Goal: Feedback & Contribution: Submit feedback/report problem

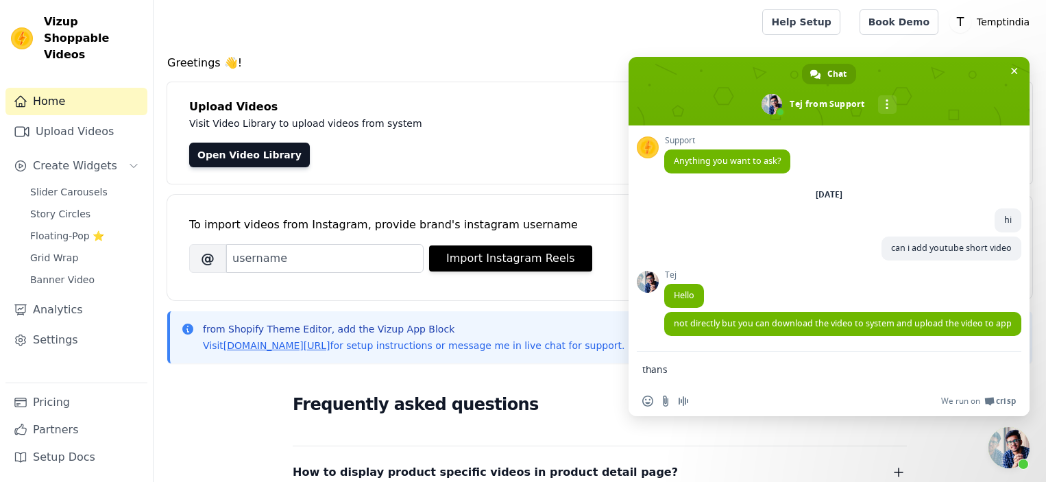
type textarea "thanks"
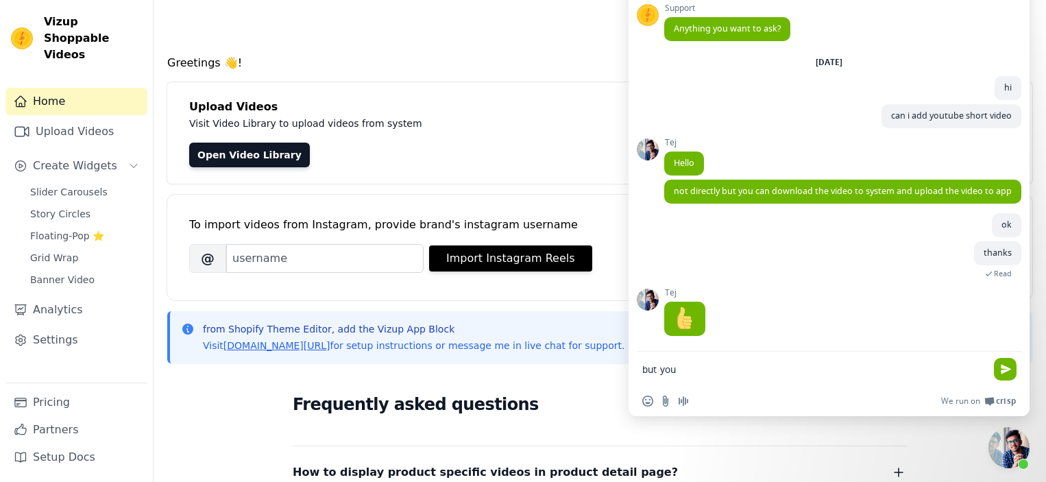
type textarea "but youtube does not allow me to download the video"
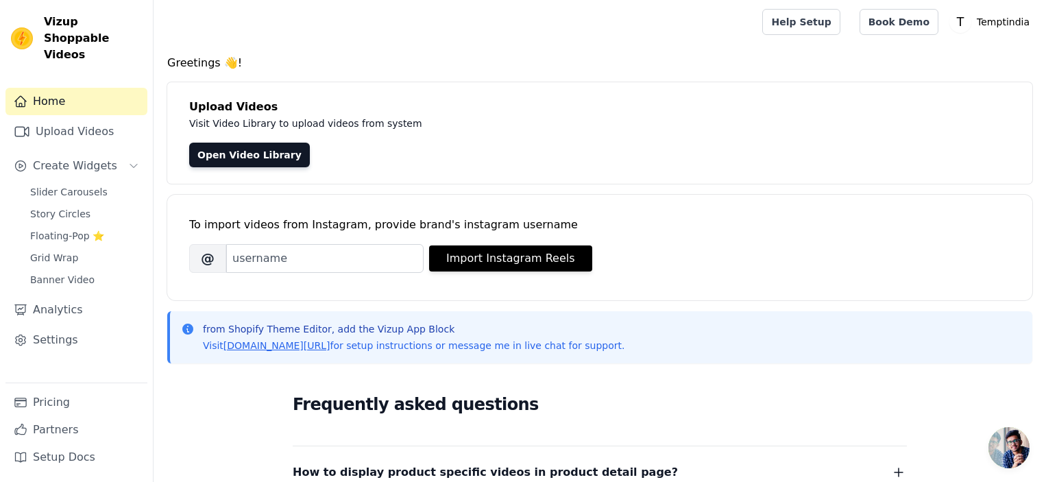
click at [119, 88] on link "Home" at bounding box center [76, 101] width 142 height 27
click at [270, 154] on link "Open Video Library" at bounding box center [249, 155] width 121 height 25
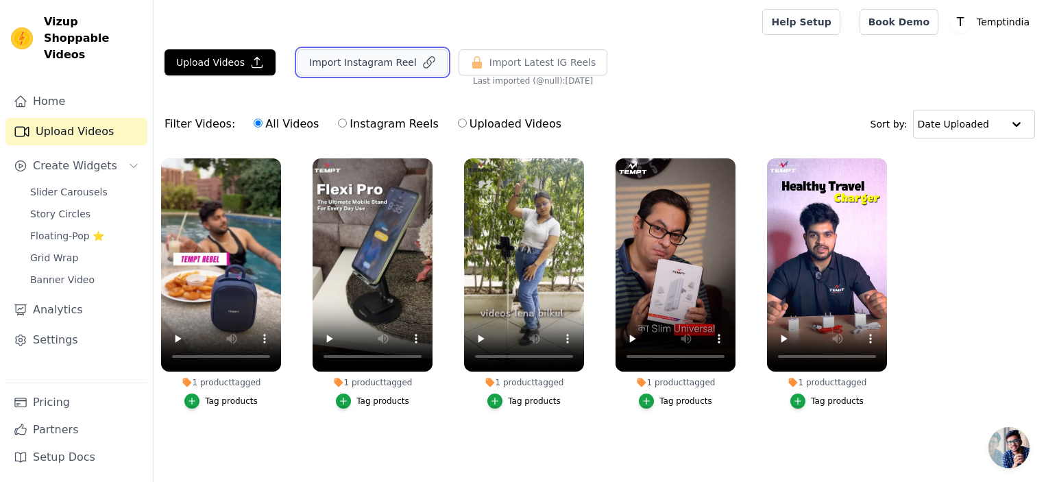
click at [394, 62] on button "Import Instagram Reel" at bounding box center [372, 62] width 150 height 26
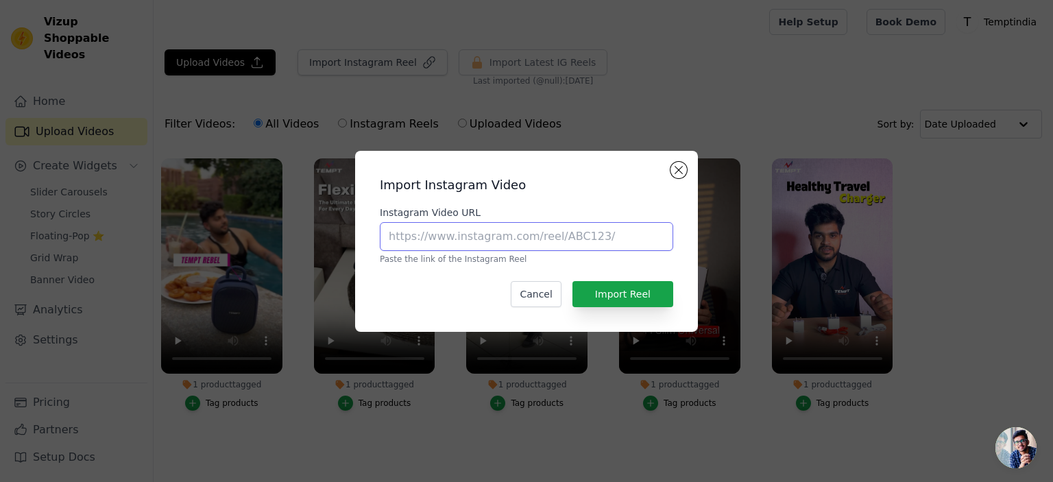
click at [467, 241] on input "Instagram Video URL" at bounding box center [526, 236] width 293 height 29
paste input "https://www.youtube.com/shorts/WhM1kc4V5hw"
type input "https://www.youtube.com/shorts/WhM1kc4V5hw"
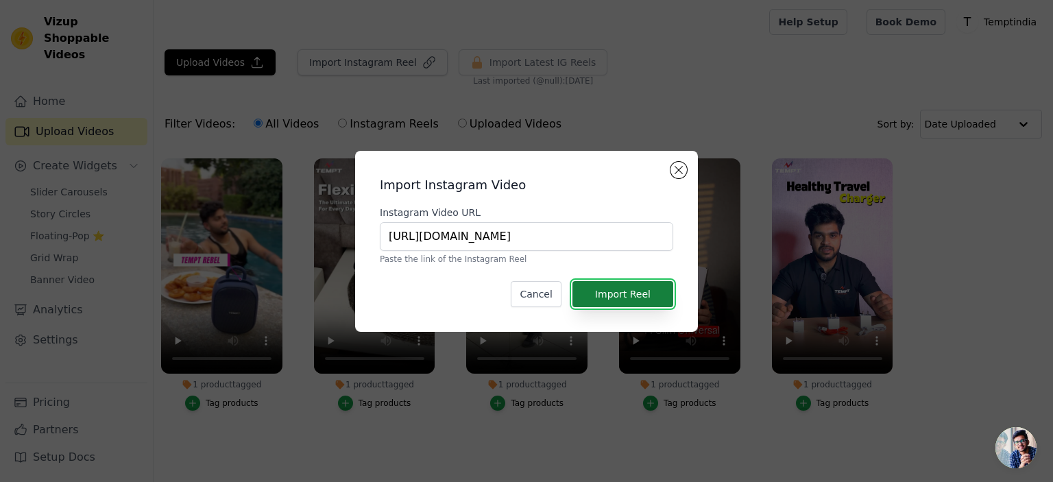
click at [615, 289] on button "Import Reel" at bounding box center [622, 294] width 101 height 26
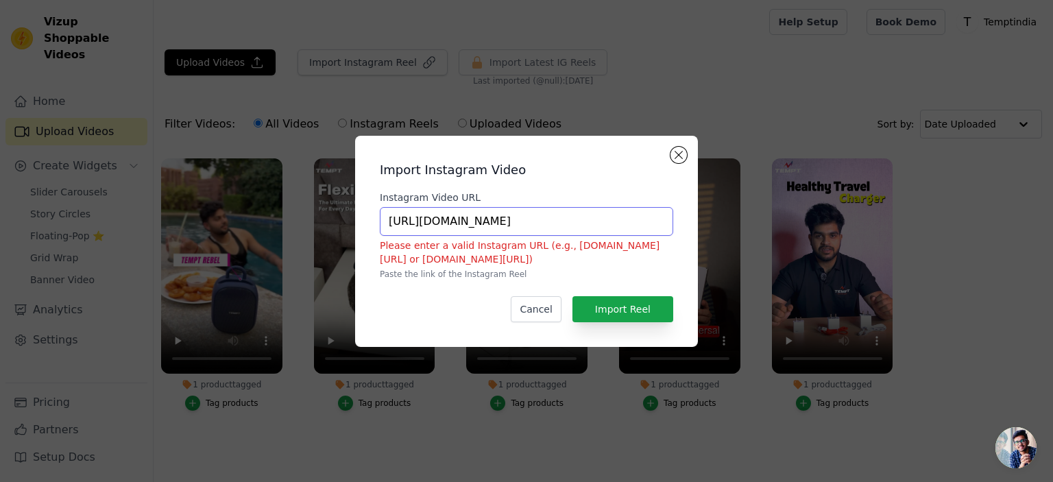
drag, startPoint x: 637, startPoint y: 221, endPoint x: 237, endPoint y: 197, distance: 400.9
click at [237, 197] on div "Import Instagram Video Instagram Video URL [URL][DOMAIN_NAME] Please enter a va…" at bounding box center [526, 241] width 1009 height 255
click at [682, 152] on button "Close modal" at bounding box center [678, 155] width 16 height 16
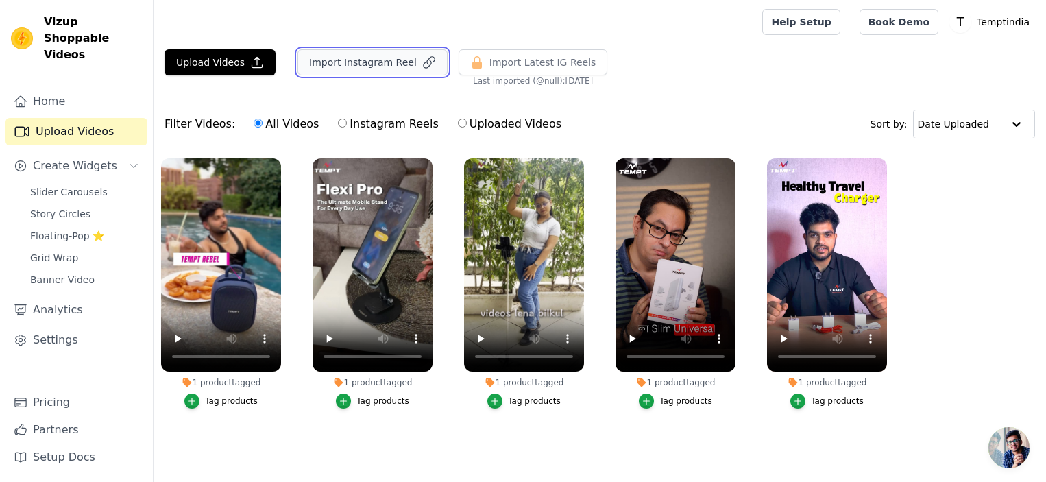
click at [360, 60] on button "Import Instagram Reel" at bounding box center [372, 62] width 150 height 26
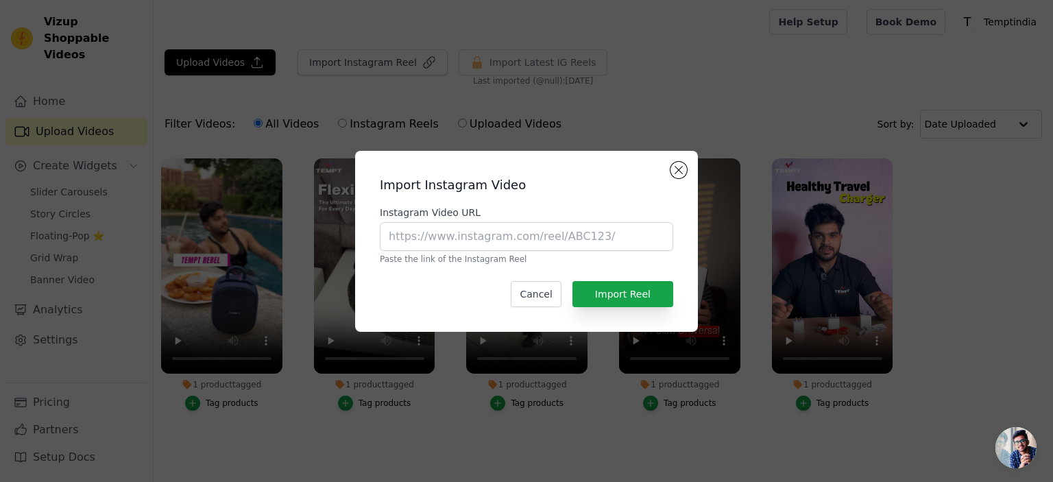
click at [326, 91] on div "Import Instagram Video Instagram Video URL Paste the link of the Instagram Reel…" at bounding box center [526, 241] width 1053 height 482
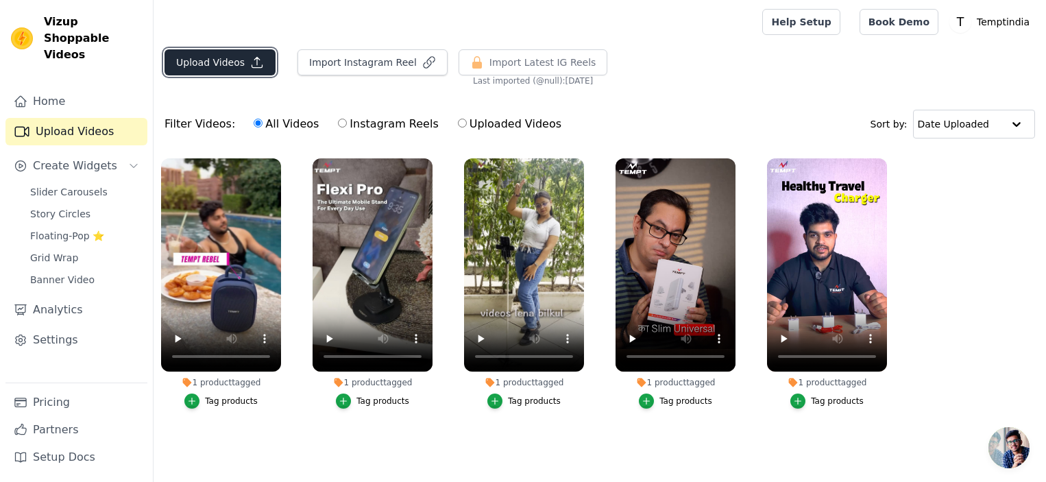
click at [241, 60] on button "Upload Videos" at bounding box center [219, 62] width 111 height 26
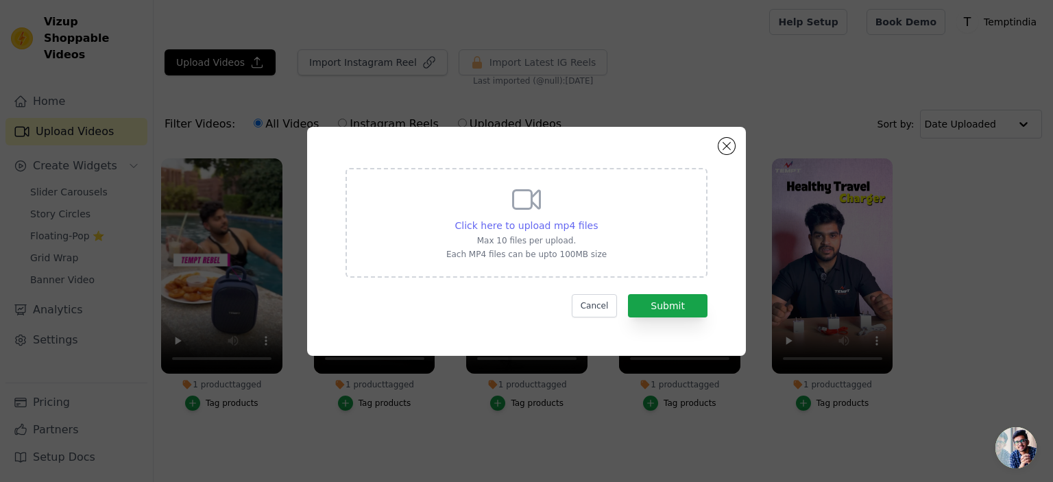
click at [558, 230] on div "Click here to upload mp4 files" at bounding box center [526, 226] width 143 height 14
click at [597, 219] on input "Click here to upload mp4 files Max 10 files per upload. Each MP4 files can be u…" at bounding box center [597, 218] width 1 height 1
click at [737, 144] on div "Click here to upload mp4 files Max 10 files per upload. Each MP4 files can be u…" at bounding box center [526, 241] width 439 height 229
click at [728, 147] on button "Close modal" at bounding box center [726, 146] width 16 height 16
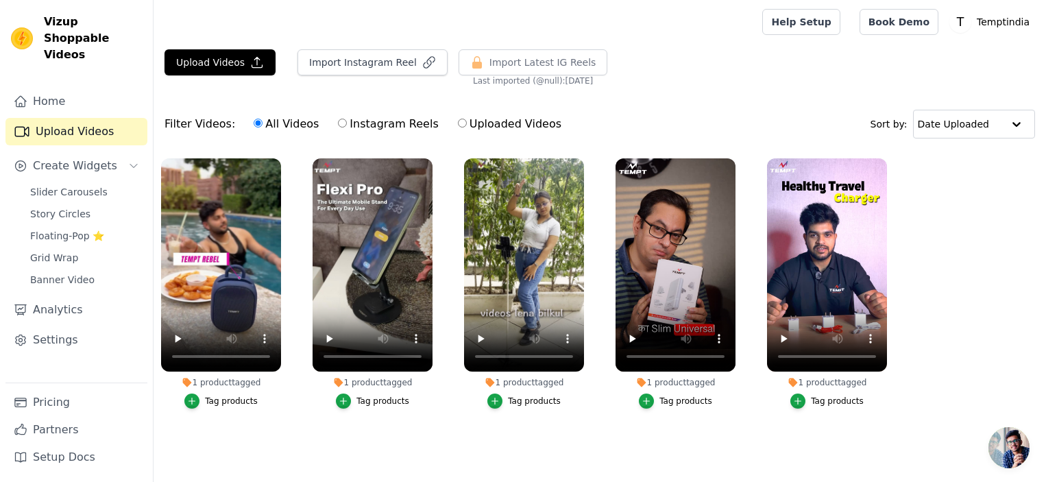
click at [458, 119] on label "Uploaded Videos" at bounding box center [509, 124] width 105 height 18
click at [458, 119] on input "Uploaded Videos" at bounding box center [462, 123] width 9 height 9
radio input "true"
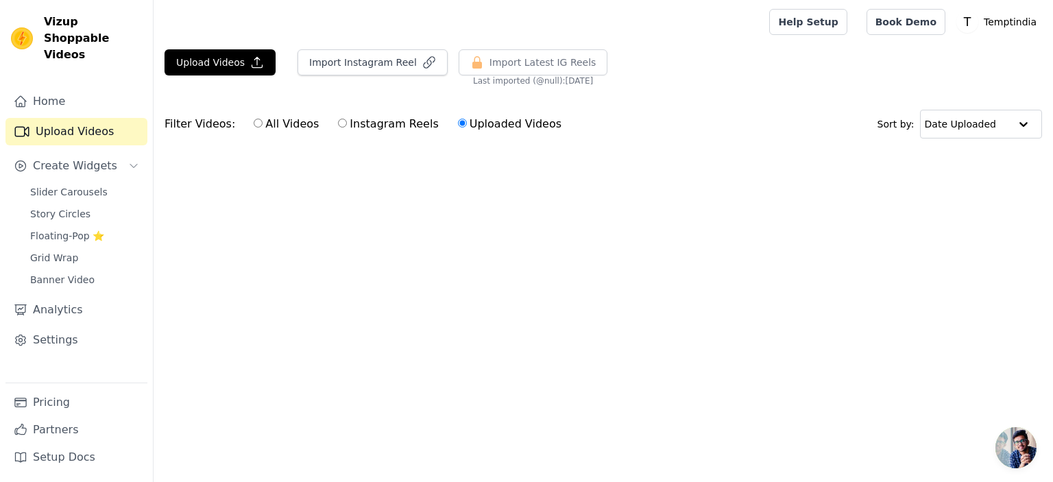
click at [262, 123] on label "All Videos" at bounding box center [286, 124] width 66 height 18
drag, startPoint x: 258, startPoint y: 121, endPoint x: 249, endPoint y: 125, distance: 10.7
click at [256, 121] on label "All Videos" at bounding box center [286, 124] width 66 height 18
click at [256, 121] on input "All Videos" at bounding box center [258, 123] width 9 height 9
radio input "true"
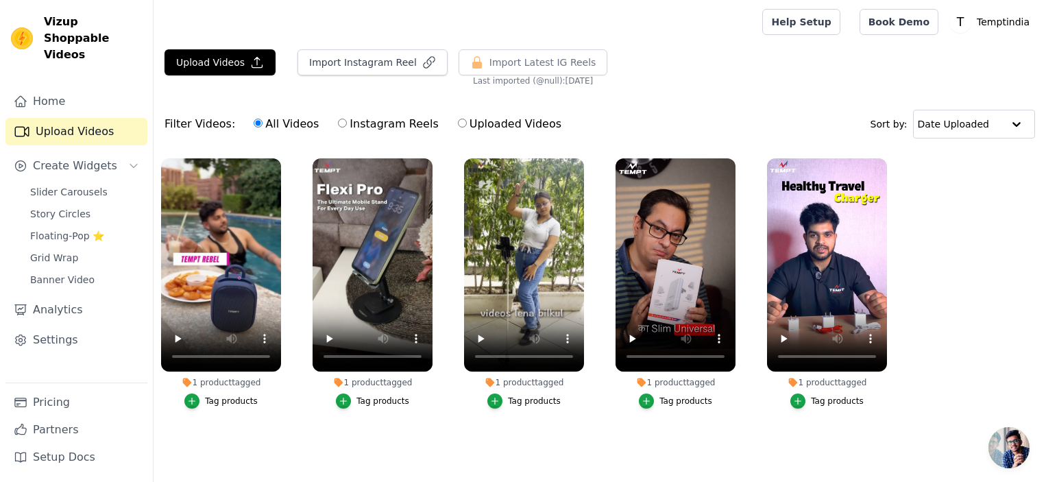
click at [254, 125] on input "All Videos" at bounding box center [258, 123] width 9 height 9
click at [90, 185] on span "Slider Carousels" at bounding box center [68, 192] width 77 height 14
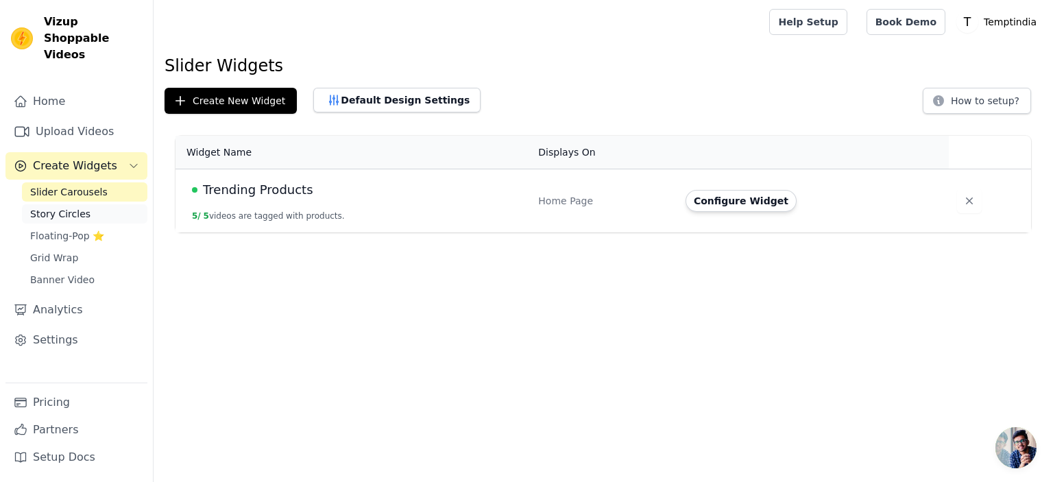
click at [91, 204] on link "Story Circles" at bounding box center [84, 213] width 125 height 19
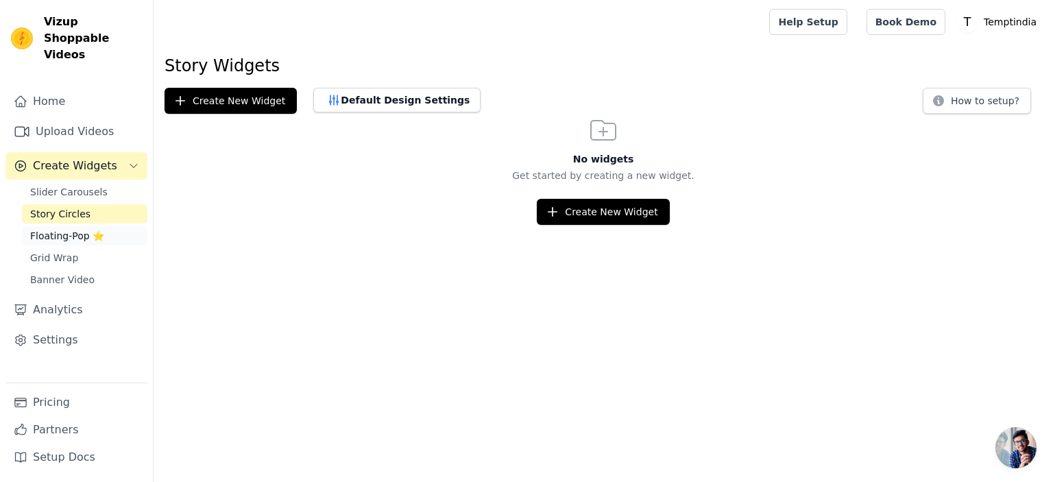
click at [86, 229] on span "Floating-Pop ⭐" at bounding box center [67, 236] width 74 height 14
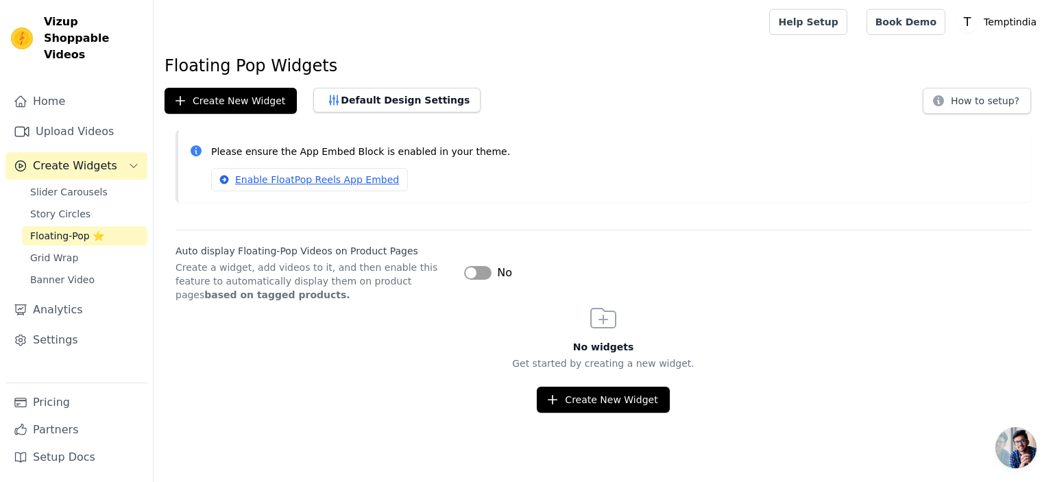
click at [77, 251] on div "Slider Carousels Story Circles Floating-Pop ⭐ Grid Wrap Banner Video" at bounding box center [84, 235] width 125 height 107
click at [74, 248] on link "Grid Wrap" at bounding box center [84, 257] width 125 height 19
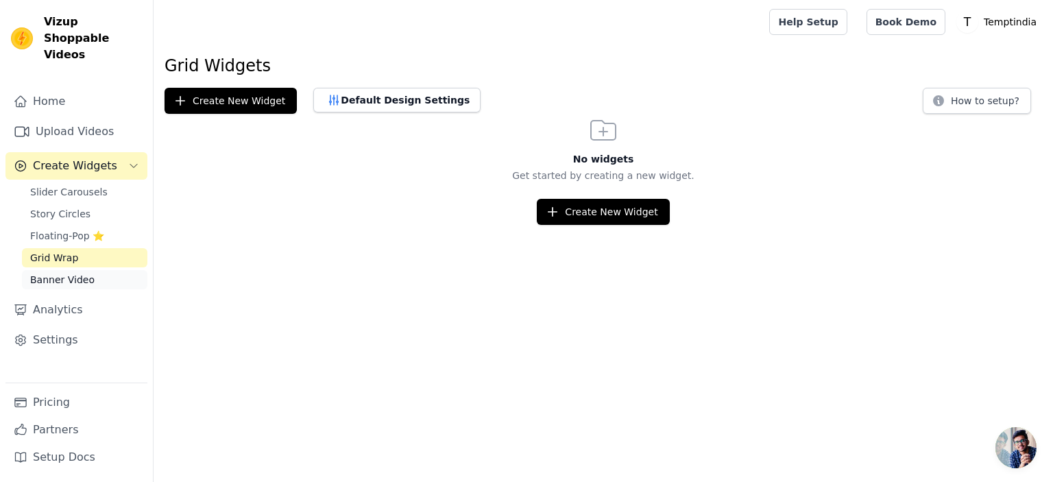
click at [73, 273] on span "Banner Video" at bounding box center [62, 280] width 64 height 14
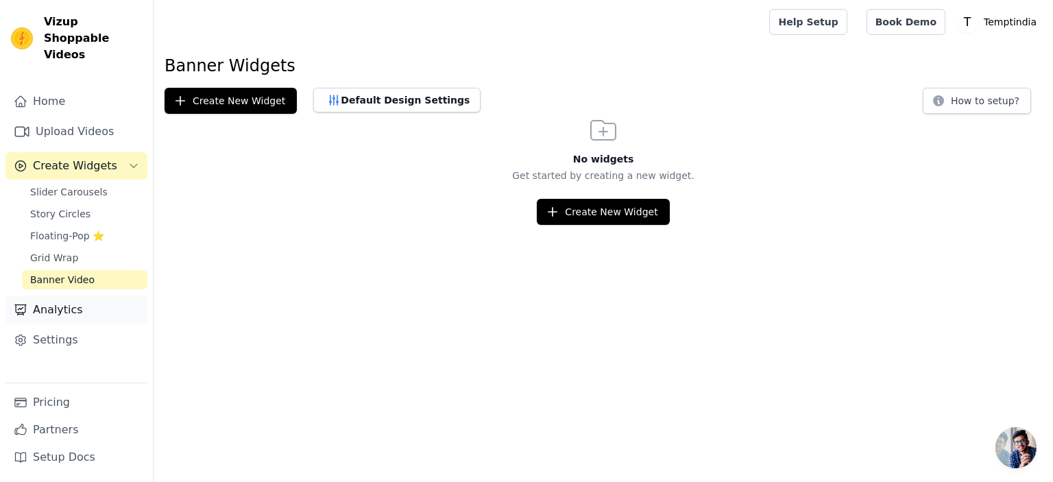
click at [73, 296] on link "Analytics" at bounding box center [76, 309] width 142 height 27
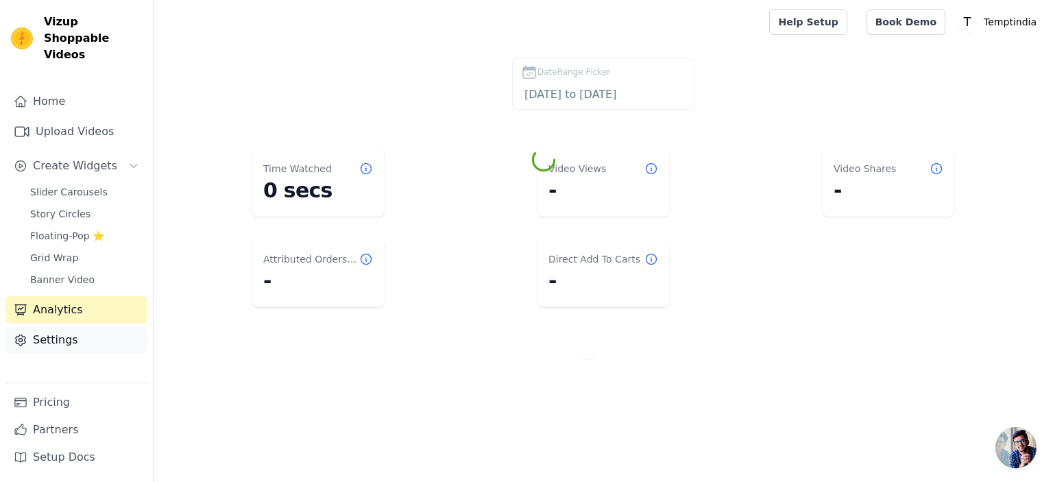
click at [67, 327] on link "Settings" at bounding box center [76, 339] width 142 height 27
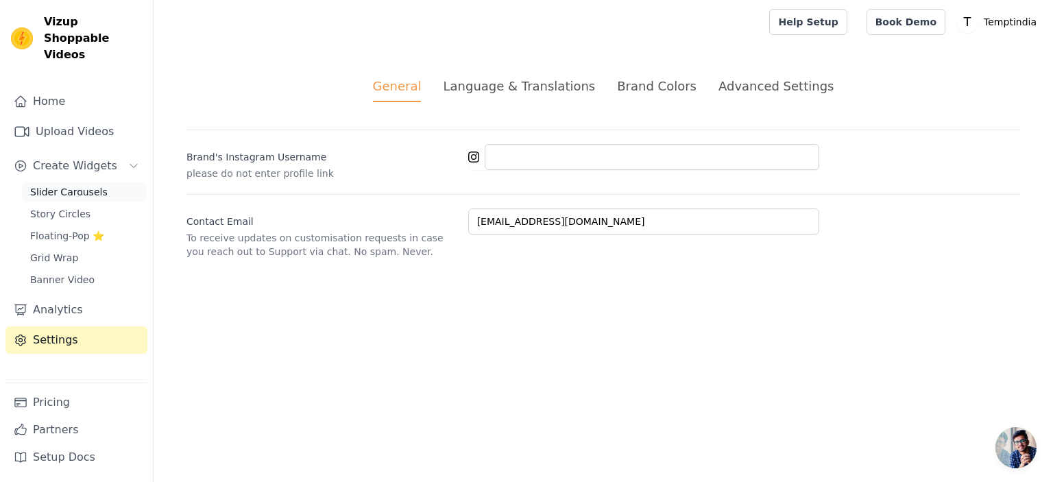
click at [95, 185] on span "Slider Carousels" at bounding box center [68, 192] width 77 height 14
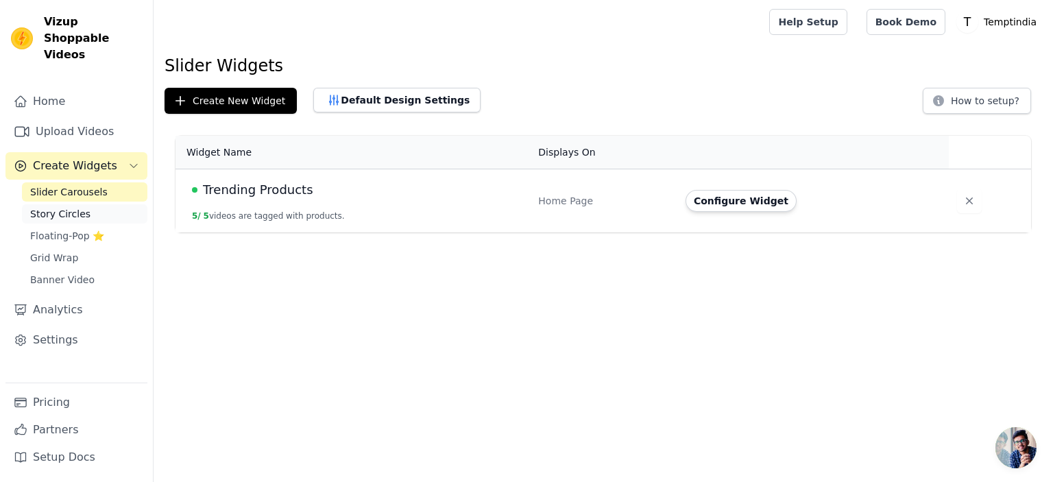
click at [75, 207] on span "Story Circles" at bounding box center [60, 214] width 60 height 14
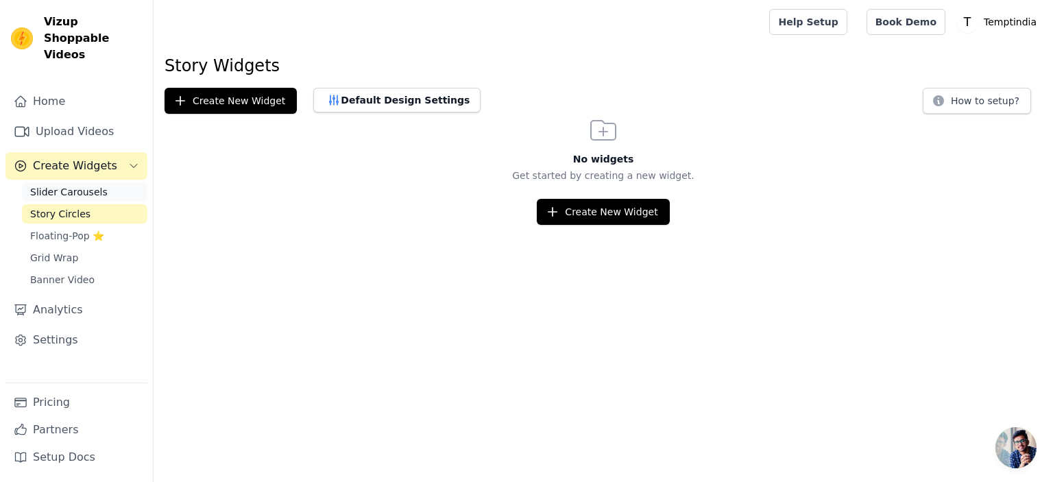
click at [92, 185] on span "Slider Carousels" at bounding box center [68, 192] width 77 height 14
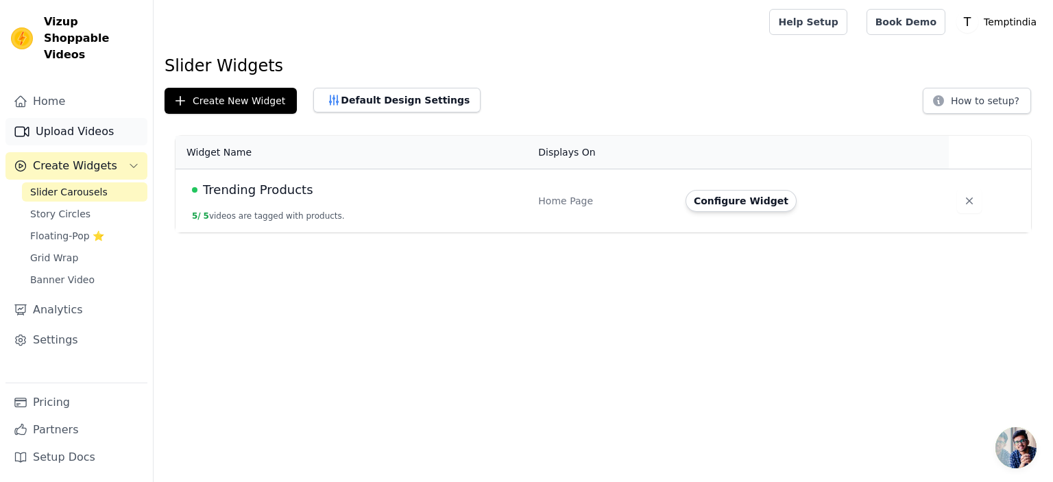
click at [102, 118] on link "Upload Videos" at bounding box center [76, 131] width 142 height 27
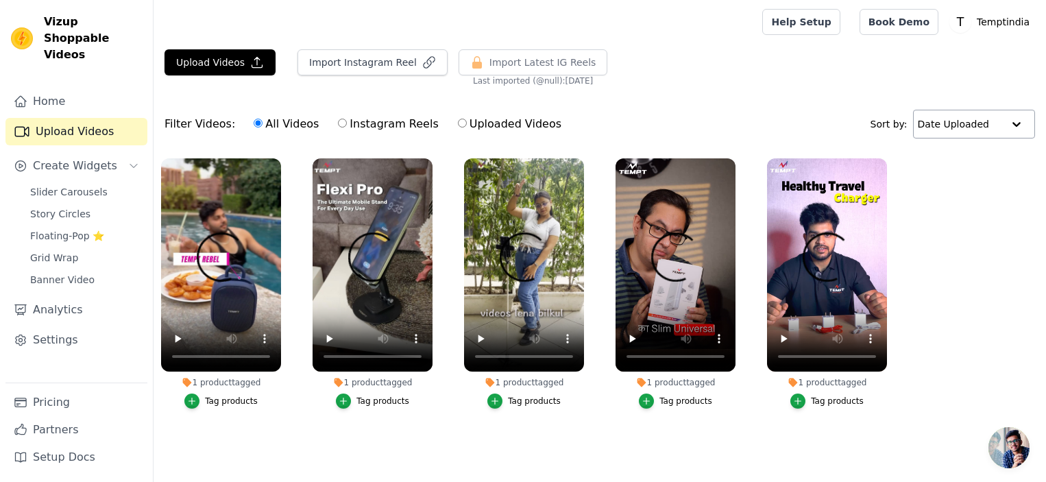
click at [1020, 127] on div at bounding box center [1016, 123] width 27 height 27
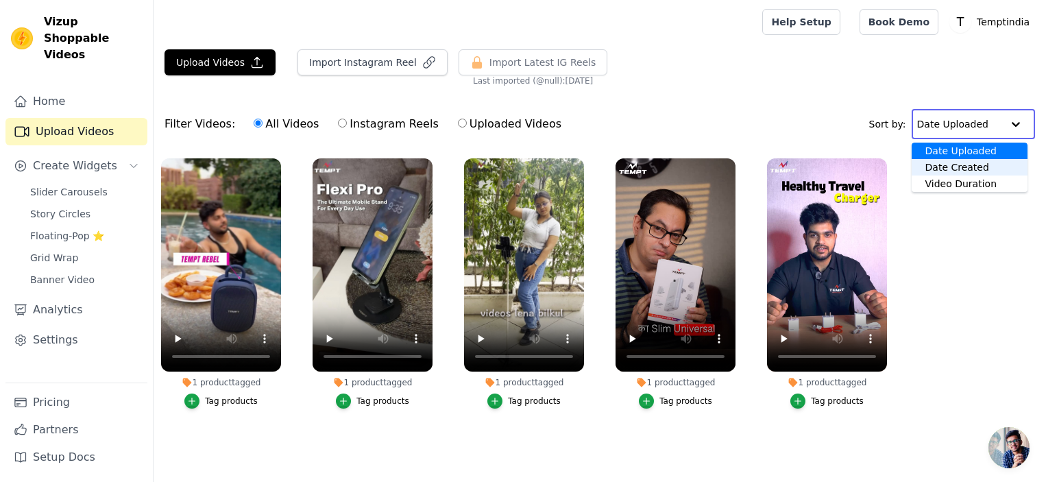
click at [1000, 269] on ul "1 product tagged Tag products 1 product tagged Tag products 1 product tagged Ta…" at bounding box center [600, 297] width 892 height 293
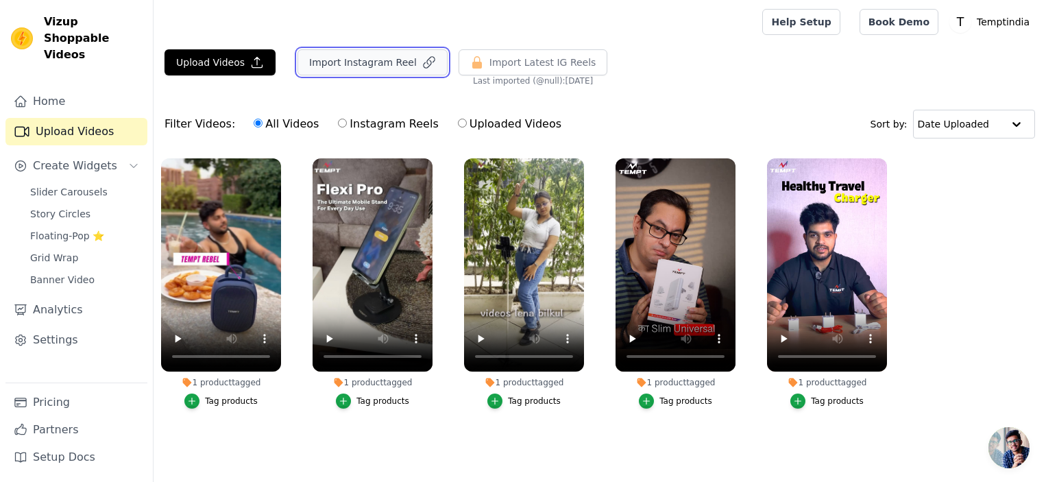
click at [367, 62] on button "Import Instagram Reel" at bounding box center [372, 62] width 150 height 26
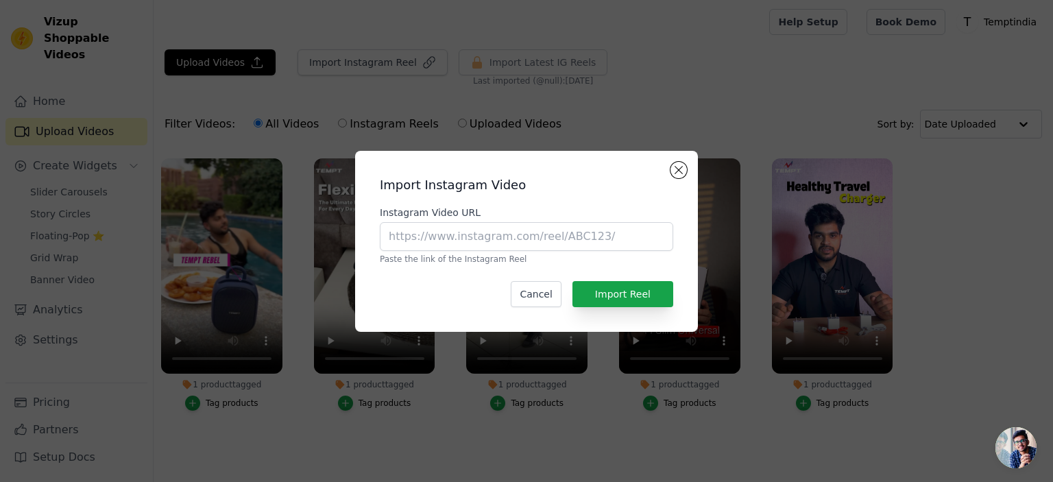
click at [451, 220] on div "Instagram Video URL Paste the link of the Instagram Reel" at bounding box center [526, 235] width 293 height 59
click at [451, 232] on input "Instagram Video URL" at bounding box center [526, 236] width 293 height 29
paste input "https://youtube.com/shorts/WhM1kc4V5hw?si=kDGDIbg_5dtrtvJU"
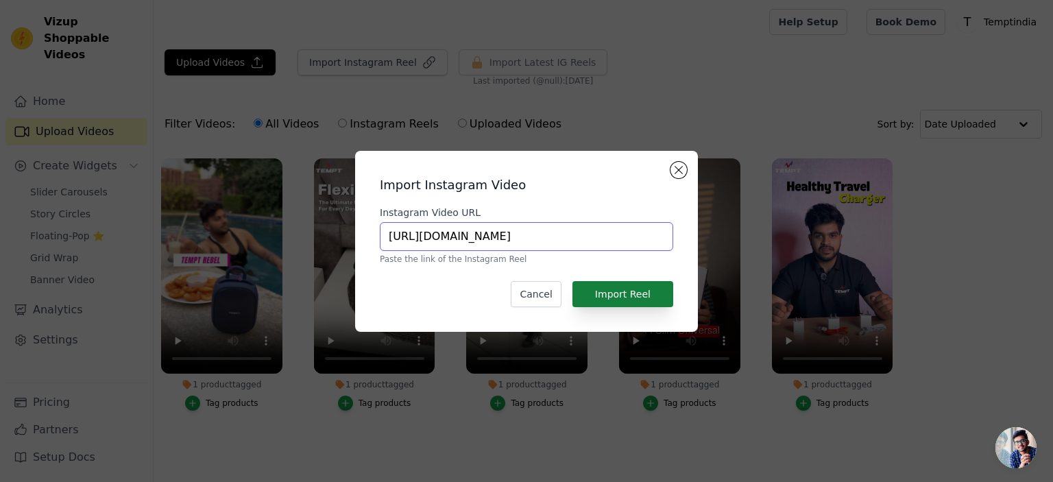
type input "https://youtube.com/shorts/WhM1kc4V5hw?si=kDGDIbg_5dtrtvJU"
click at [637, 290] on button "Import Reel" at bounding box center [622, 294] width 101 height 26
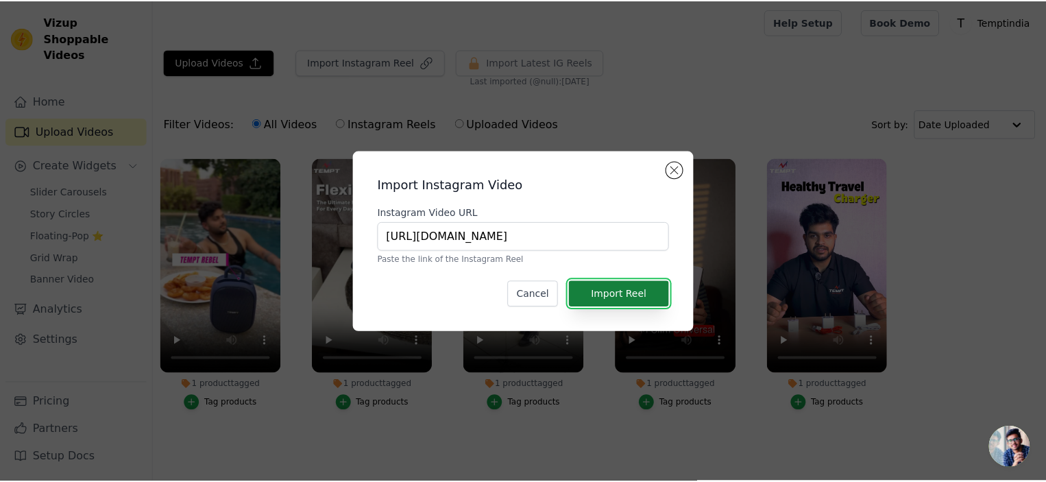
scroll to position [0, 0]
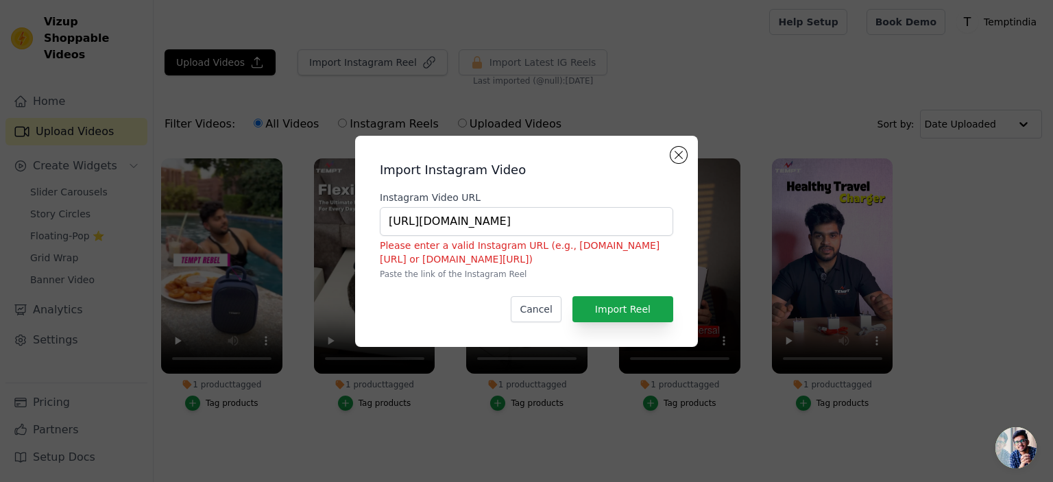
click at [671, 162] on h2 "Import Instagram Video" at bounding box center [526, 169] width 293 height 19
click at [681, 156] on button "Close modal" at bounding box center [678, 155] width 16 height 16
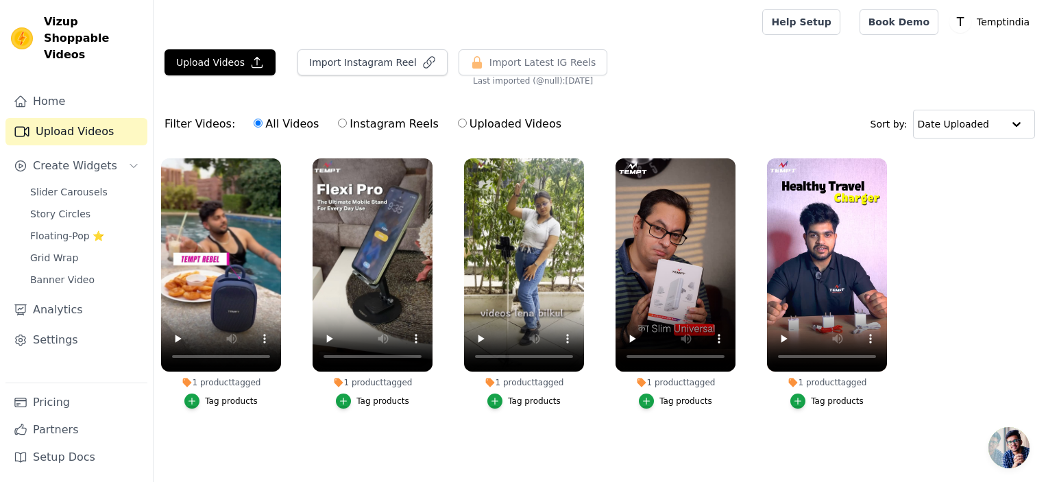
click at [457, 121] on label "Uploaded Videos" at bounding box center [509, 124] width 105 height 18
click at [458, 121] on input "Uploaded Videos" at bounding box center [462, 123] width 9 height 9
radio input "true"
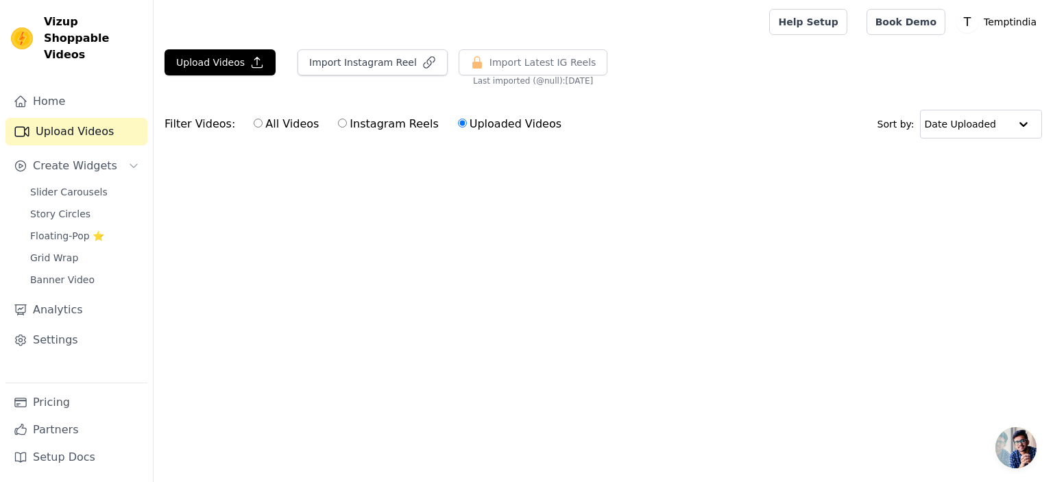
click at [254, 121] on input "All Videos" at bounding box center [258, 123] width 9 height 9
radio input "true"
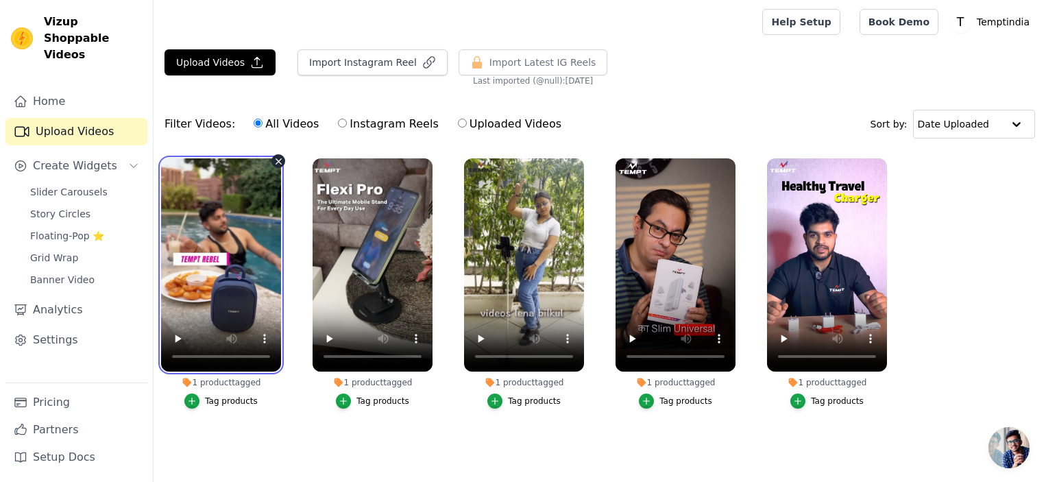
click at [246, 291] on video at bounding box center [221, 264] width 120 height 213
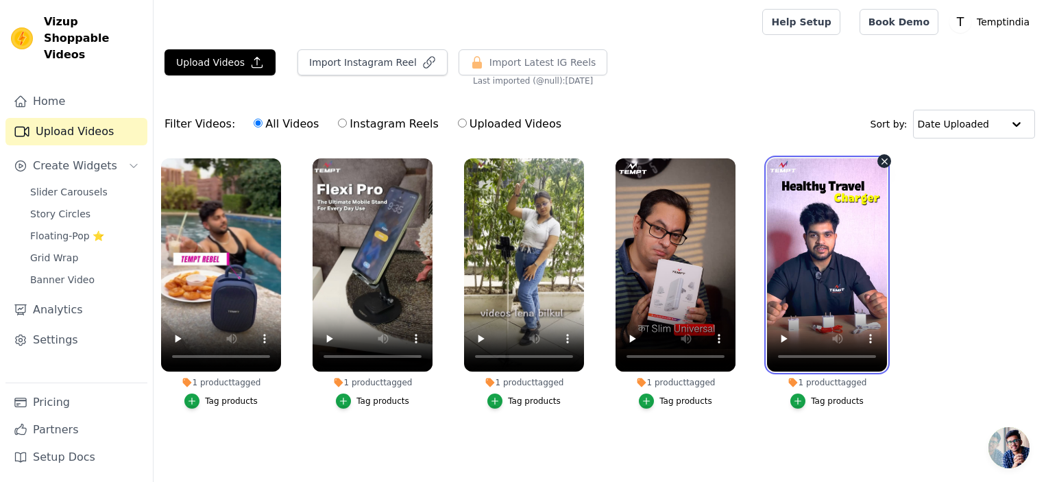
click at [823, 263] on video at bounding box center [827, 264] width 120 height 213
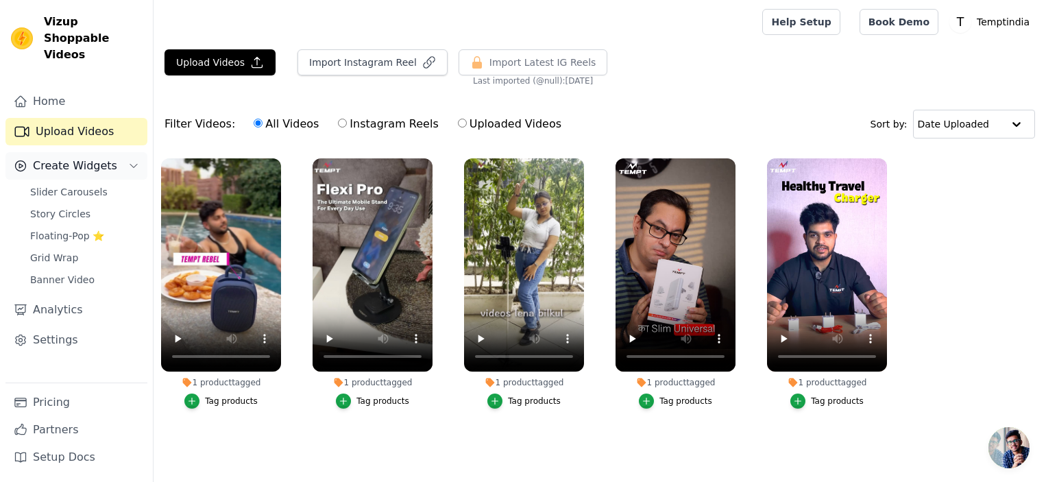
click at [133, 160] on icon "Sidebar" at bounding box center [133, 165] width 11 height 11
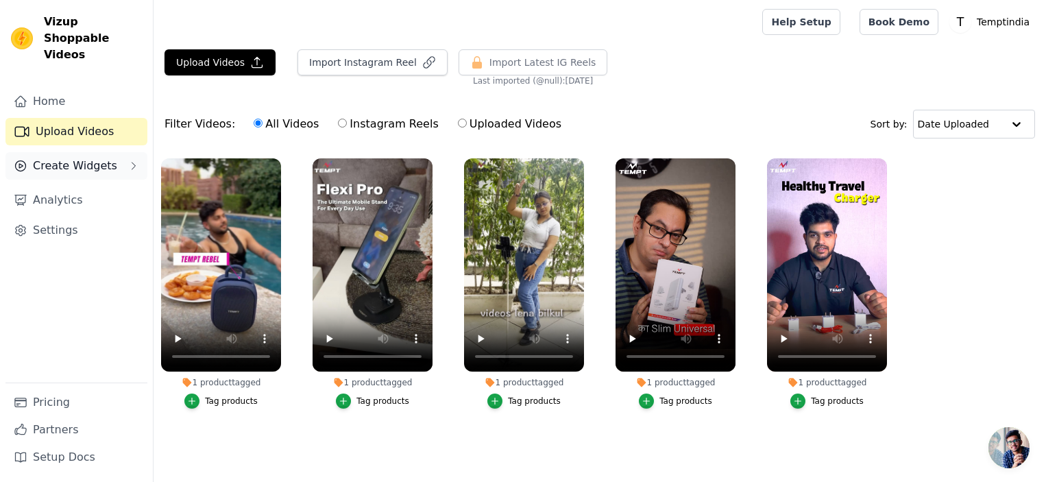
click at [133, 162] on icon "Sidebar" at bounding box center [133, 165] width 3 height 7
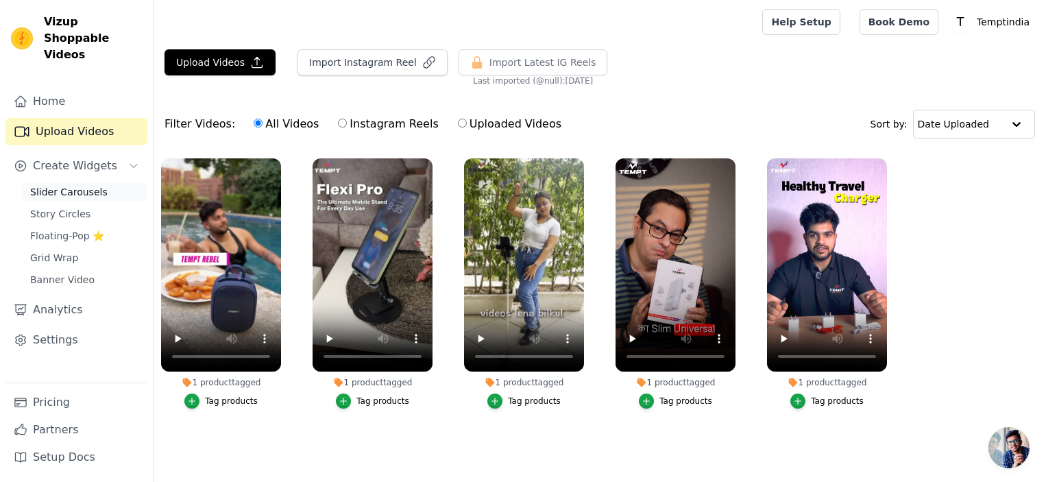
click at [79, 185] on span "Slider Carousels" at bounding box center [68, 192] width 77 height 14
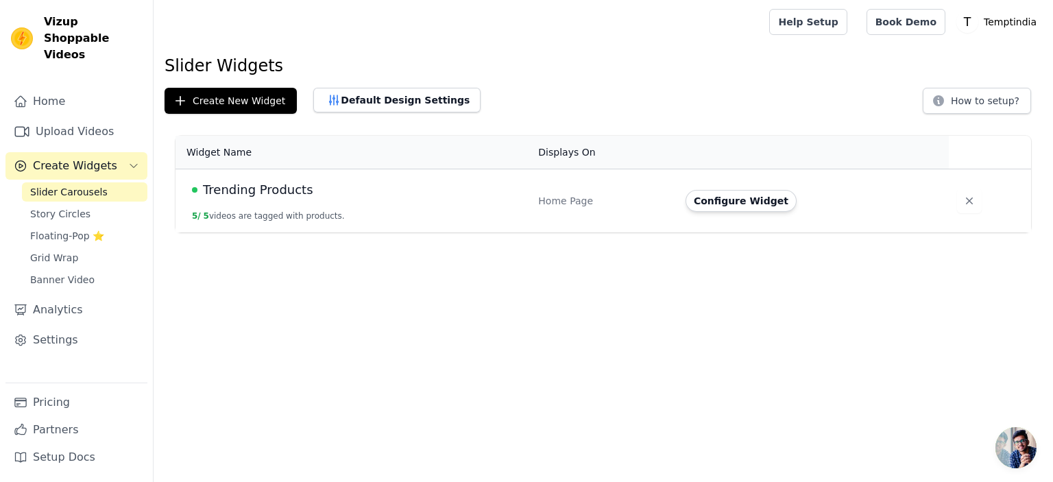
click at [586, 158] on th "Displays On" at bounding box center [603, 153] width 147 height 34
click at [258, 203] on td "Trending Products 5 / 5 videos are tagged with products." at bounding box center [352, 201] width 354 height 64
click at [560, 205] on div "Home Page" at bounding box center [603, 201] width 131 height 14
click at [95, 204] on link "Story Circles" at bounding box center [84, 213] width 125 height 19
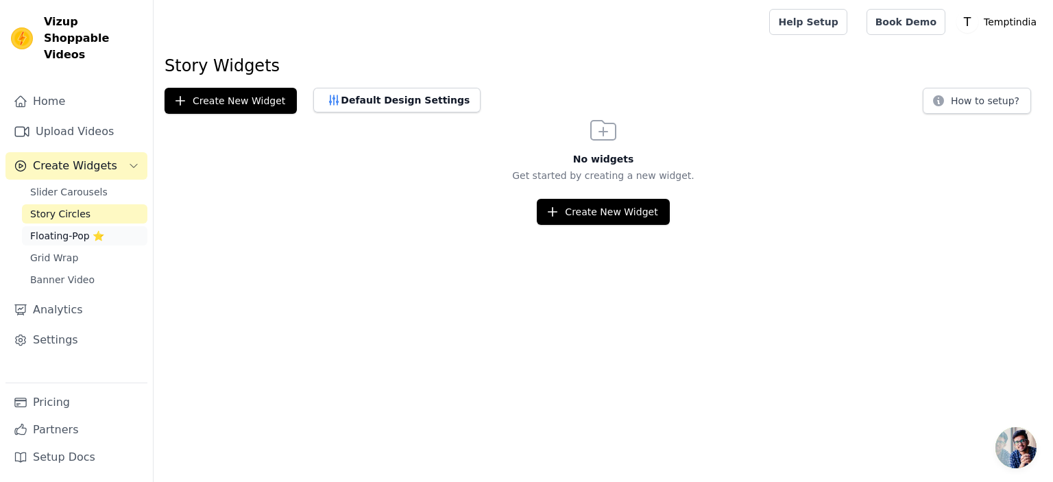
click at [69, 229] on span "Floating-Pop ⭐" at bounding box center [67, 236] width 74 height 14
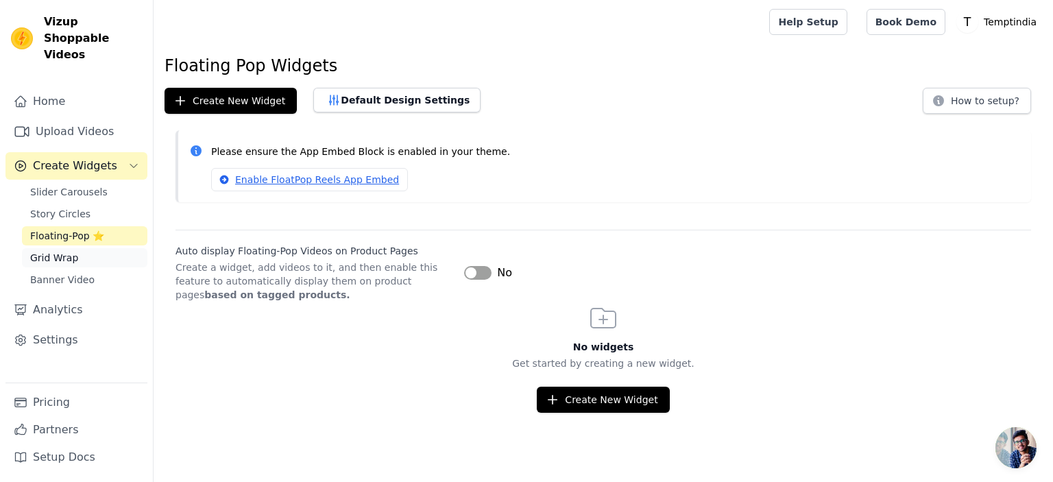
click at [69, 251] on span "Grid Wrap" at bounding box center [54, 258] width 48 height 14
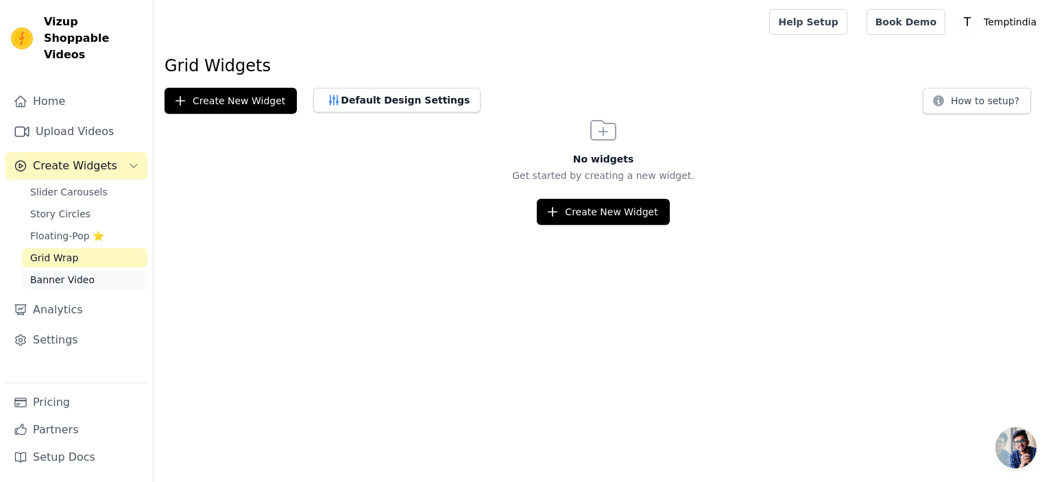
click at [78, 273] on span "Banner Video" at bounding box center [62, 280] width 64 height 14
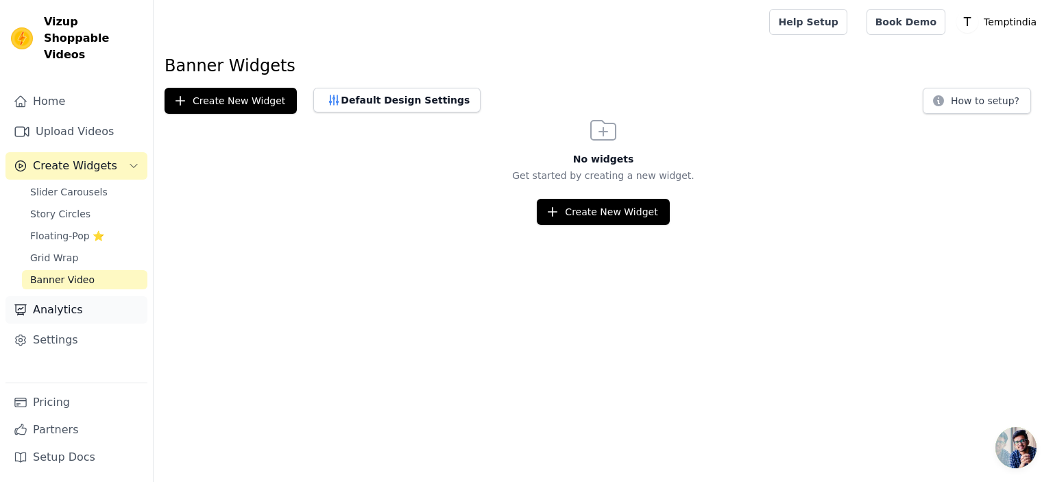
click at [76, 296] on link "Analytics" at bounding box center [76, 309] width 142 height 27
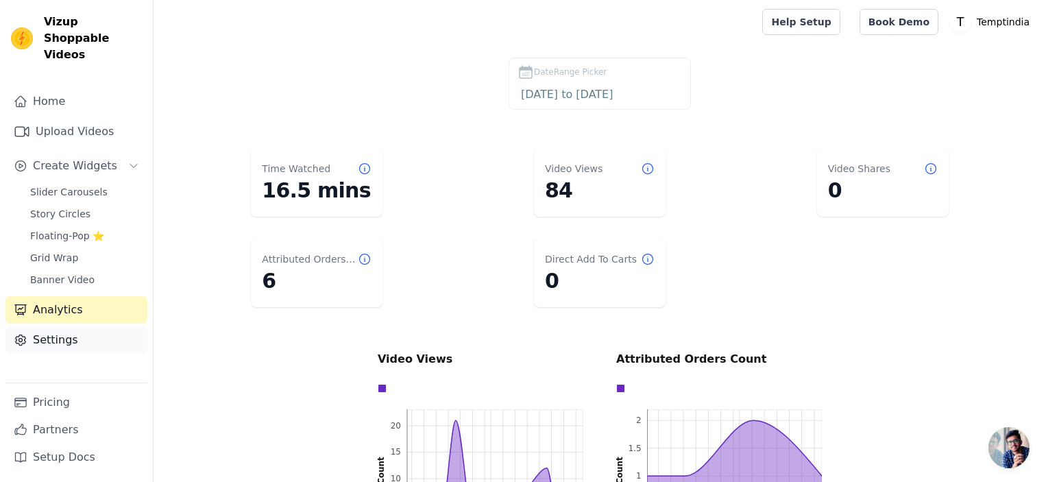
click at [74, 329] on link "Settings" at bounding box center [76, 339] width 142 height 27
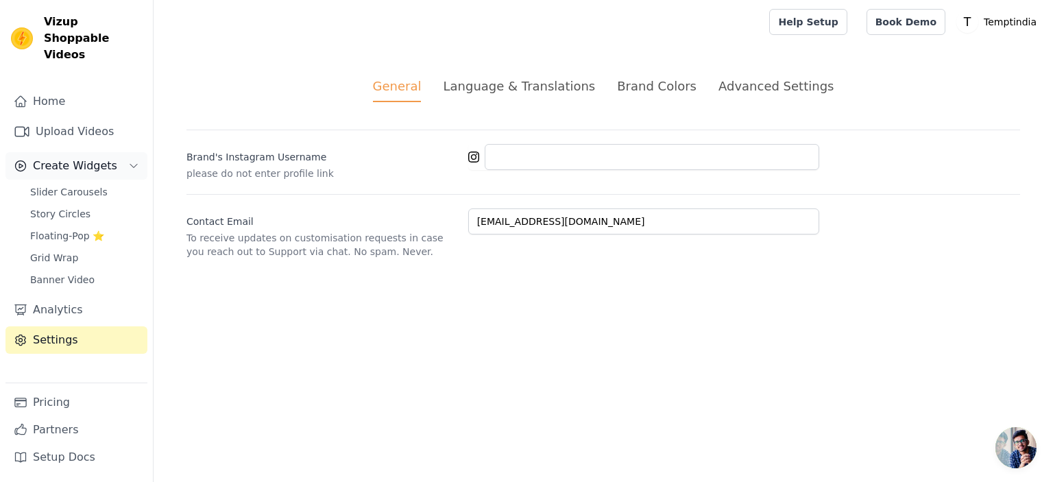
click at [87, 158] on span "Create Widgets" at bounding box center [75, 166] width 84 height 16
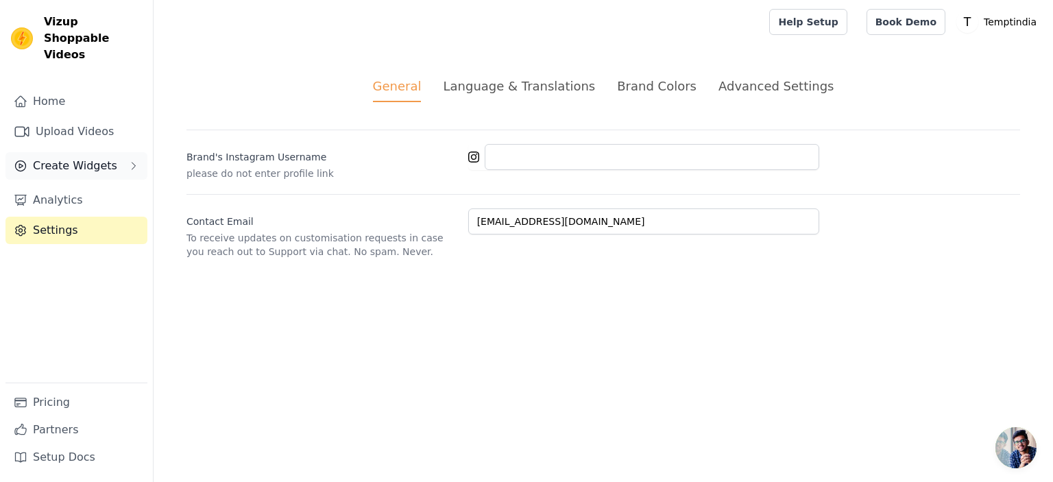
click at [87, 158] on span "Create Widgets" at bounding box center [75, 166] width 84 height 16
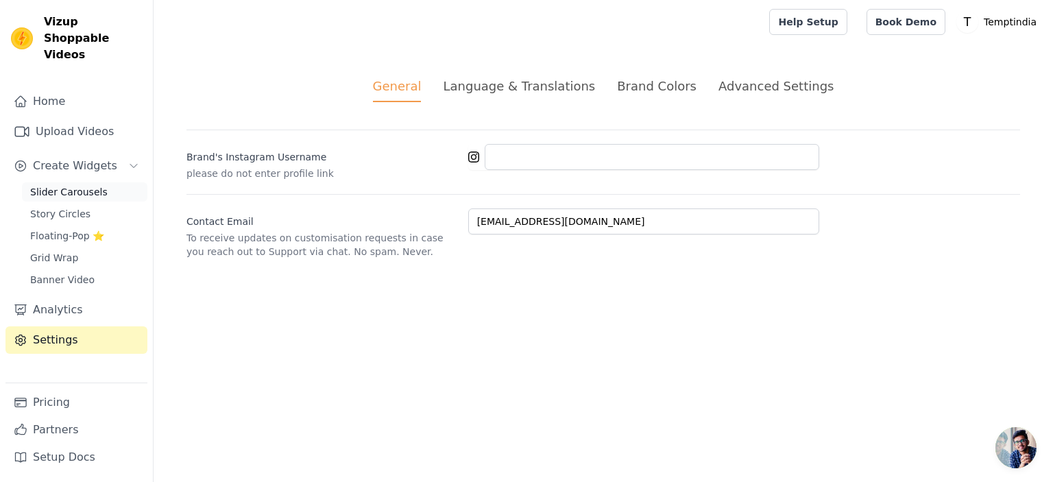
click at [86, 185] on span "Slider Carousels" at bounding box center [68, 192] width 77 height 14
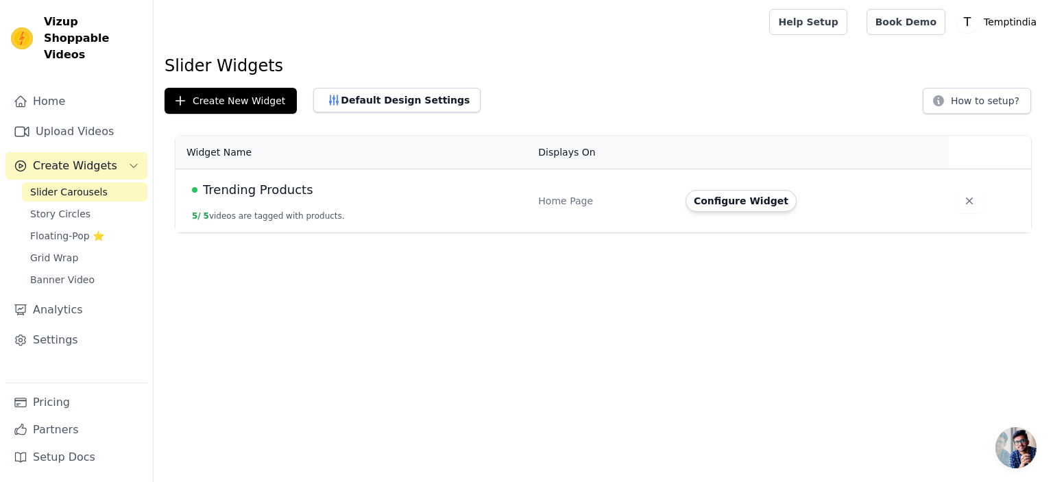
click at [273, 194] on span "Trending Products" at bounding box center [258, 189] width 110 height 19
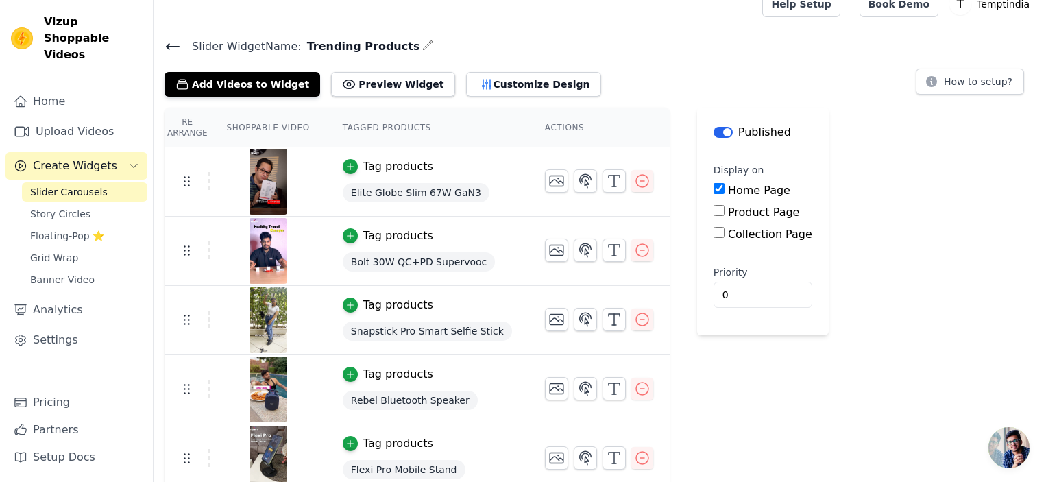
scroll to position [27, 0]
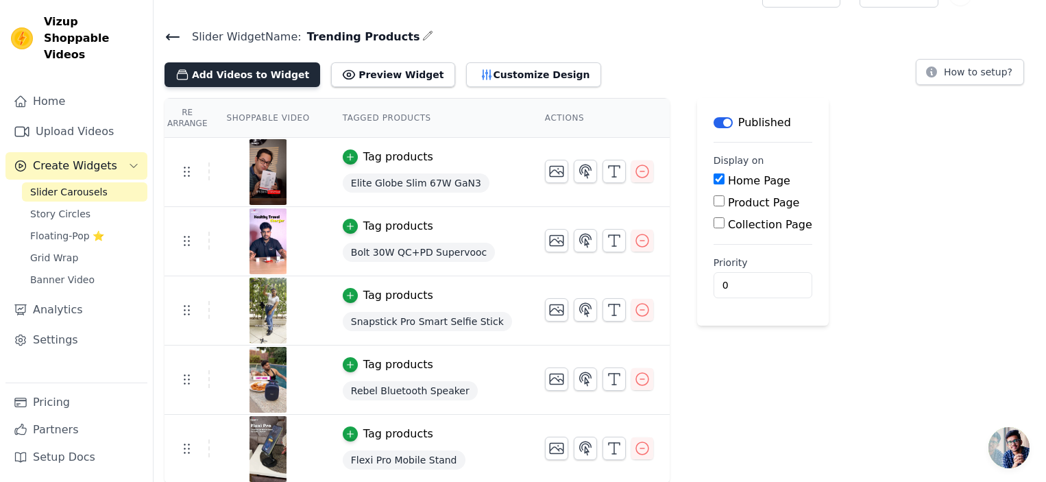
click at [270, 75] on button "Add Videos to Widget" at bounding box center [242, 74] width 156 height 25
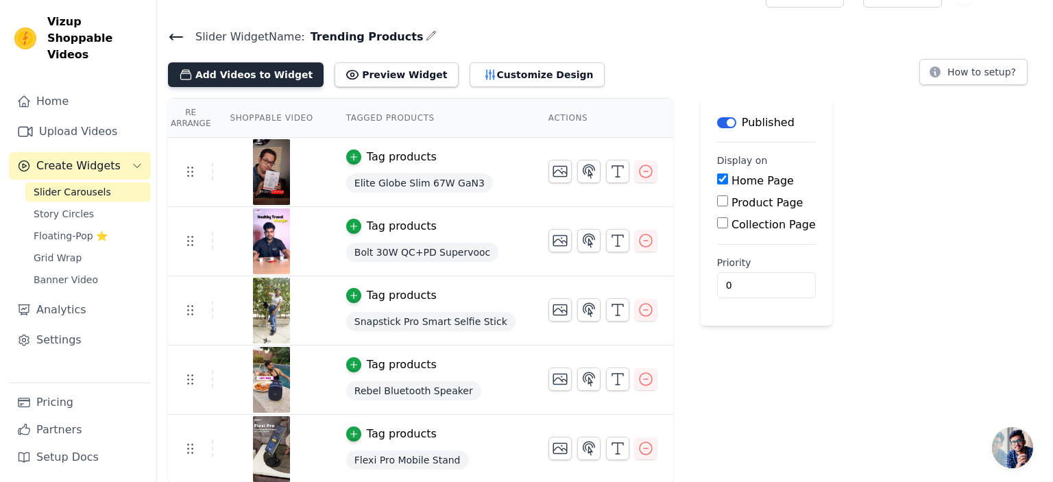
scroll to position [0, 0]
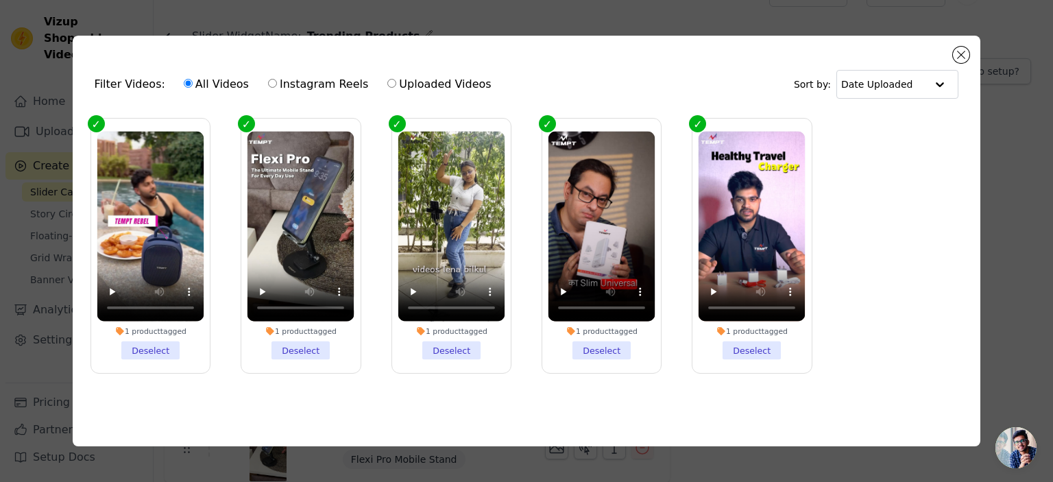
click at [896, 219] on ul "1 product tagged Deselect 1 product tagged Deselect 1 product tagged Deselect 1…" at bounding box center [527, 256] width 886 height 291
click at [715, 214] on video at bounding box center [751, 227] width 107 height 191
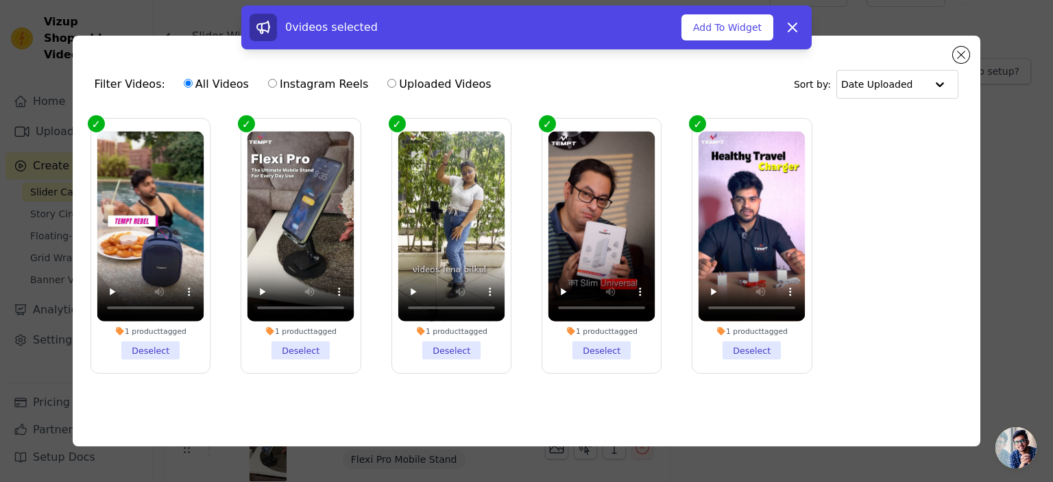
click at [898, 188] on ul "1 product tagged Deselect 1 product tagged Deselect 1 product tagged Deselect 1…" at bounding box center [527, 256] width 886 height 291
click at [800, 29] on button "Dismiss" at bounding box center [791, 27] width 27 height 27
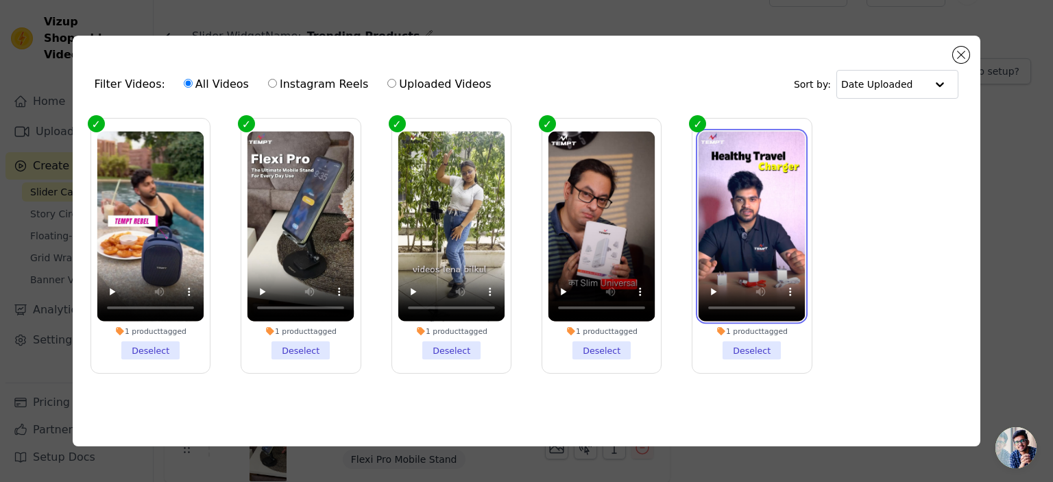
click at [735, 209] on video at bounding box center [751, 227] width 107 height 191
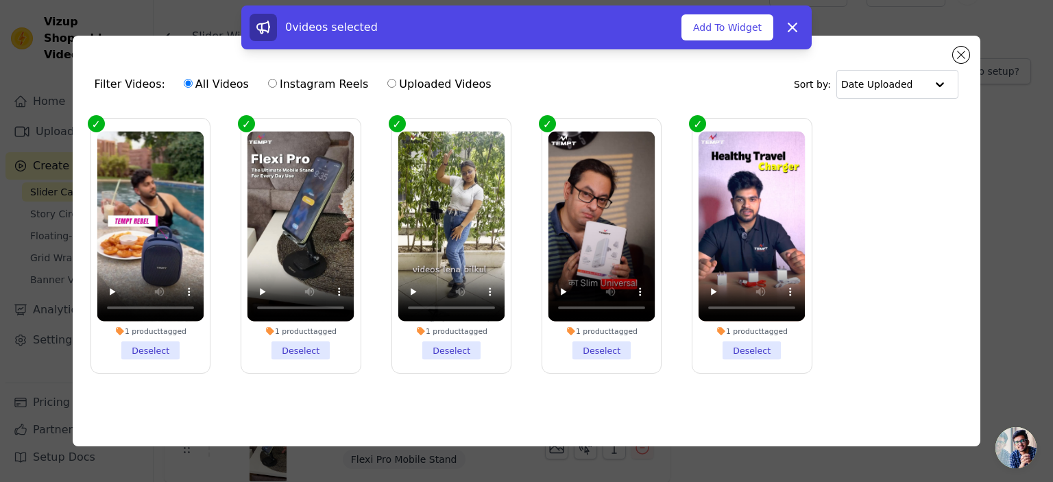
click at [332, 35] on div "0 videos selected" at bounding box center [465, 27] width 432 height 27
click at [794, 34] on icon at bounding box center [792, 27] width 16 height 16
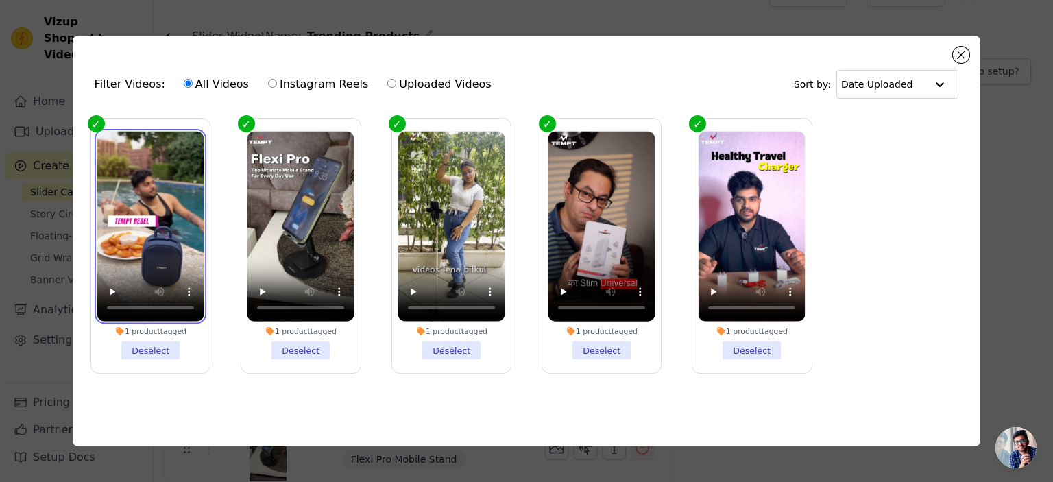
click at [173, 225] on video at bounding box center [150, 227] width 107 height 191
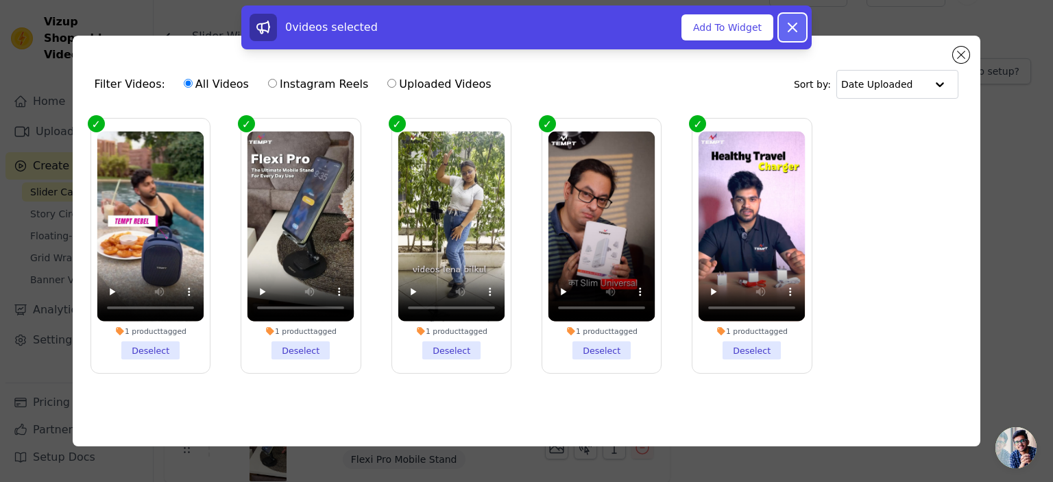
click at [797, 25] on icon at bounding box center [792, 27] width 16 height 16
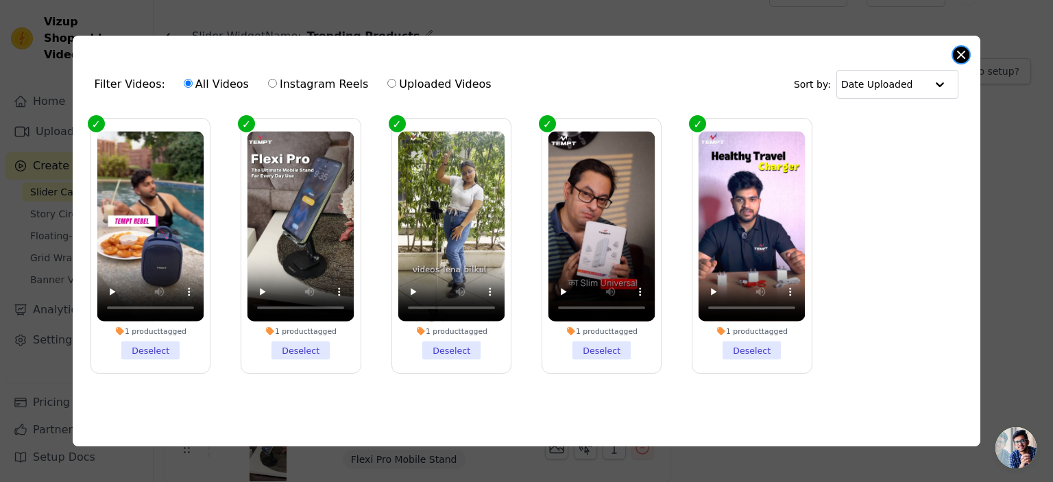
click at [954, 51] on button "Close modal" at bounding box center [961, 55] width 16 height 16
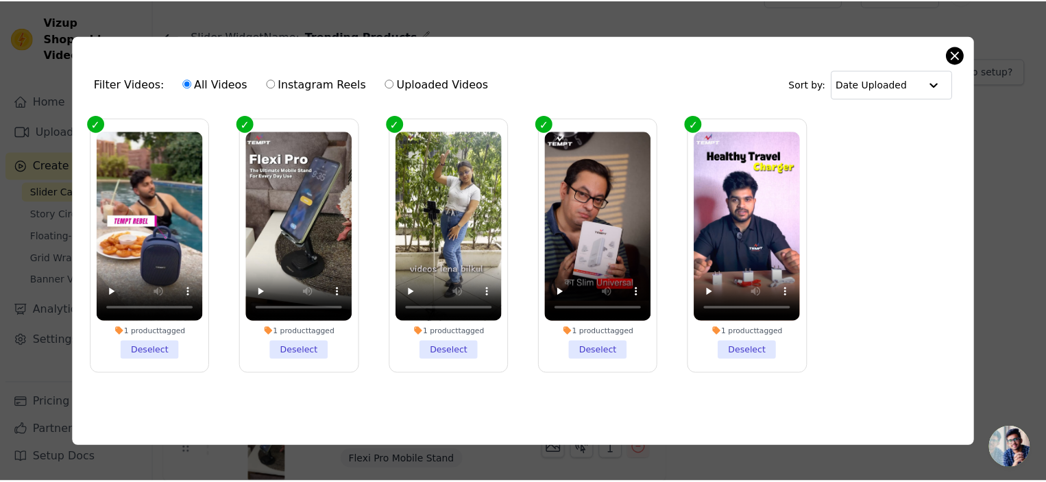
scroll to position [27, 0]
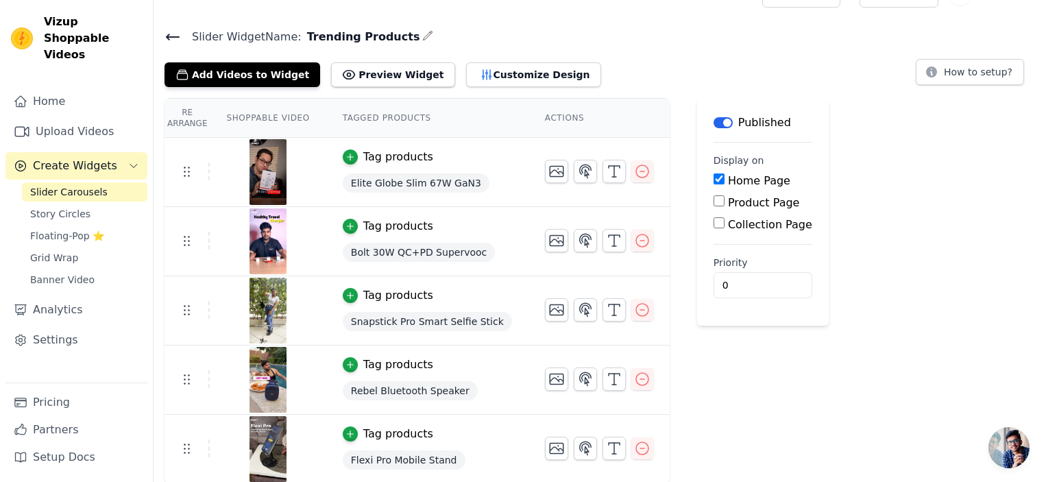
click at [763, 341] on div "Label Published Display on Home Page Product Page Collection Page Priority 0" at bounding box center [763, 291] width 132 height 386
click at [850, 371] on div "Re Arrange Shoppable Video Tagged Products Actions Tag products Elite Globe Sli…" at bounding box center [600, 291] width 892 height 386
click at [264, 79] on button "Add Videos to Widget" at bounding box center [242, 74] width 156 height 25
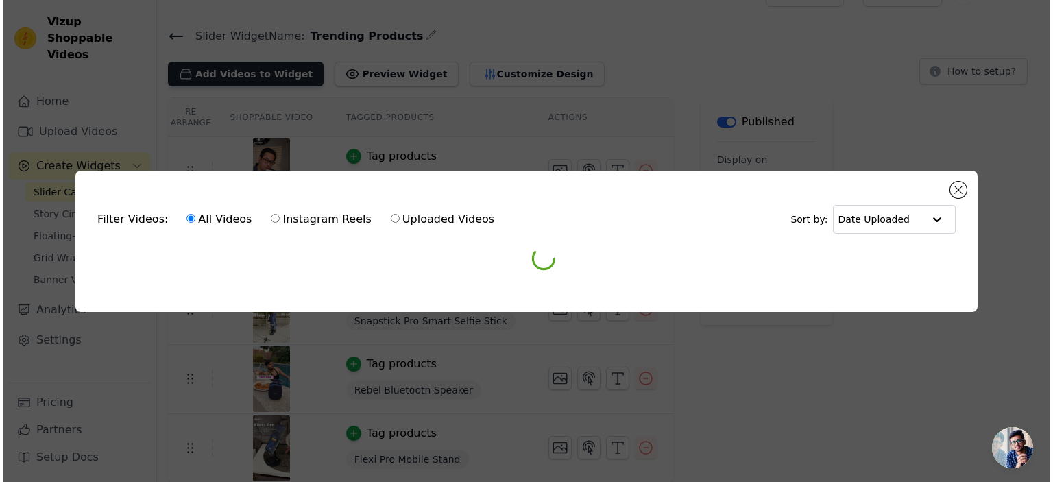
scroll to position [0, 0]
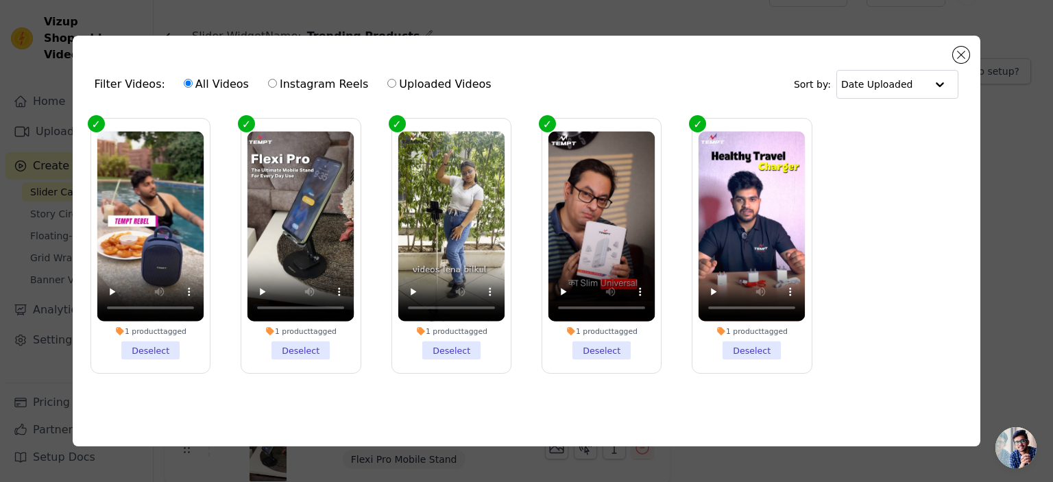
click at [868, 199] on ul "1 product tagged Deselect 1 product tagged Deselect 1 product tagged Deselect 1…" at bounding box center [527, 256] width 886 height 291
click at [972, 50] on div "Filter Videos: All Videos Instagram Reels Uploaded Videos Sort by: Date Uploade…" at bounding box center [527, 241] width 908 height 410
click at [964, 57] on button "Close modal" at bounding box center [961, 55] width 16 height 16
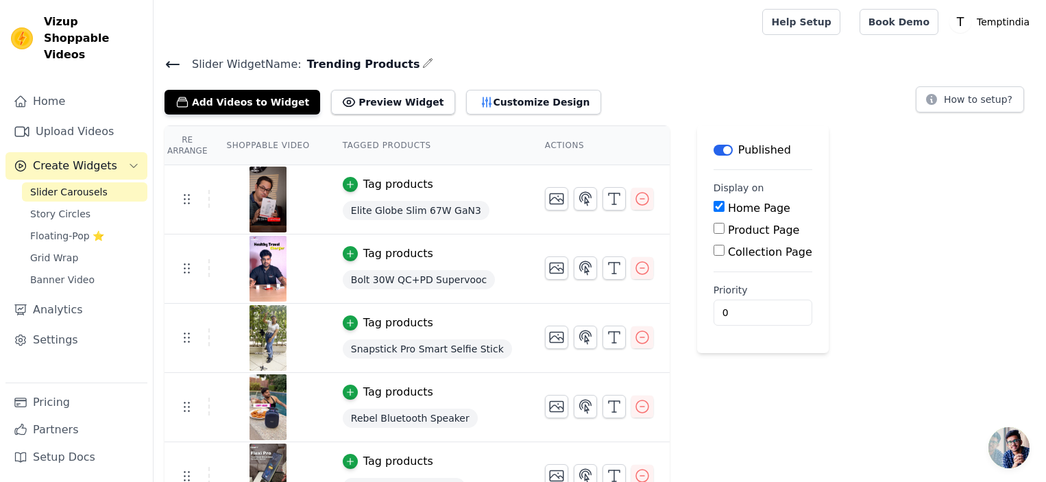
click at [253, 143] on th "Shoppable Video" at bounding box center [268, 145] width 116 height 39
click at [255, 104] on button "Add Videos to Widget" at bounding box center [242, 102] width 156 height 25
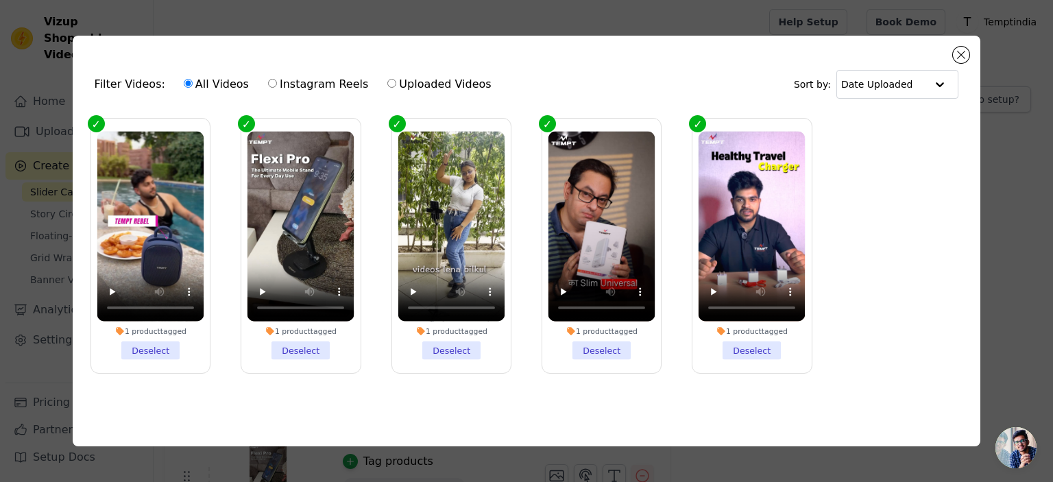
click at [758, 123] on label "1 product tagged Deselect" at bounding box center [751, 245] width 120 height 255
click at [0, 0] on input "1 product tagged Deselect" at bounding box center [0, 0] width 0 height 0
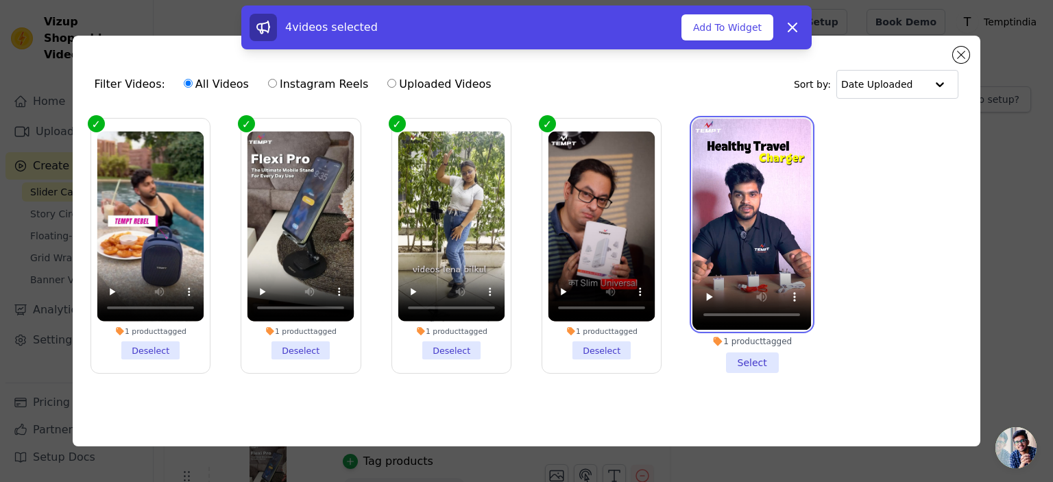
click at [758, 123] on video at bounding box center [751, 224] width 119 height 211
click at [699, 128] on video at bounding box center [751, 224] width 119 height 211
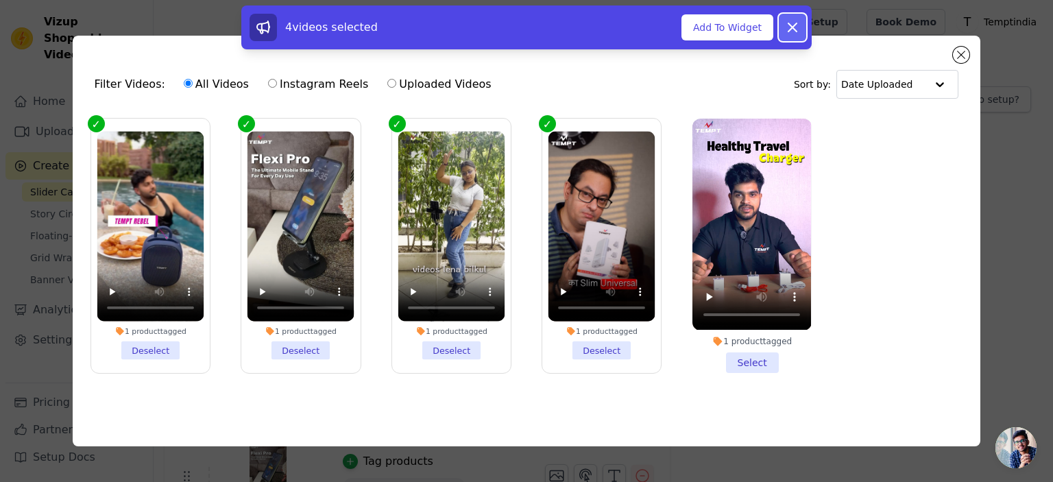
click at [794, 29] on icon at bounding box center [792, 27] width 8 height 8
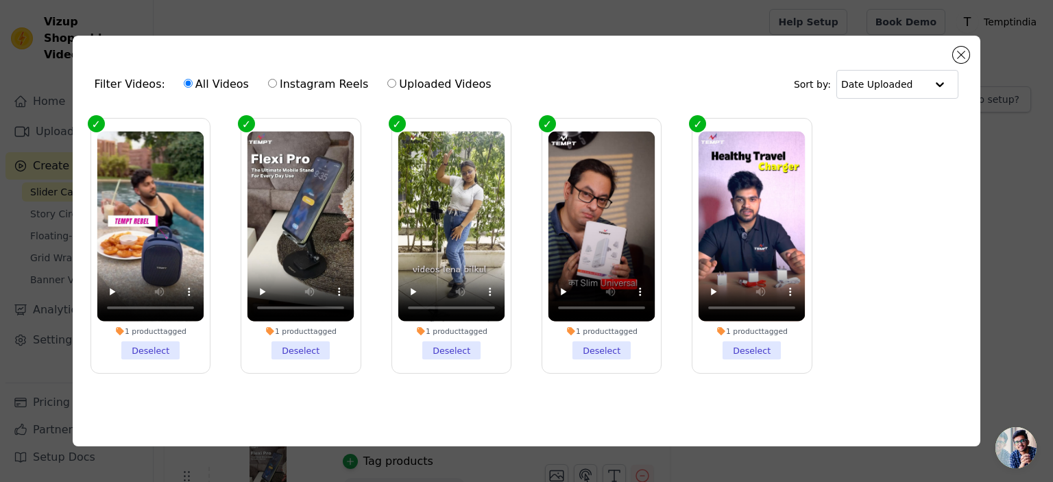
click at [387, 79] on input "Uploaded Videos" at bounding box center [391, 83] width 9 height 9
radio input "true"
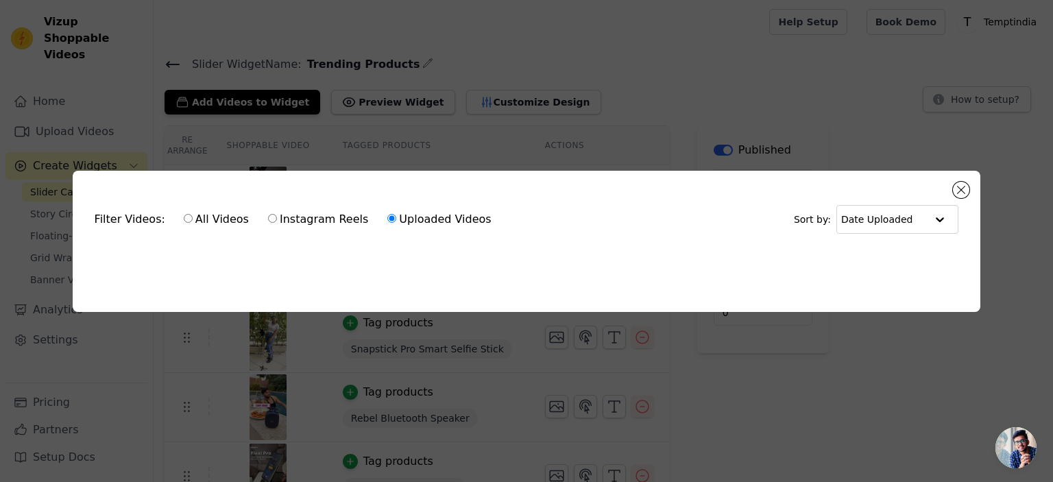
click at [186, 218] on label "All Videos" at bounding box center [216, 219] width 66 height 18
click at [186, 218] on input "All Videos" at bounding box center [188, 218] width 9 height 9
radio input "true"
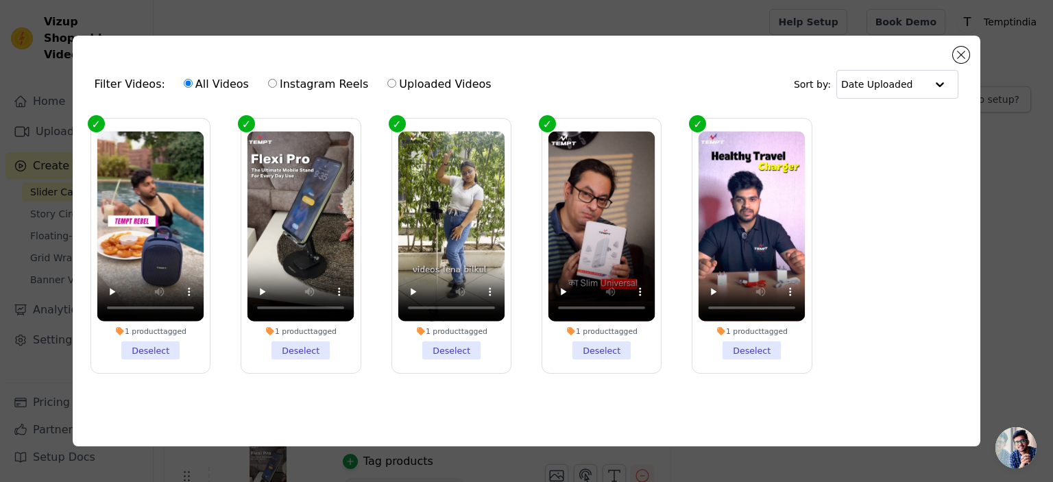
click at [387, 85] on label "Uploaded Videos" at bounding box center [439, 84] width 105 height 18
click at [387, 85] on input "Uploaded Videos" at bounding box center [391, 83] width 9 height 9
radio input "true"
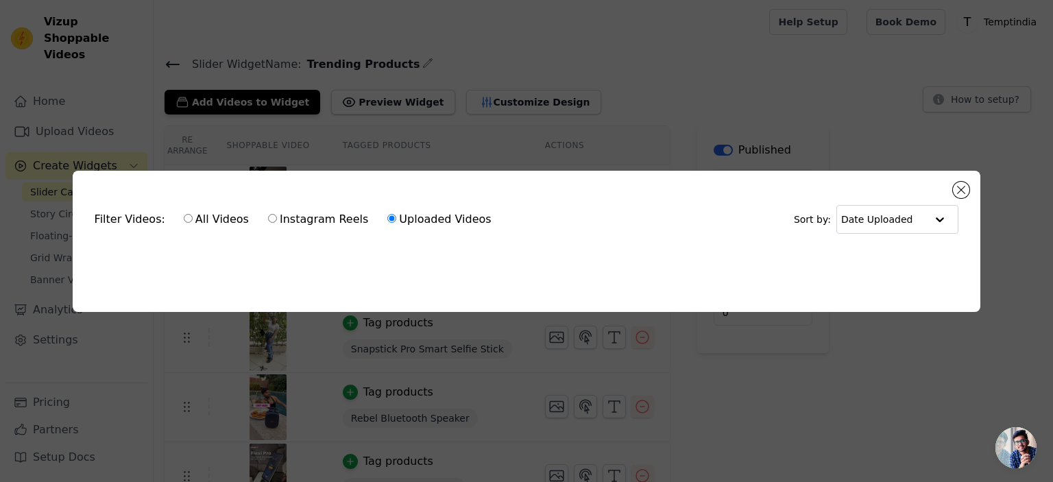
click at [278, 219] on label "Instagram Reels" at bounding box center [317, 219] width 101 height 18
click at [277, 219] on input "Instagram Reels" at bounding box center [272, 218] width 9 height 9
radio input "true"
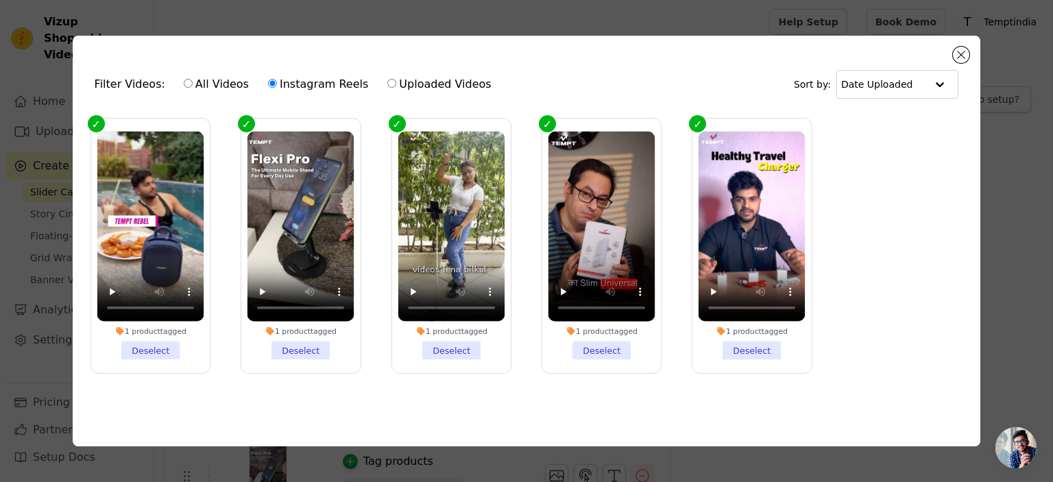
click at [192, 76] on label "All Videos" at bounding box center [216, 84] width 66 height 18
click at [192, 79] on input "All Videos" at bounding box center [188, 83] width 9 height 9
radio input "true"
click at [137, 83] on div "Filter Videos: All Videos Instagram Reels Uploaded Videos" at bounding box center [297, 85] width 404 height 32
click at [206, 82] on label "All Videos" at bounding box center [216, 84] width 66 height 18
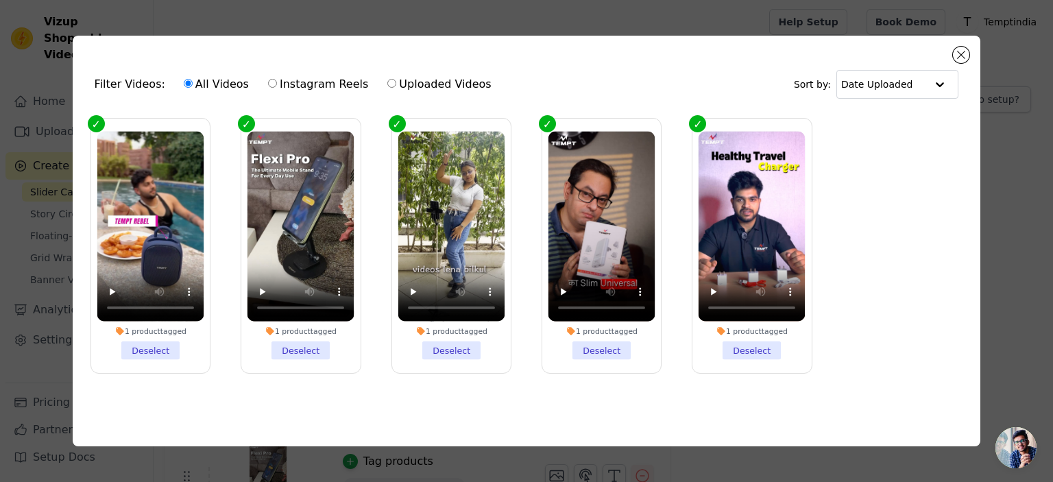
click at [193, 82] on input "All Videos" at bounding box center [188, 83] width 9 height 9
click at [962, 55] on button "Close modal" at bounding box center [961, 55] width 16 height 16
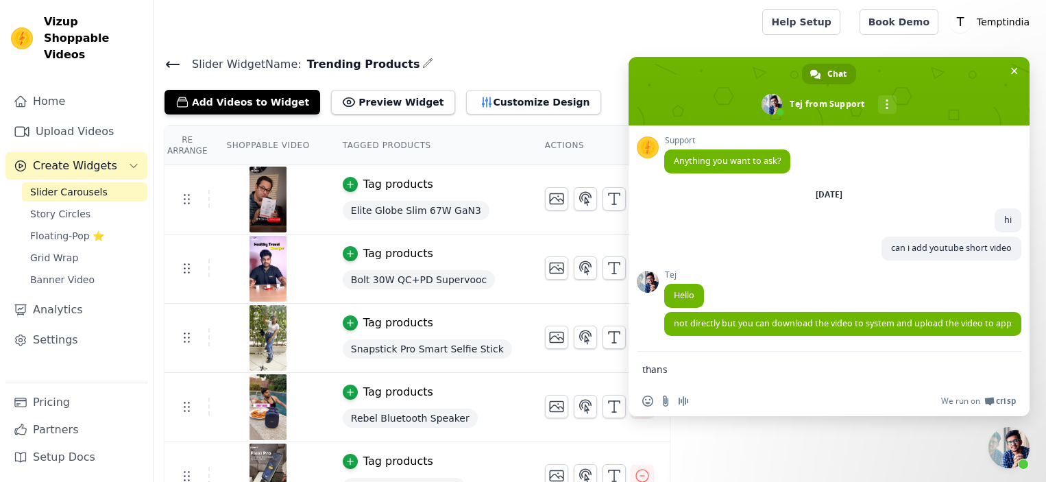
type textarea "thanks"
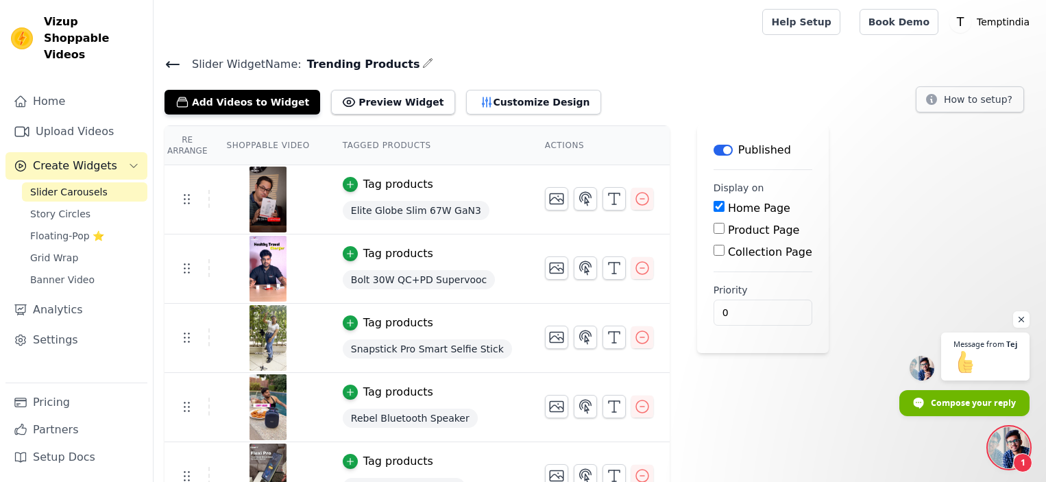
click at [1015, 453] on span "Open chat" at bounding box center [1008, 447] width 41 height 41
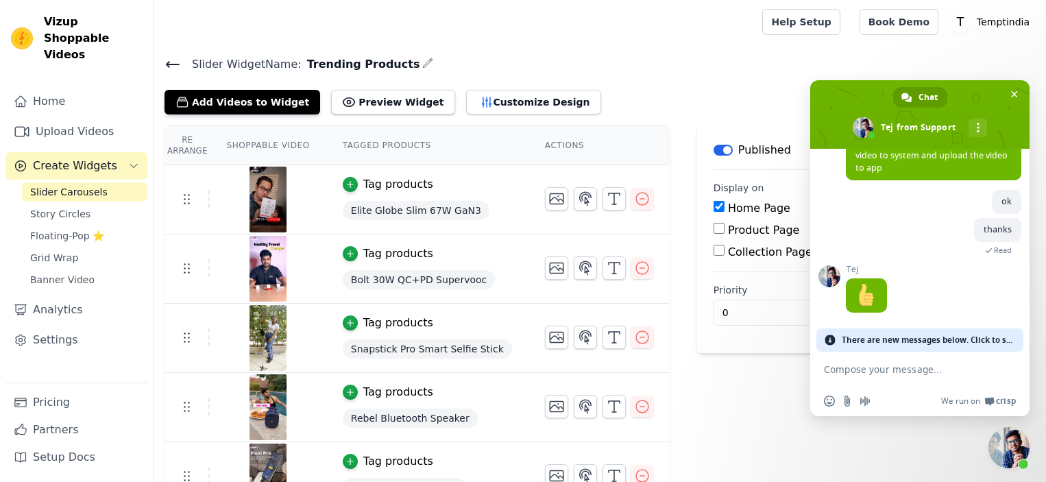
scroll to position [182, 0]
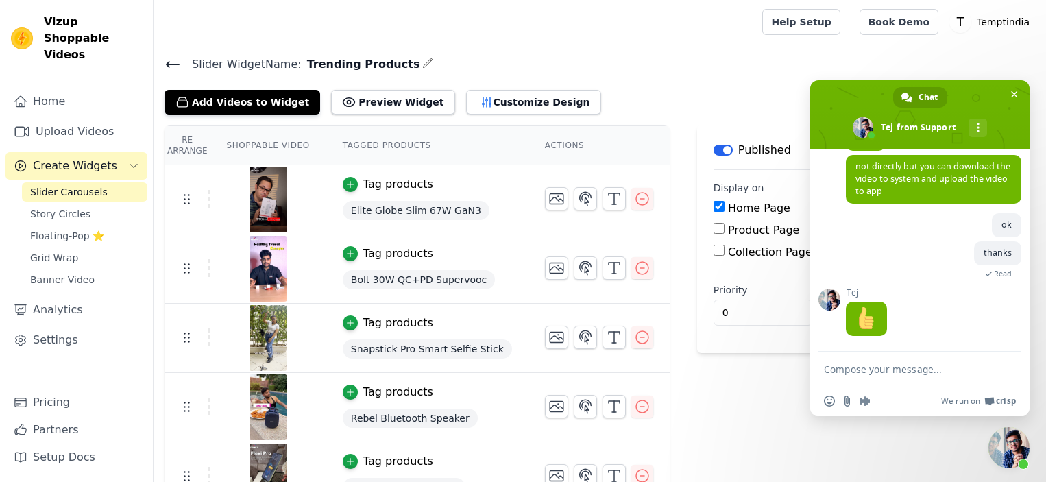
click at [917, 369] on textarea "Compose your message..." at bounding box center [905, 369] width 162 height 12
click at [1012, 98] on span "Close chat" at bounding box center [1014, 94] width 14 height 14
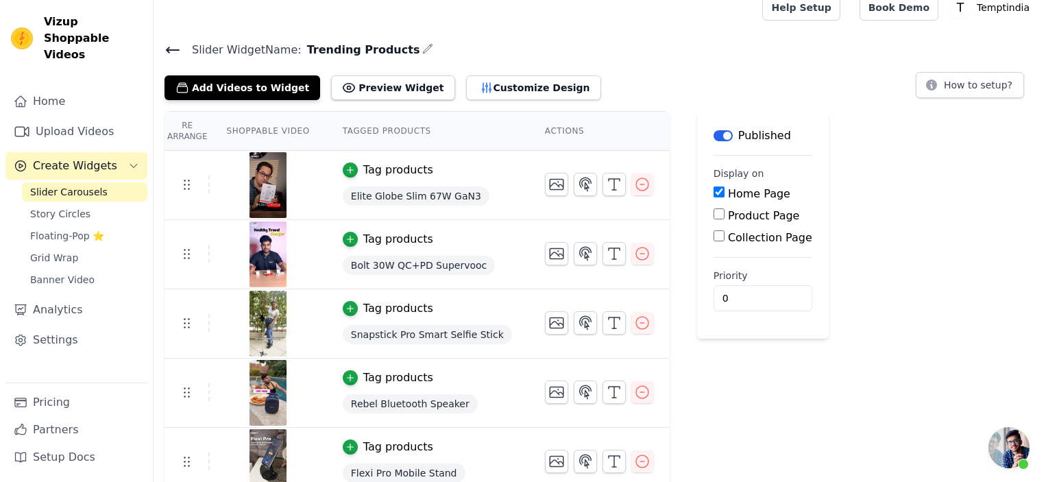
scroll to position [27, 0]
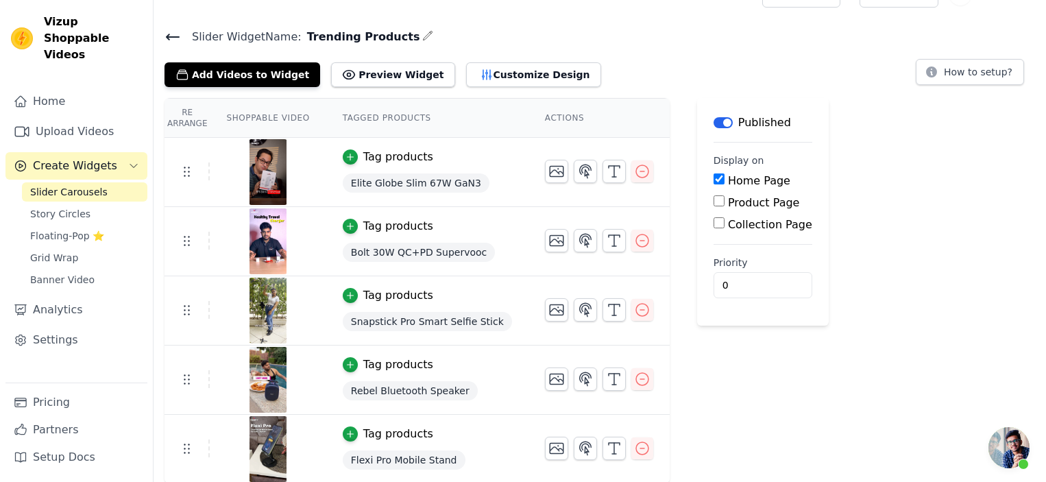
click at [1005, 443] on span "Open chat" at bounding box center [1008, 447] width 41 height 41
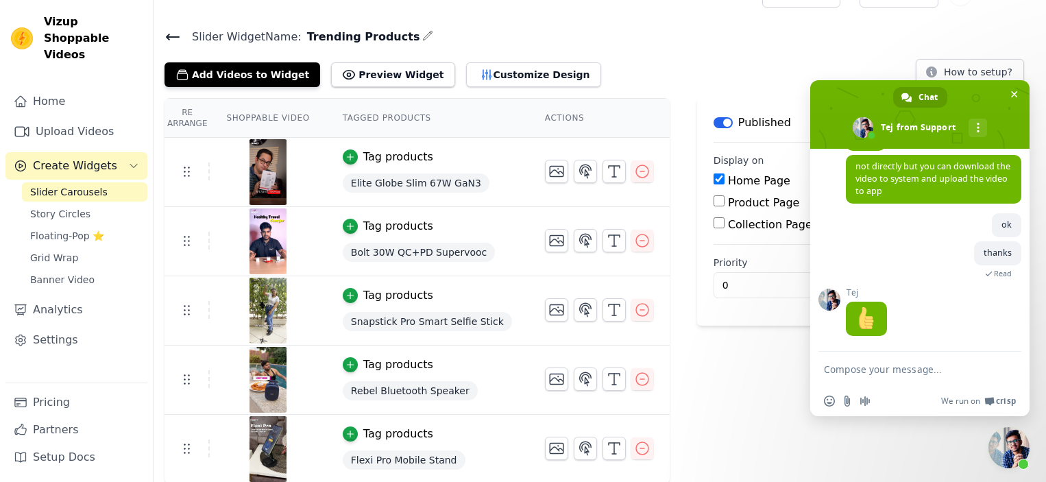
scroll to position [182, 0]
click at [898, 376] on form at bounding box center [905, 370] width 162 height 37
click at [900, 369] on textarea "Compose your message..." at bounding box center [905, 369] width 162 height 12
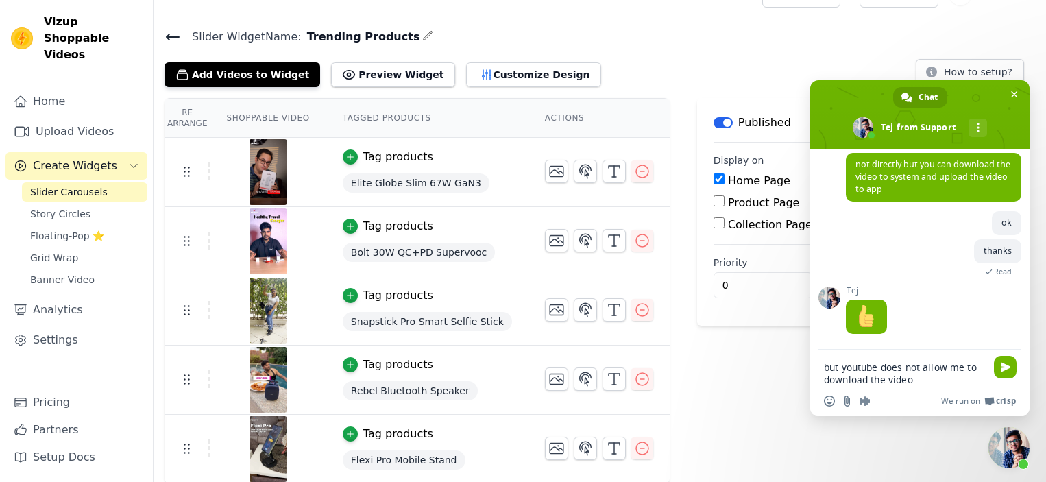
type textarea "but youtube does not allow me to download the video?"
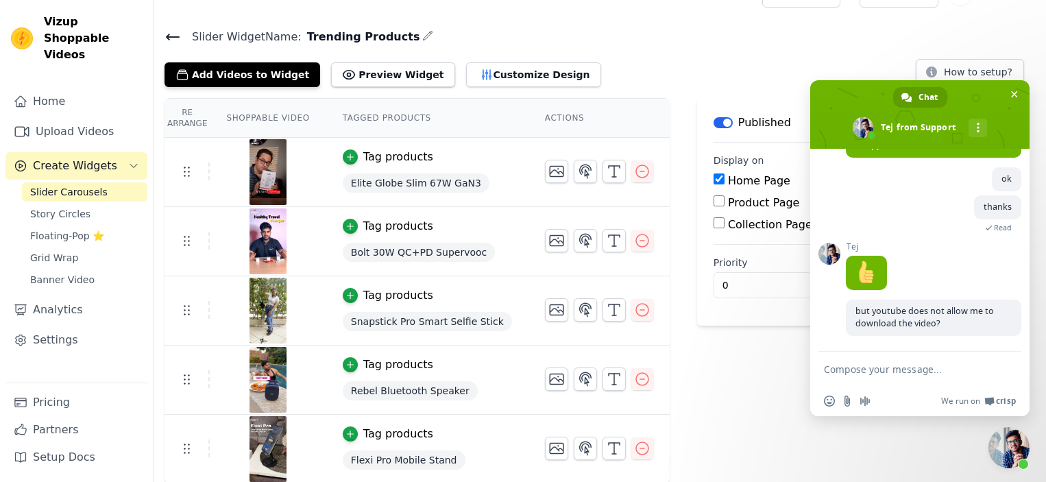
scroll to position [229, 0]
click at [1016, 91] on span "Close chat" at bounding box center [1014, 94] width 7 height 7
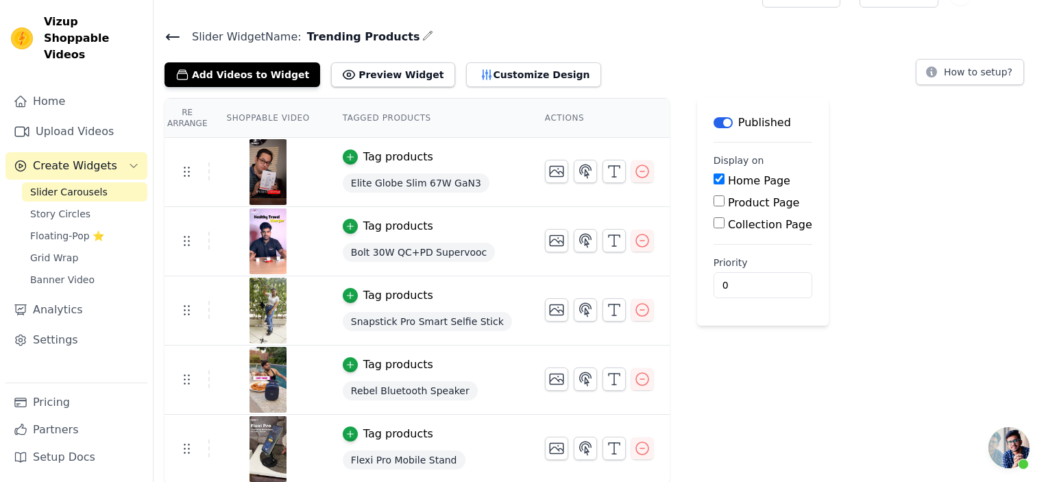
click at [1006, 453] on span "Open chat" at bounding box center [1008, 447] width 41 height 41
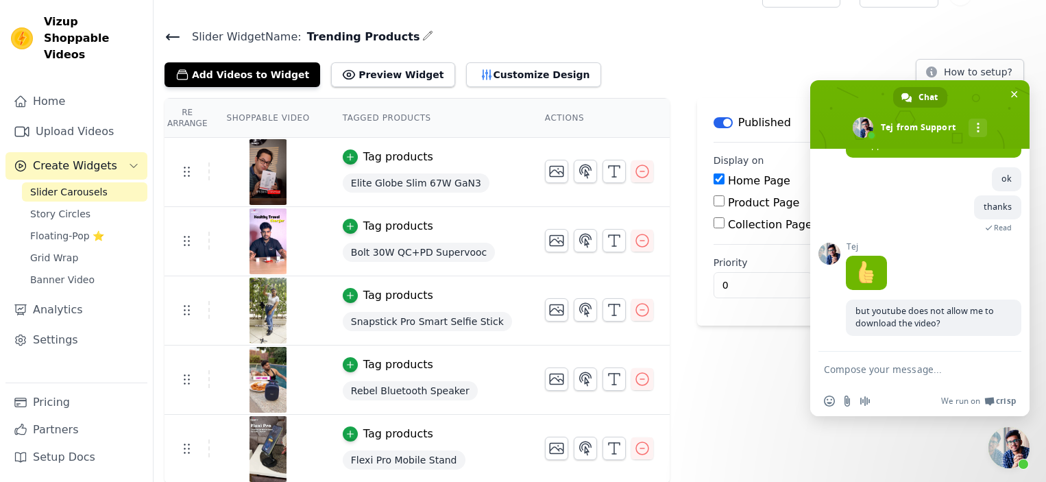
click at [1009, 454] on span "Close chat" at bounding box center [1008, 447] width 41 height 41
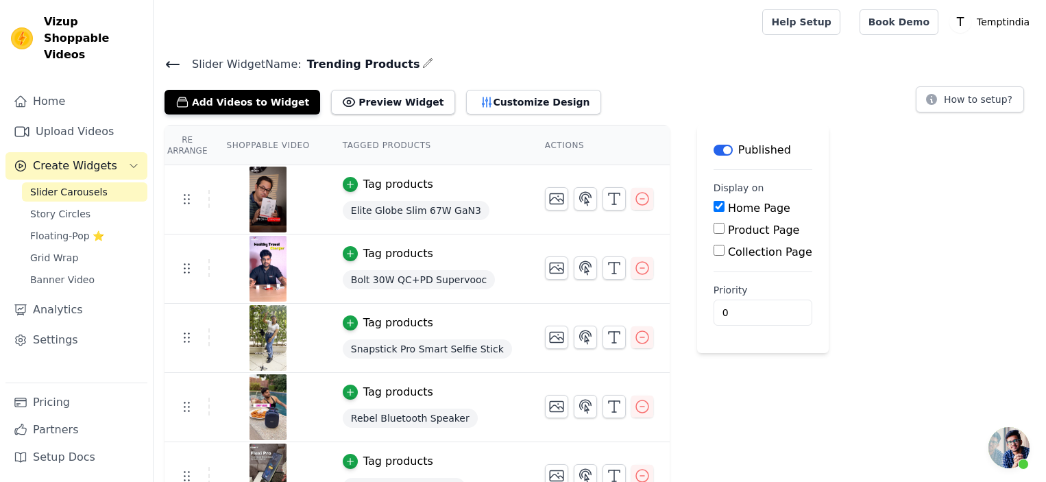
scroll to position [27, 0]
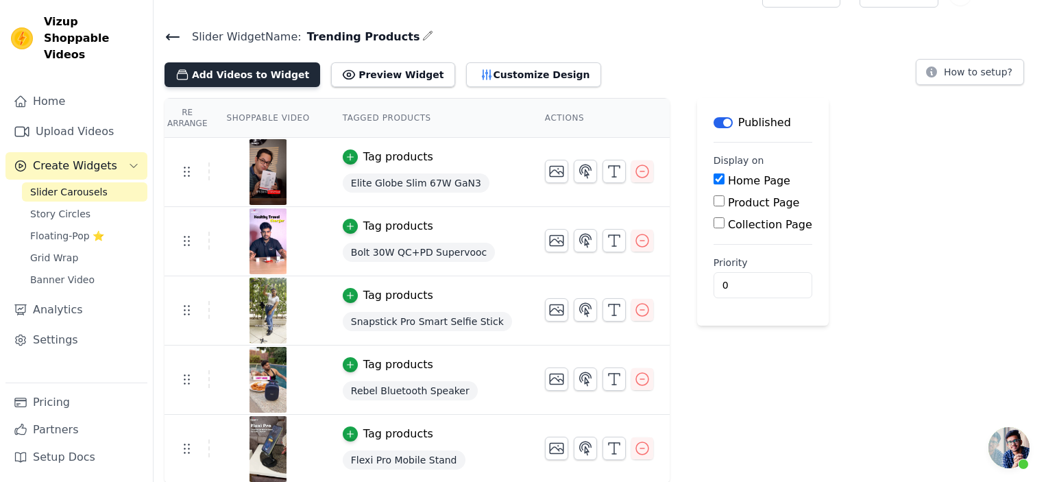
click at [256, 77] on button "Add Videos to Widget" at bounding box center [242, 74] width 156 height 25
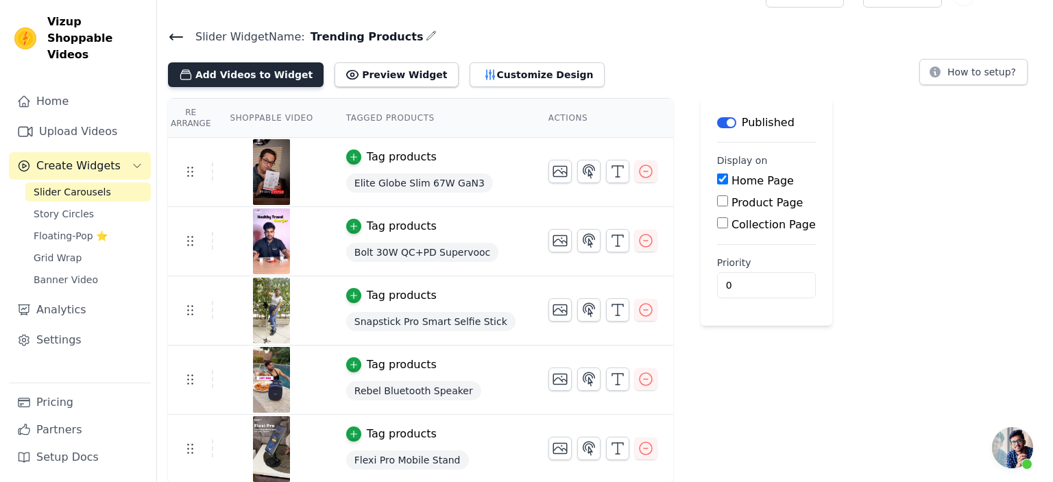
scroll to position [0, 0]
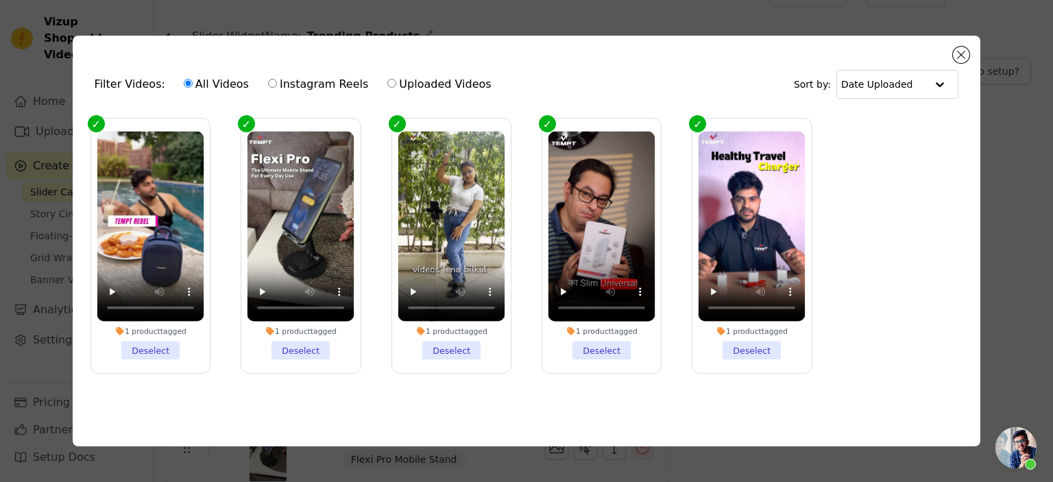
click at [203, 86] on label "All Videos" at bounding box center [216, 84] width 66 height 18
click at [193, 86] on input "All Videos" at bounding box center [188, 83] width 9 height 9
click at [393, 86] on label "Uploaded Videos" at bounding box center [439, 84] width 105 height 18
click at [393, 86] on input "Uploaded Videos" at bounding box center [391, 83] width 9 height 9
radio input "true"
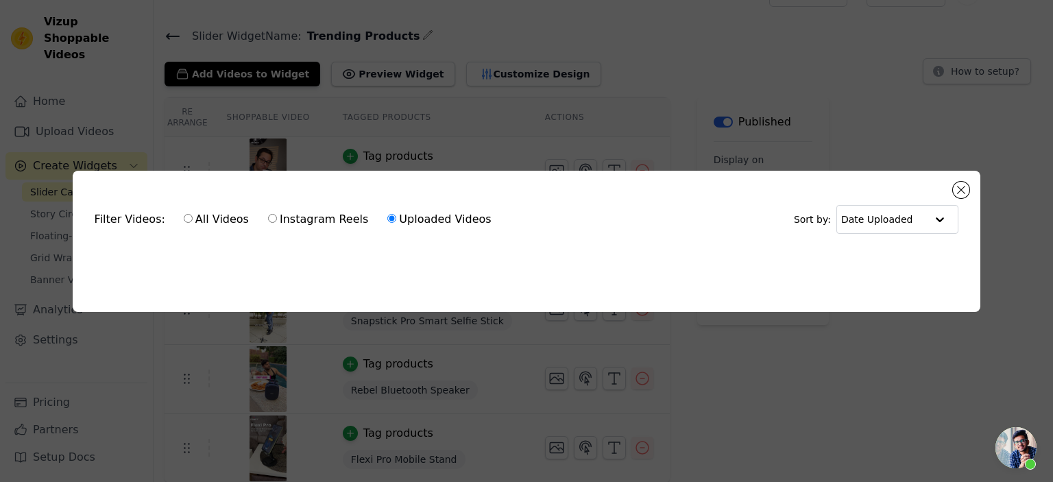
click at [657, 57] on div "Filter Videos: All Videos Instagram Reels Uploaded Videos Sort by: Date Uploade…" at bounding box center [526, 241] width 1053 height 482
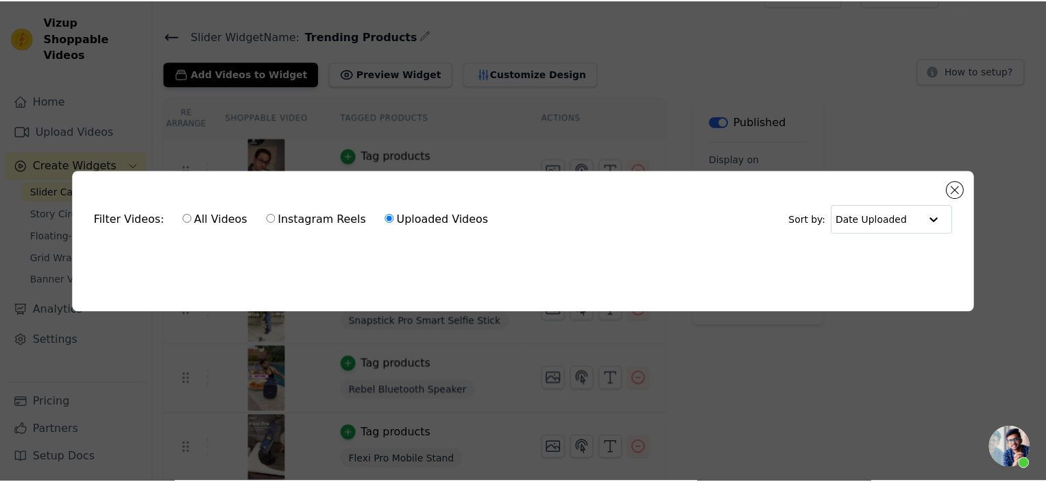
scroll to position [27, 0]
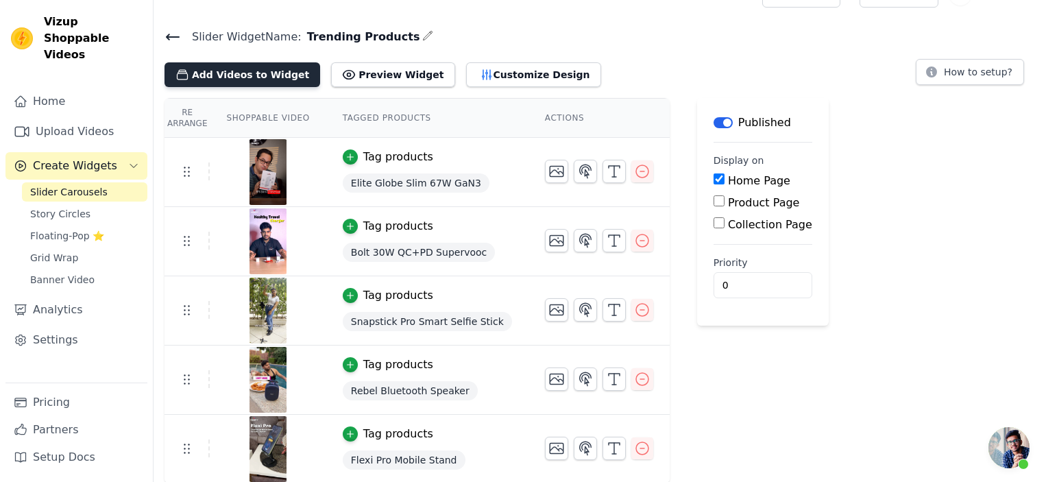
click at [262, 71] on button "Add Videos to Widget" at bounding box center [242, 74] width 156 height 25
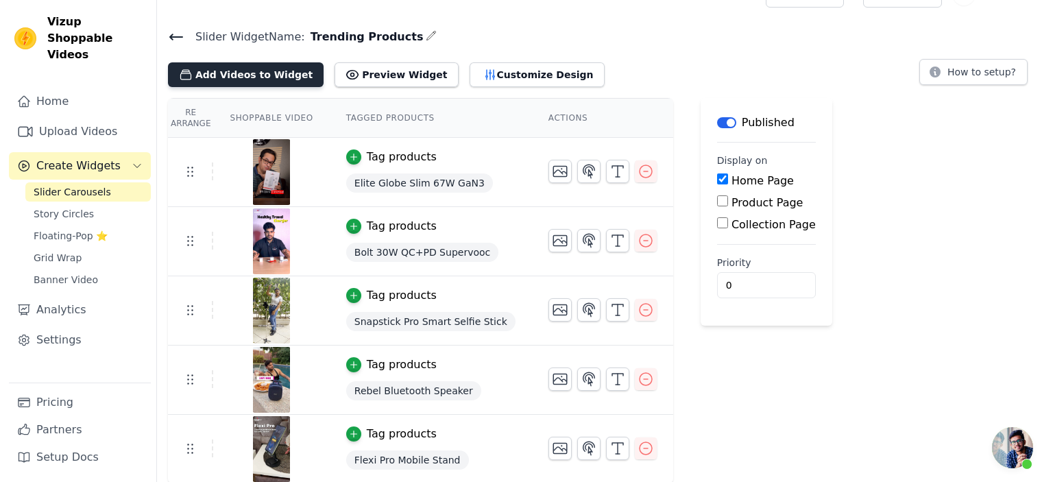
scroll to position [0, 0]
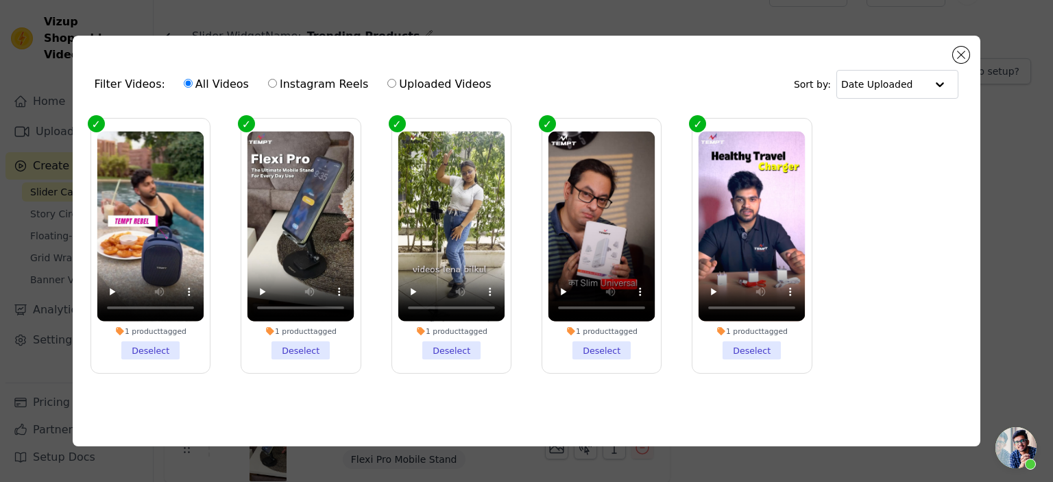
click at [208, 77] on label "All Videos" at bounding box center [216, 84] width 66 height 18
click at [193, 79] on input "All Videos" at bounding box center [188, 83] width 9 height 9
click at [968, 58] on div "Filter Videos: All Videos Instagram Reels Uploaded Videos Sort by: Date Uploaded" at bounding box center [527, 84] width 886 height 53
click at [957, 56] on button "Close modal" at bounding box center [961, 55] width 16 height 16
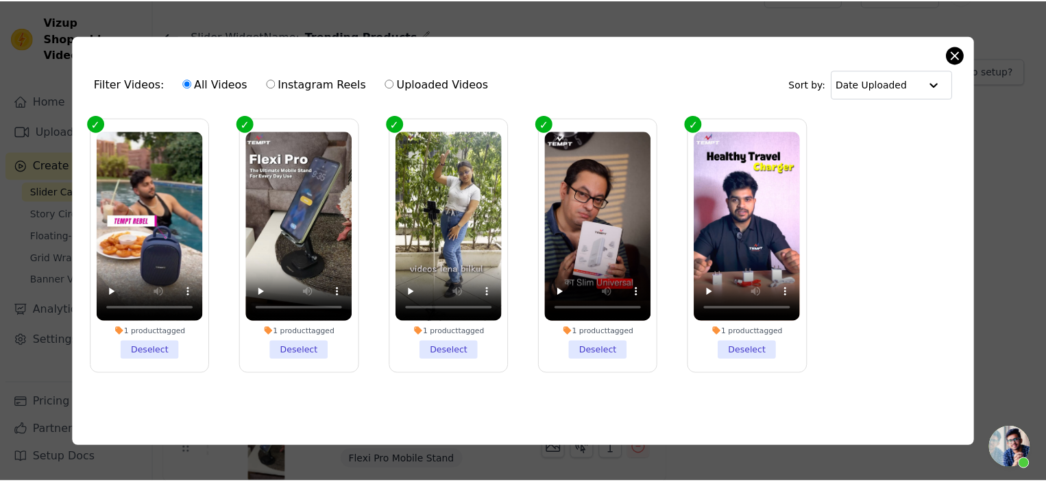
scroll to position [27, 0]
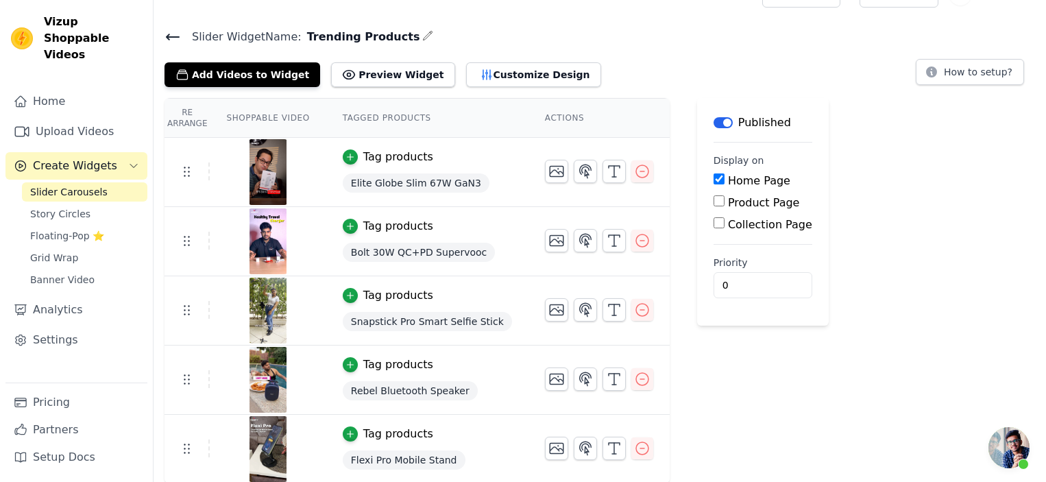
click at [86, 185] on span "Slider Carousels" at bounding box center [68, 192] width 77 height 14
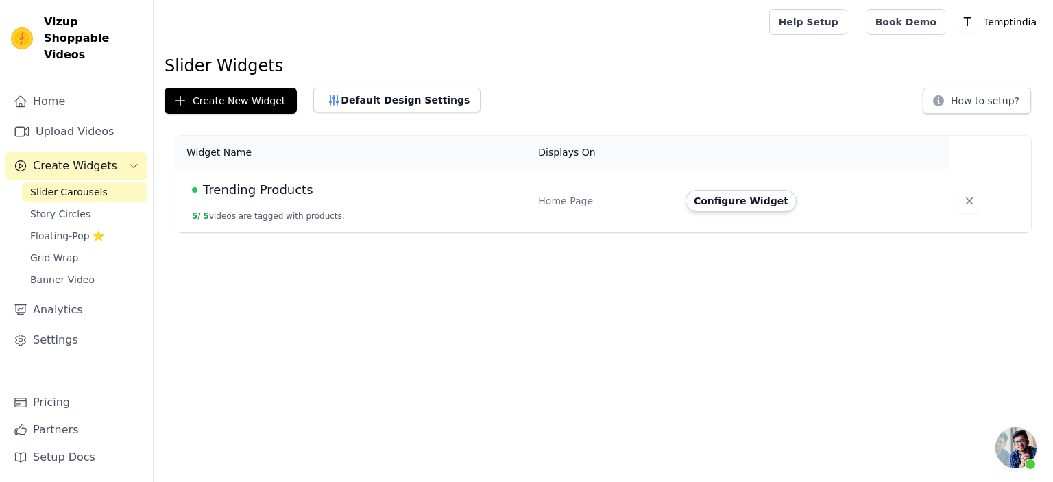
click at [99, 158] on span "Create Widgets" at bounding box center [75, 166] width 84 height 16
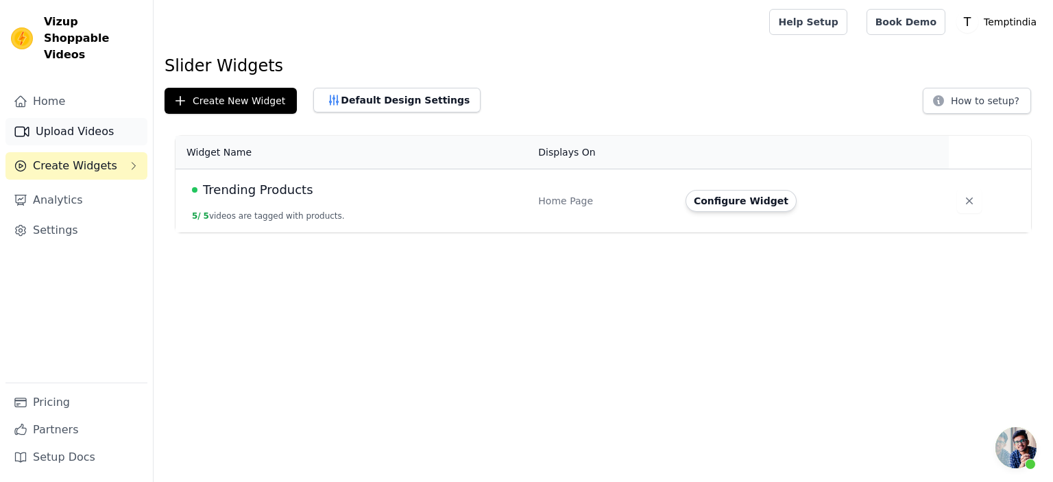
click at [101, 118] on link "Upload Videos" at bounding box center [76, 131] width 142 height 27
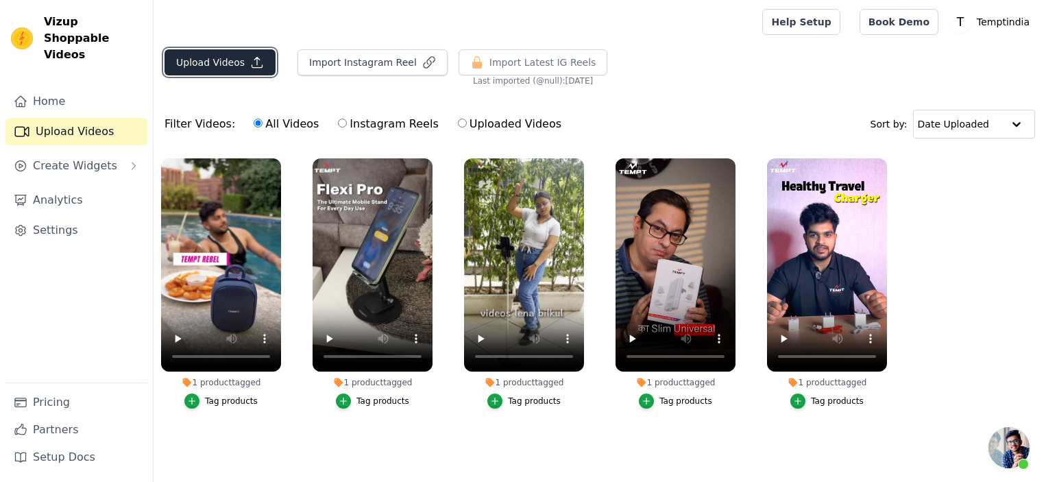
click at [219, 61] on button "Upload Videos" at bounding box center [219, 62] width 111 height 26
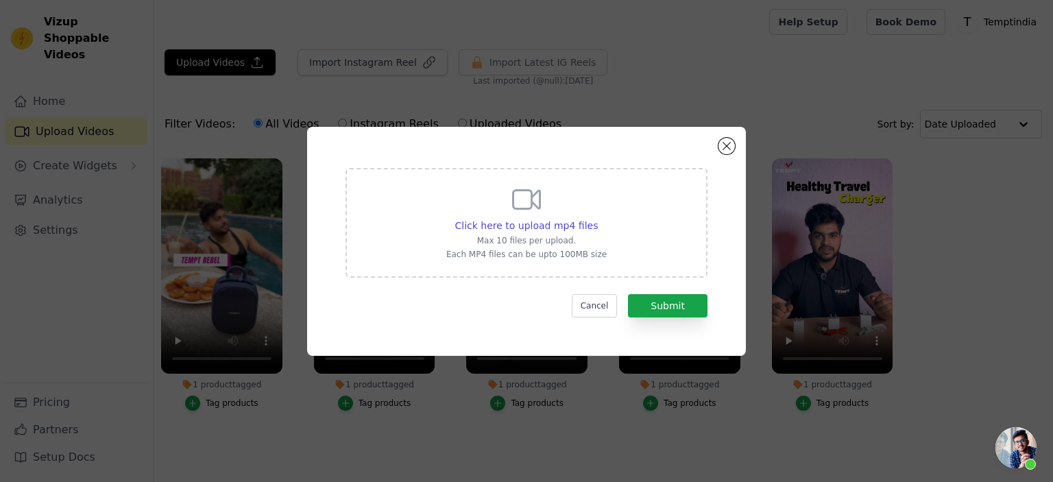
click at [540, 212] on icon at bounding box center [526, 199] width 33 height 33
click at [597, 218] on input "Click here to upload mp4 files Max 10 files per upload. Each MP4 files can be u…" at bounding box center [597, 218] width 1 height 1
type input "C:\fakepath\Tempt Cameo Bluetooth Speaker _ Magnetic Bluetooth Speaker Review _…"
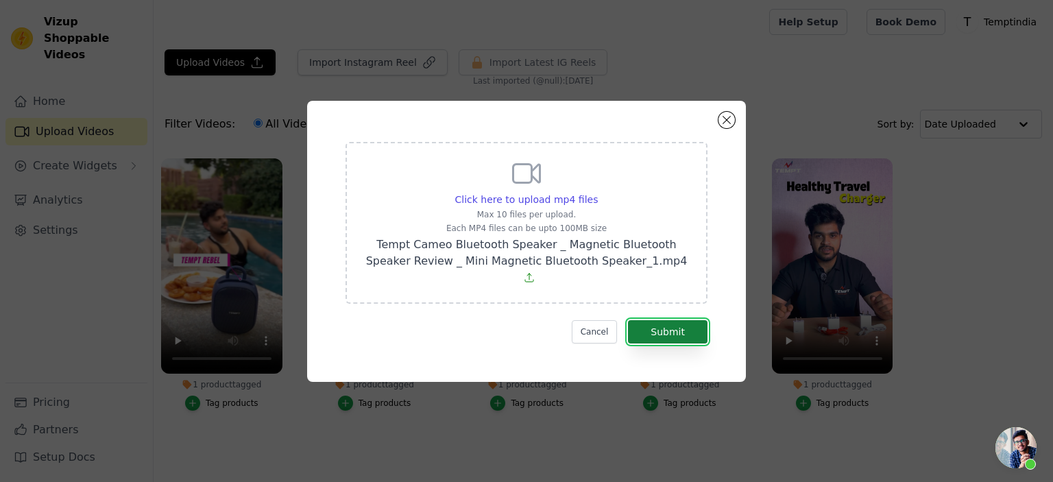
click at [671, 324] on button "Submit" at bounding box center [667, 331] width 79 height 23
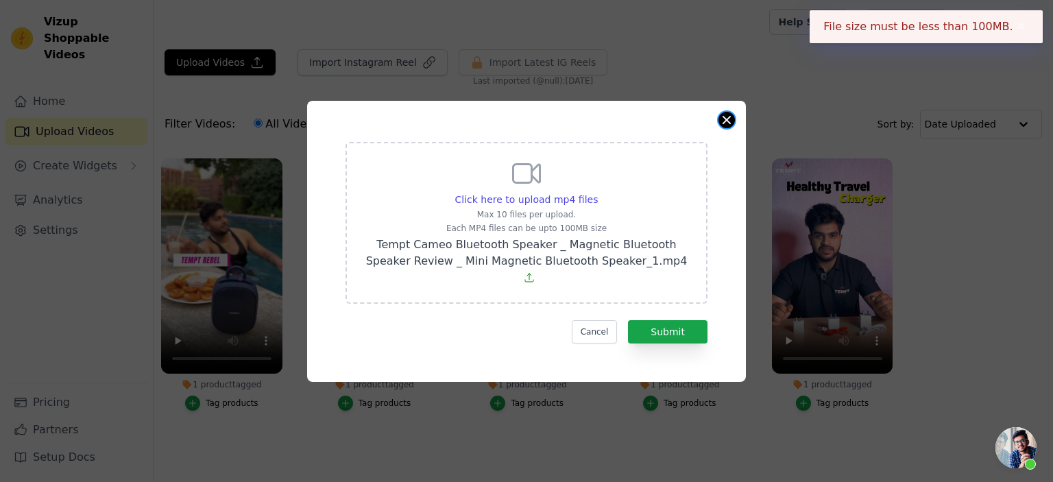
click at [721, 128] on button "Close modal" at bounding box center [726, 120] width 16 height 16
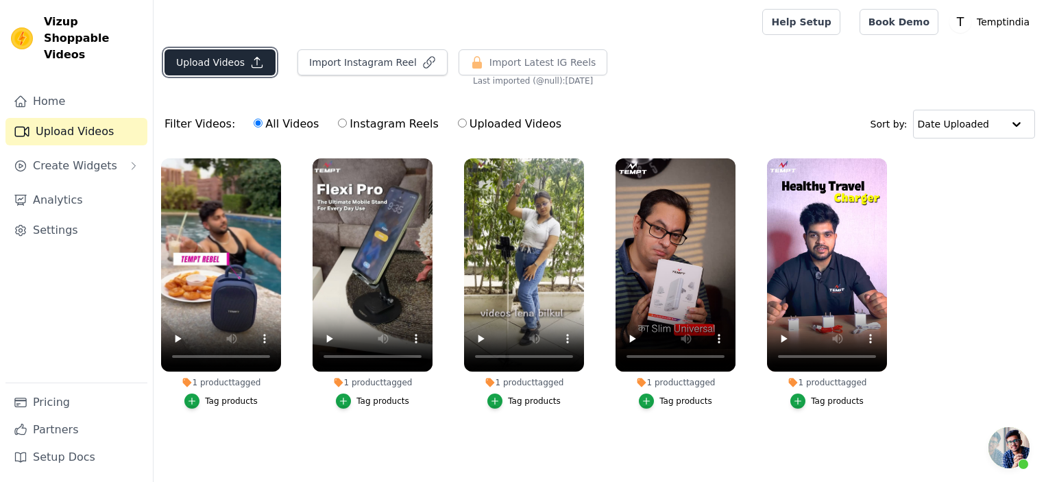
click at [206, 57] on button "Upload Videos" at bounding box center [219, 62] width 111 height 26
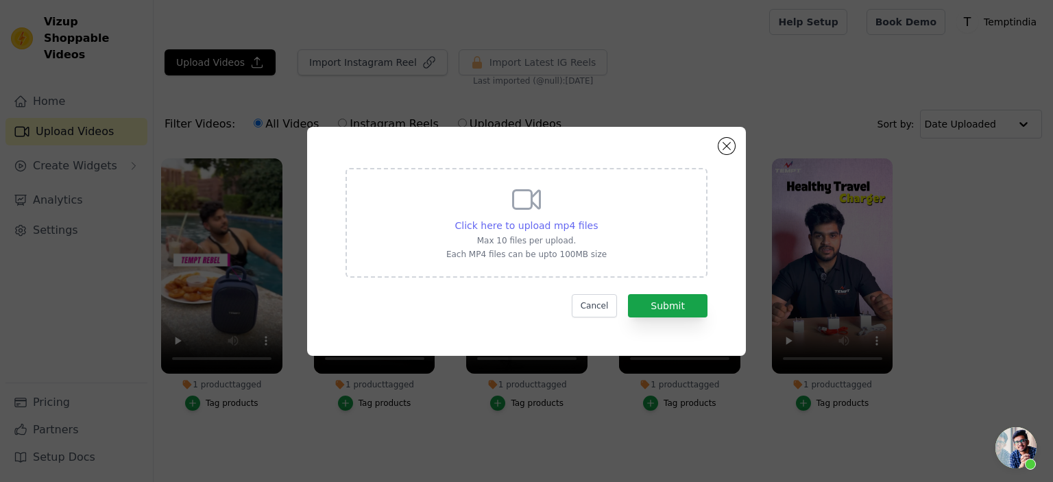
click at [541, 223] on span "Click here to upload mp4 files" at bounding box center [526, 225] width 143 height 11
click at [597, 219] on input "Click here to upload mp4 files Max 10 files per upload. Each MP4 files can be u…" at bounding box center [597, 218] width 1 height 1
click at [1031, 458] on span "Open chat" at bounding box center [1030, 463] width 11 height 11
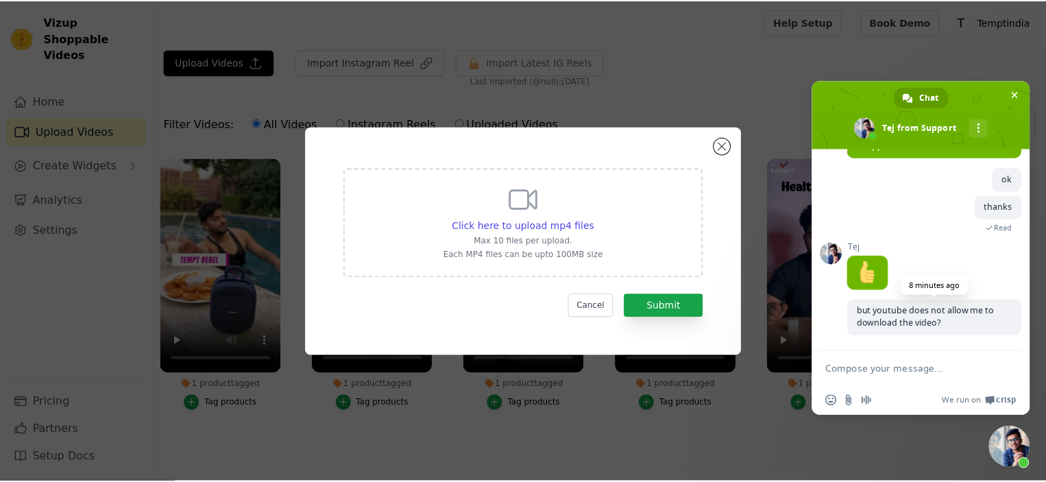
scroll to position [229, 0]
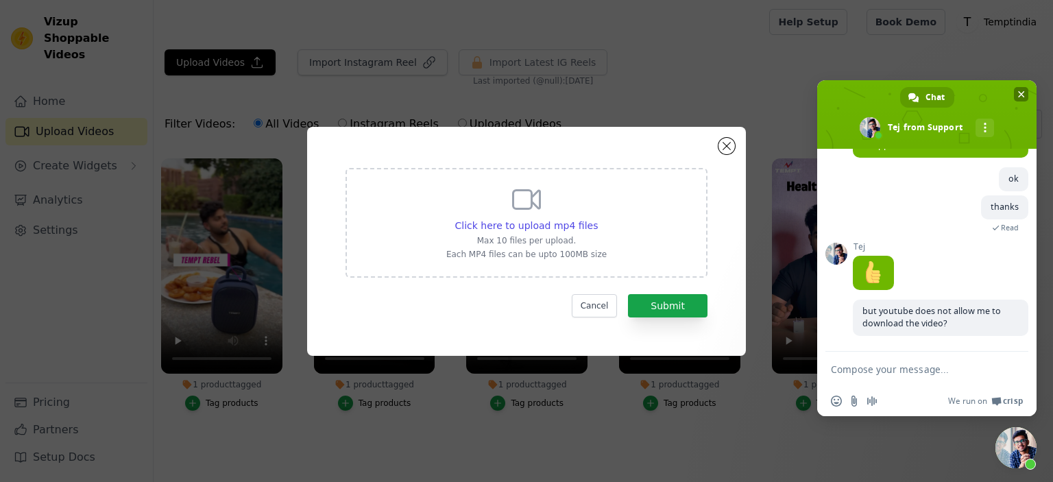
click at [1019, 90] on span "Close chat" at bounding box center [1021, 94] width 14 height 14
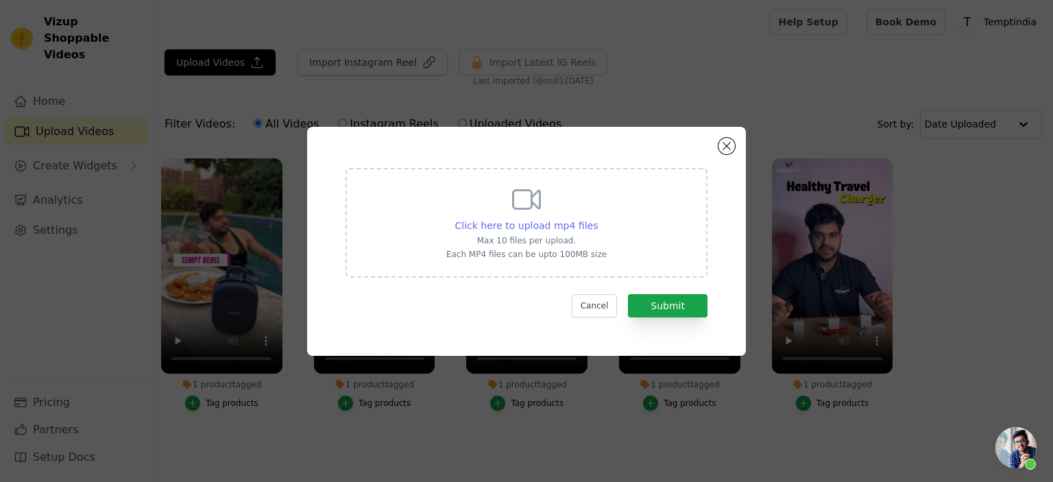
click at [552, 230] on span "Click here to upload mp4 files" at bounding box center [526, 225] width 143 height 11
click at [597, 219] on input "Click here to upload mp4 files Max 10 files per upload. Each MP4 files can be u…" at bounding box center [597, 218] width 1 height 1
type input "C:\fakepath\Tempt Cameo Bluetooth Speaker _ Magnetic Bluetooth Speaker Review _…"
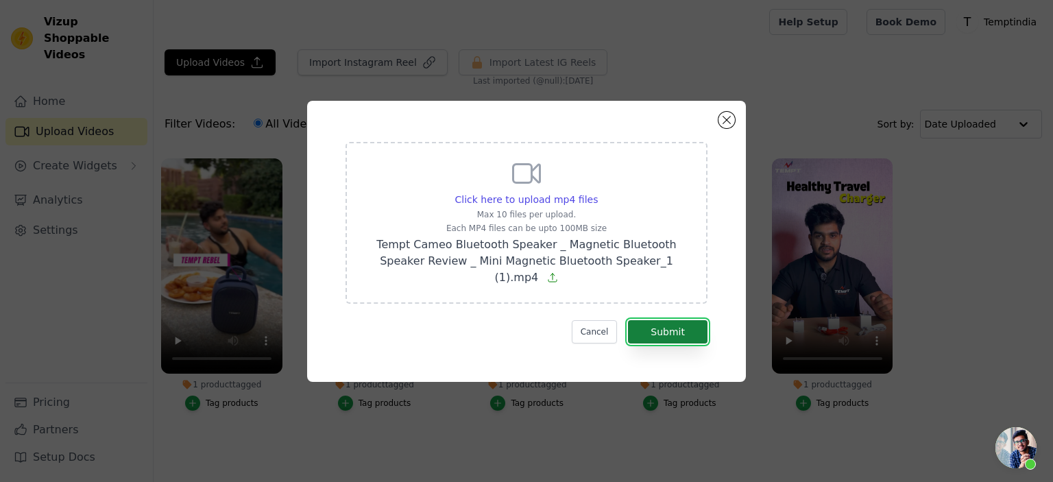
click at [666, 320] on button "Submit" at bounding box center [667, 331] width 79 height 23
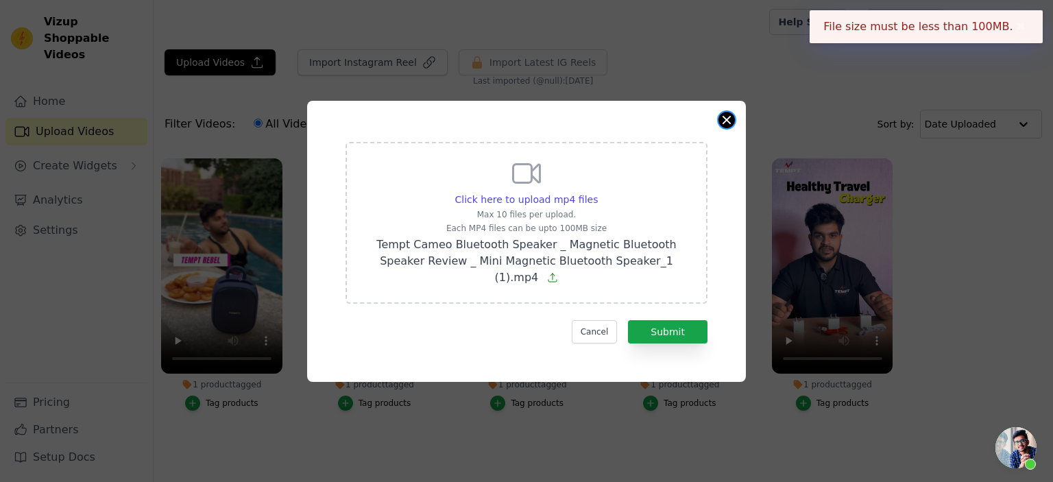
click at [730, 127] on button "Close modal" at bounding box center [726, 120] width 16 height 16
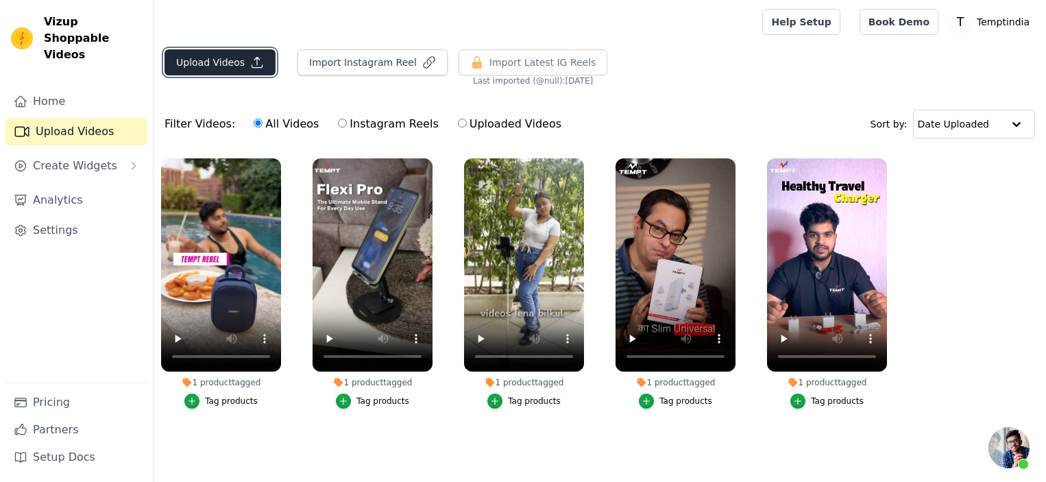
click at [217, 60] on button "Upload Videos" at bounding box center [219, 62] width 111 height 26
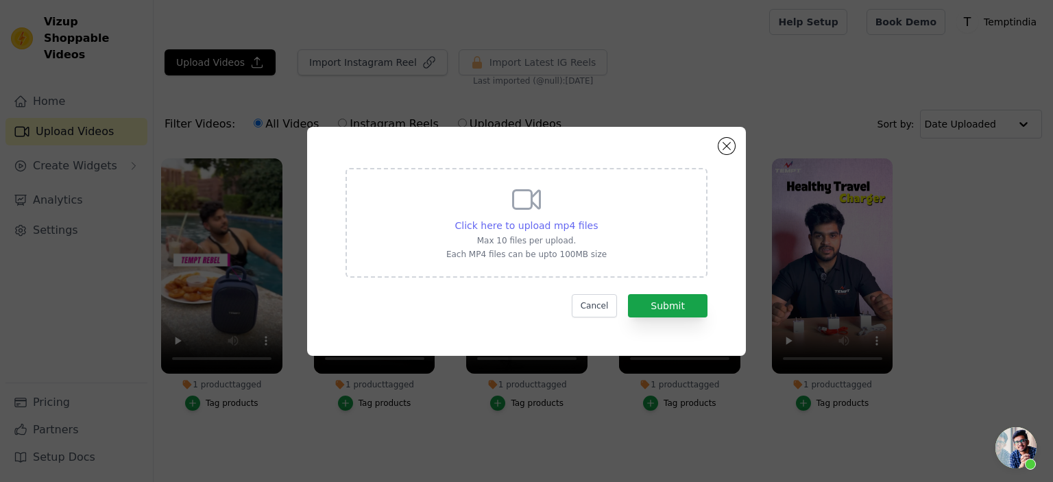
click at [521, 228] on span "Click here to upload mp4 files" at bounding box center [526, 225] width 143 height 11
click at [597, 219] on input "Click here to upload mp4 files Max 10 files per upload. Each MP4 files can be u…" at bounding box center [597, 218] width 1 height 1
type input "C:\fakepath\Tempt Cameo Bluetooth Speaker _ Magnetic Bluetooth Speaker Review _…"
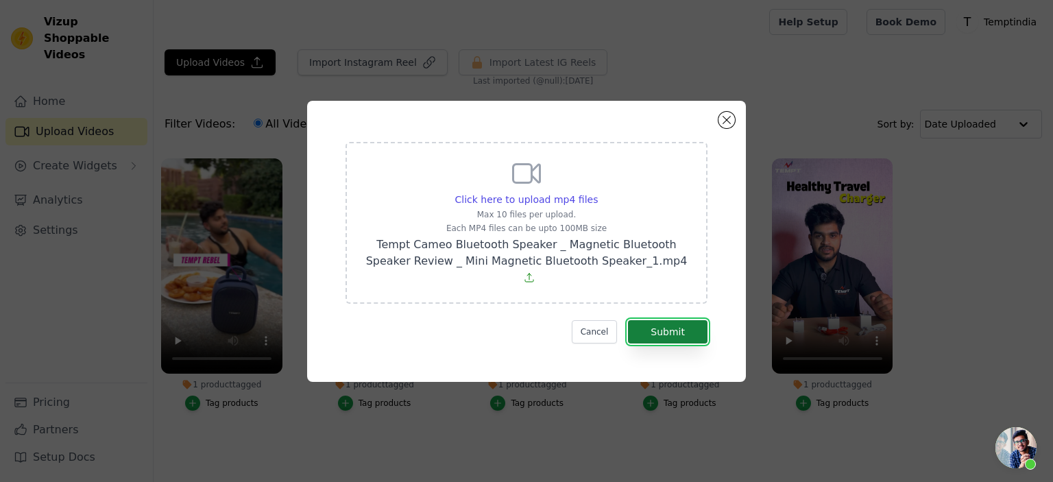
click at [679, 327] on button "Submit" at bounding box center [667, 331] width 79 height 23
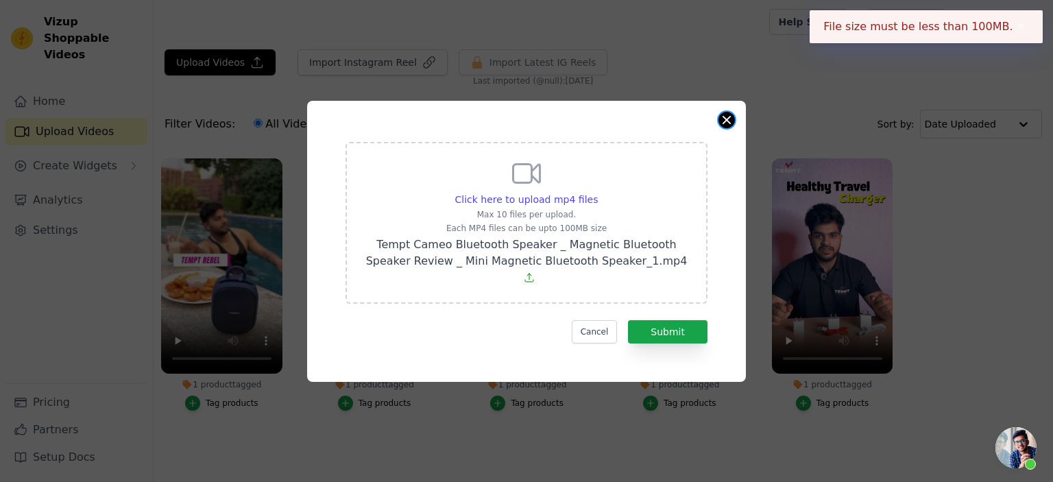
click at [721, 127] on button "Close modal" at bounding box center [726, 120] width 16 height 16
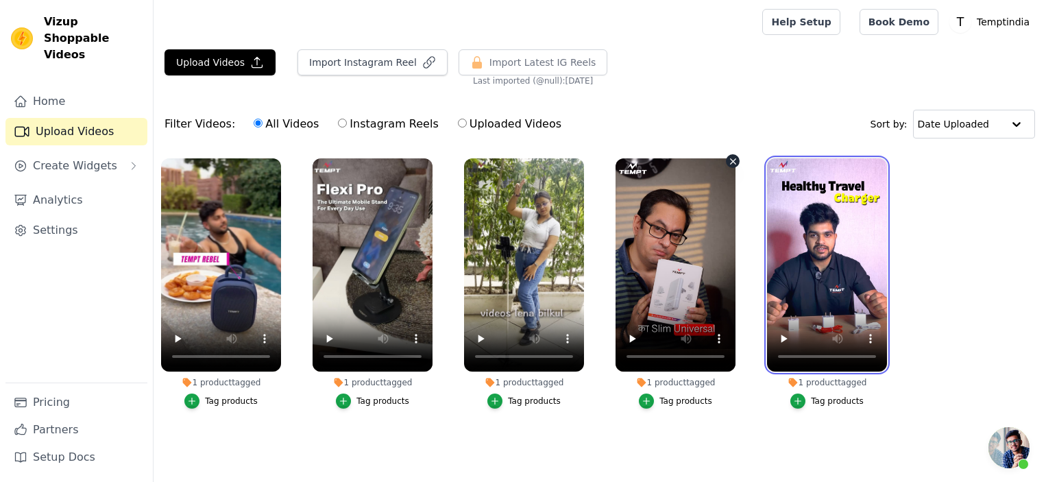
scroll to position [1, 0]
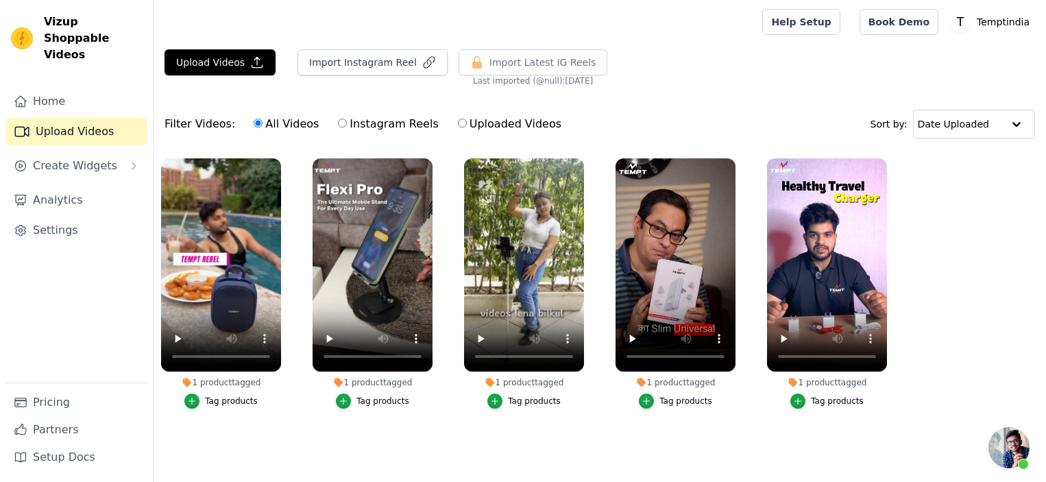
click at [1017, 454] on span "Open chat" at bounding box center [1008, 447] width 41 height 41
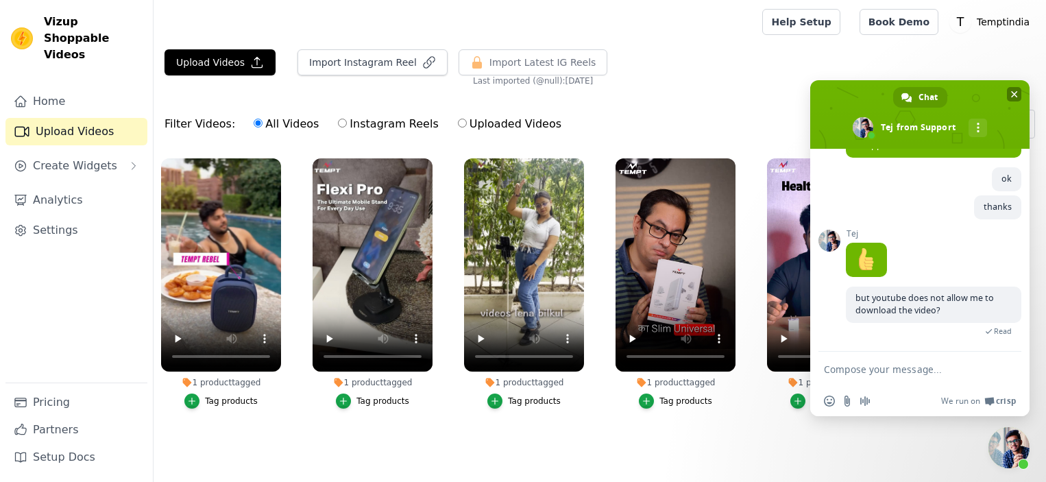
click at [1008, 94] on span "Close chat" at bounding box center [1014, 94] width 14 height 14
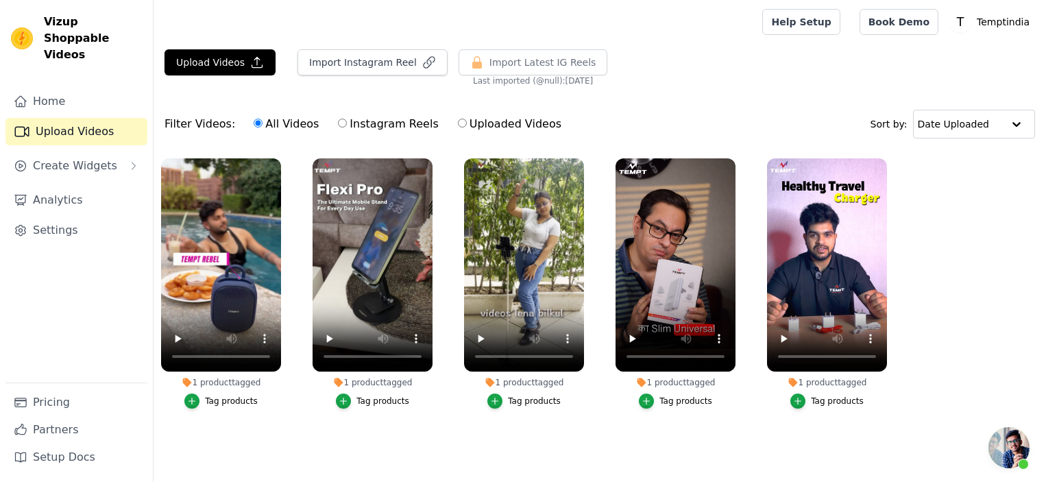
click at [360, 116] on label "Instagram Reels" at bounding box center [387, 124] width 101 height 18
click at [347, 119] on input "Instagram Reels" at bounding box center [342, 123] width 9 height 9
radio input "true"
click at [254, 121] on input "All Videos" at bounding box center [258, 123] width 9 height 9
radio input "true"
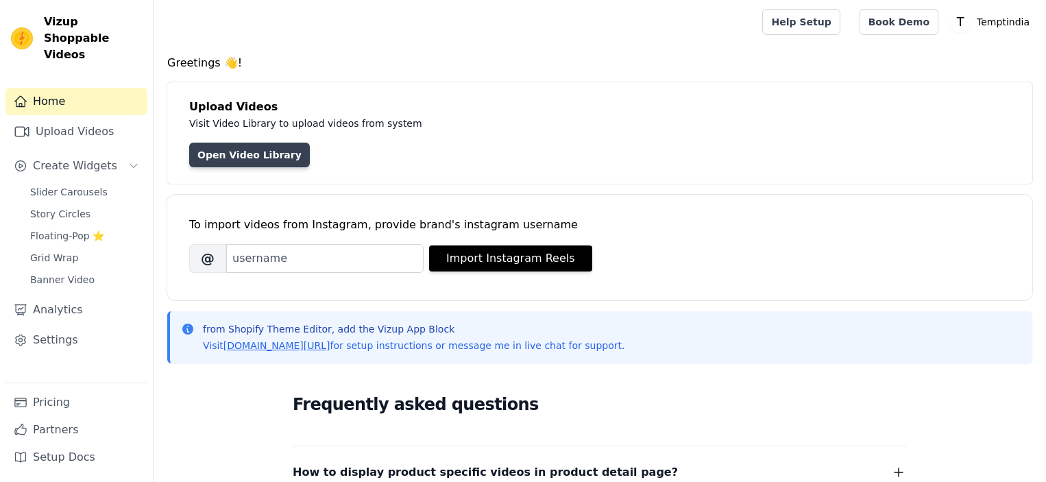
click at [255, 153] on link "Open Video Library" at bounding box center [249, 155] width 121 height 25
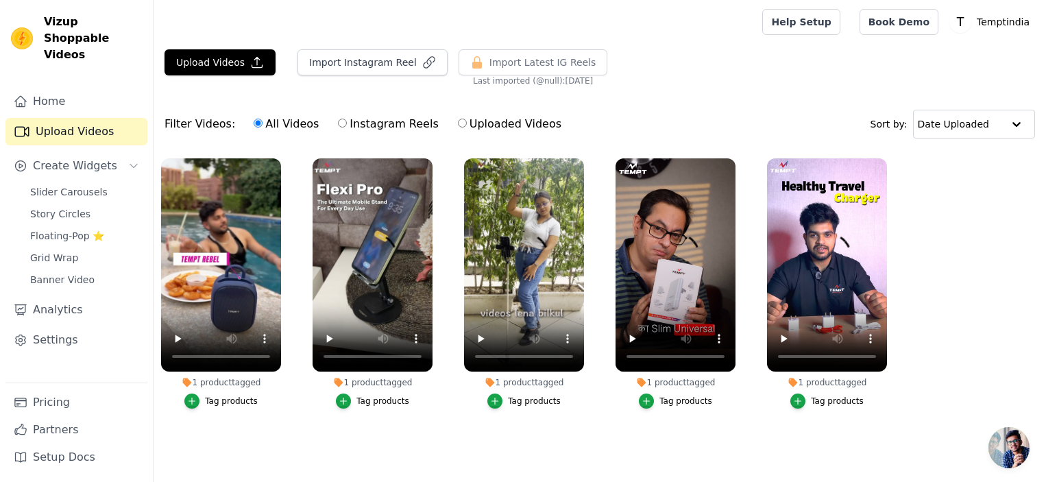
scroll to position [1, 0]
click at [236, 68] on button "Upload Videos" at bounding box center [219, 62] width 111 height 26
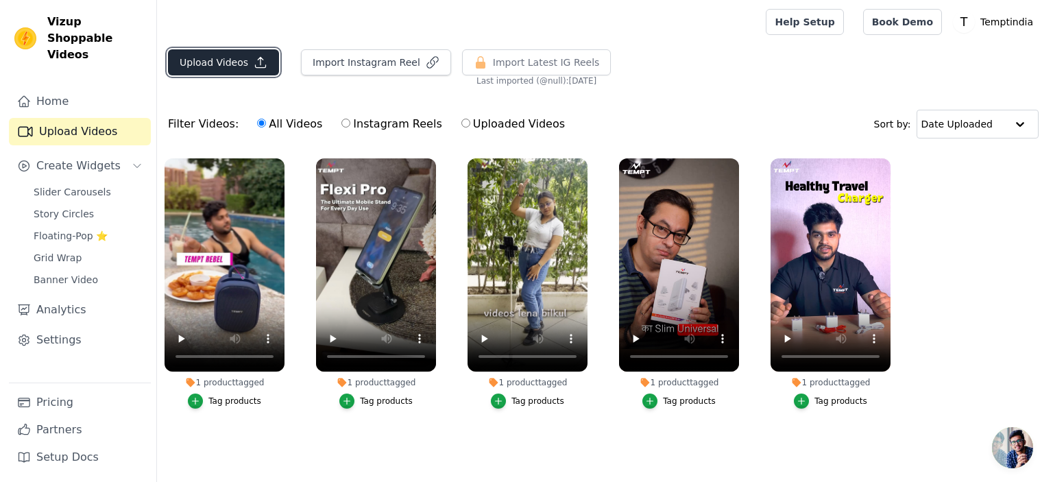
scroll to position [0, 0]
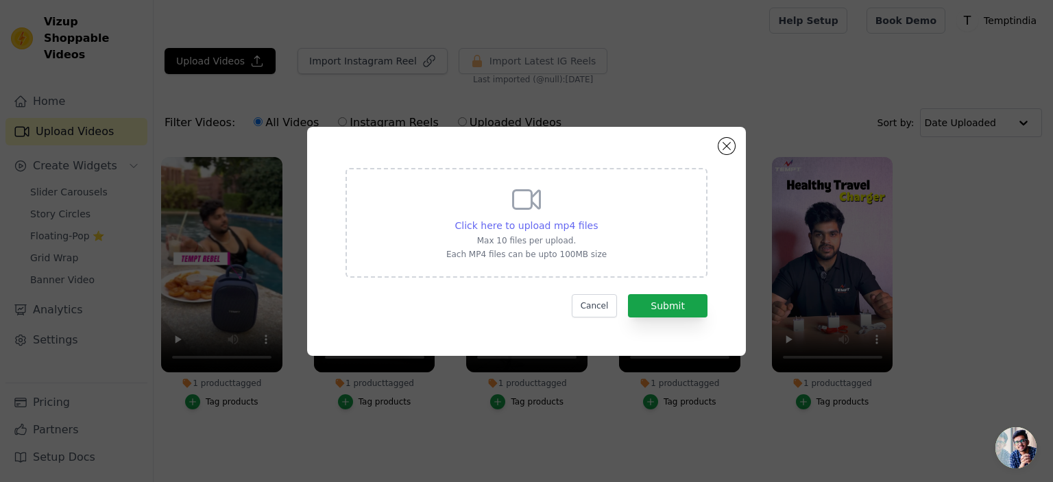
click at [565, 230] on span "Click here to upload mp4 files" at bounding box center [526, 225] width 143 height 11
click at [597, 219] on input "Click here to upload mp4 files Max 10 files per upload. Each MP4 files can be u…" at bounding box center [597, 218] width 1 height 1
click at [728, 146] on button "Close modal" at bounding box center [726, 146] width 16 height 16
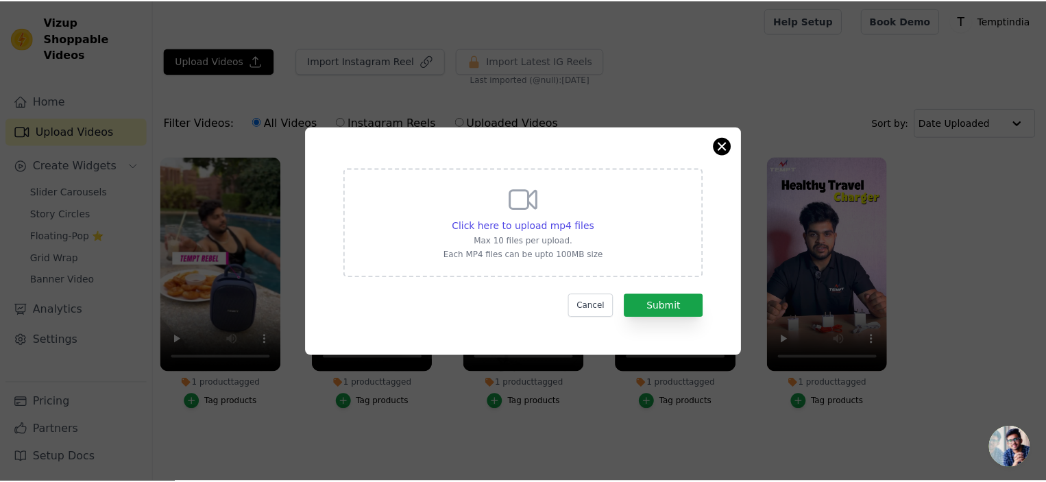
scroll to position [1, 0]
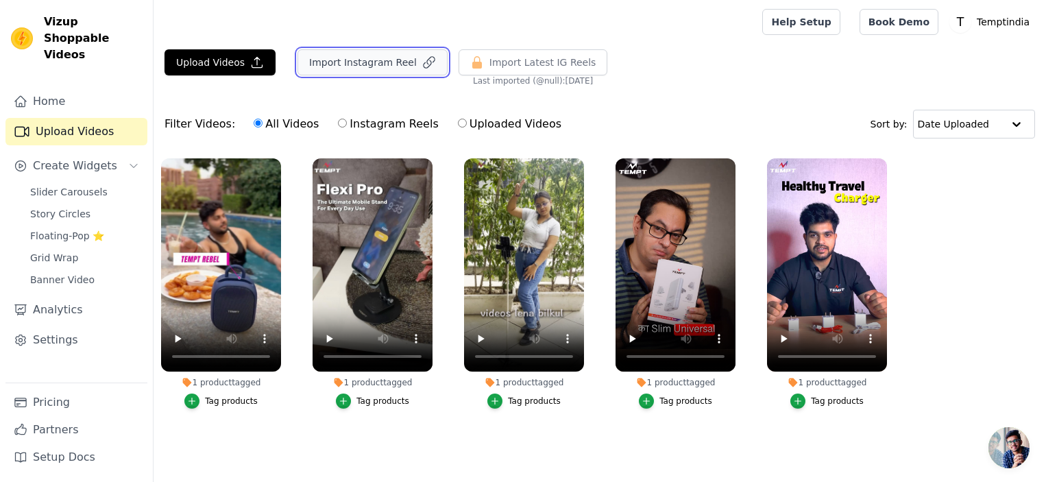
click at [407, 71] on button "Import Instagram Reel" at bounding box center [372, 62] width 150 height 26
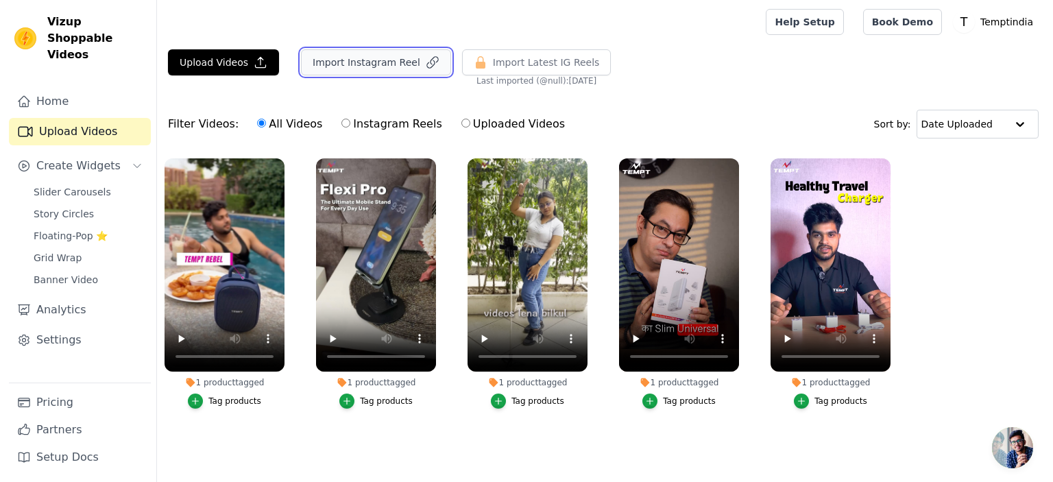
scroll to position [0, 0]
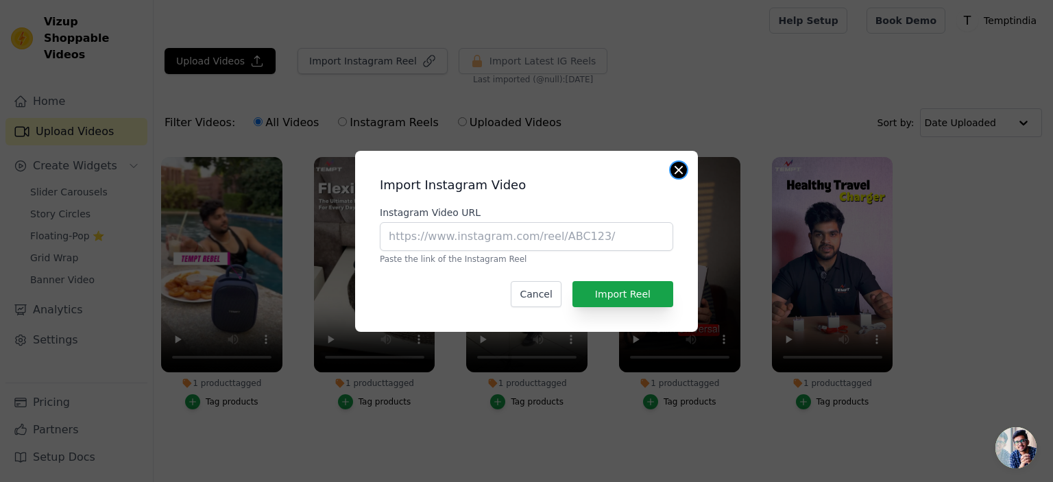
click at [680, 171] on button "Close modal" at bounding box center [678, 170] width 16 height 16
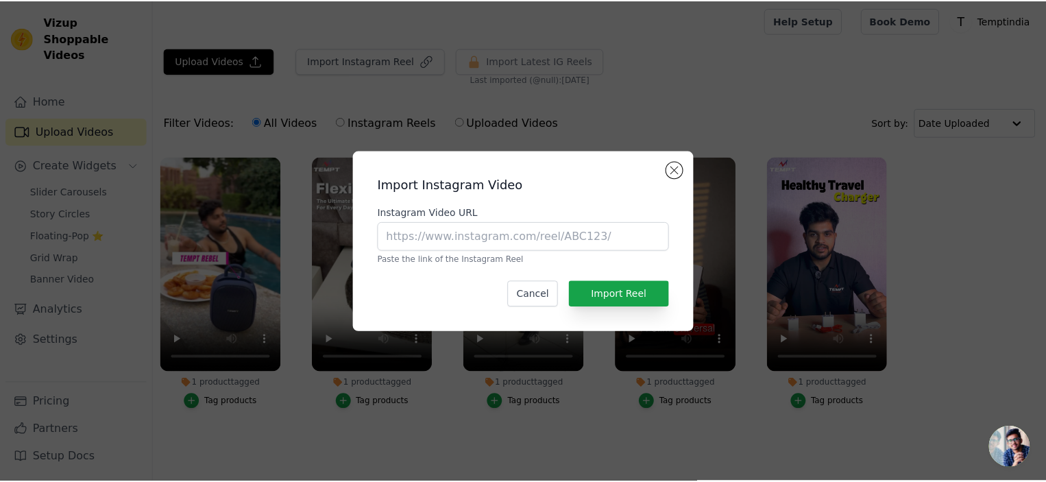
scroll to position [1, 0]
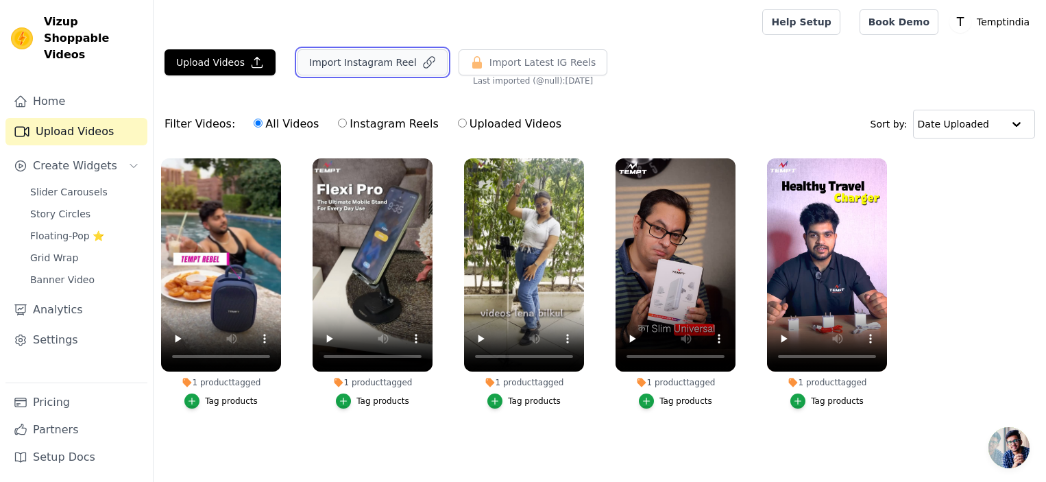
click at [371, 57] on button "Import Instagram Reel" at bounding box center [372, 62] width 150 height 26
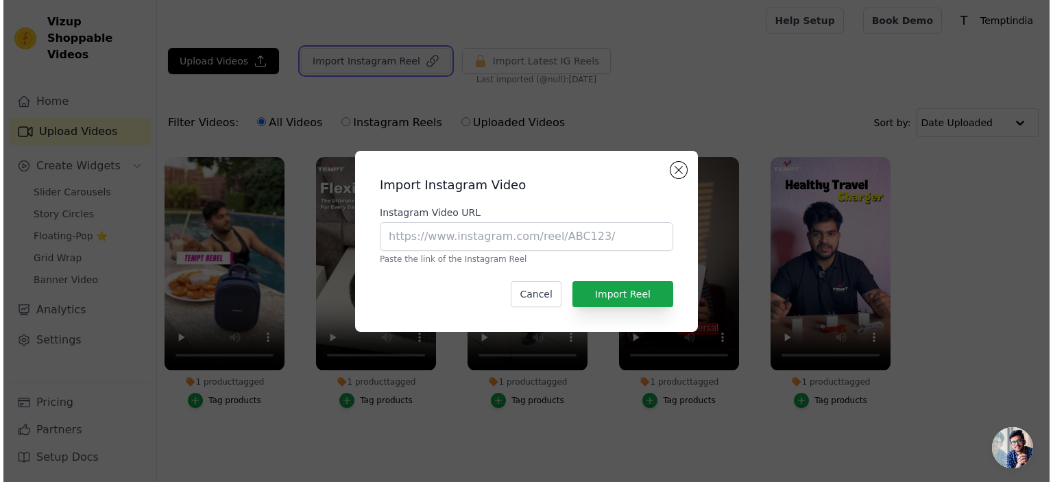
scroll to position [0, 0]
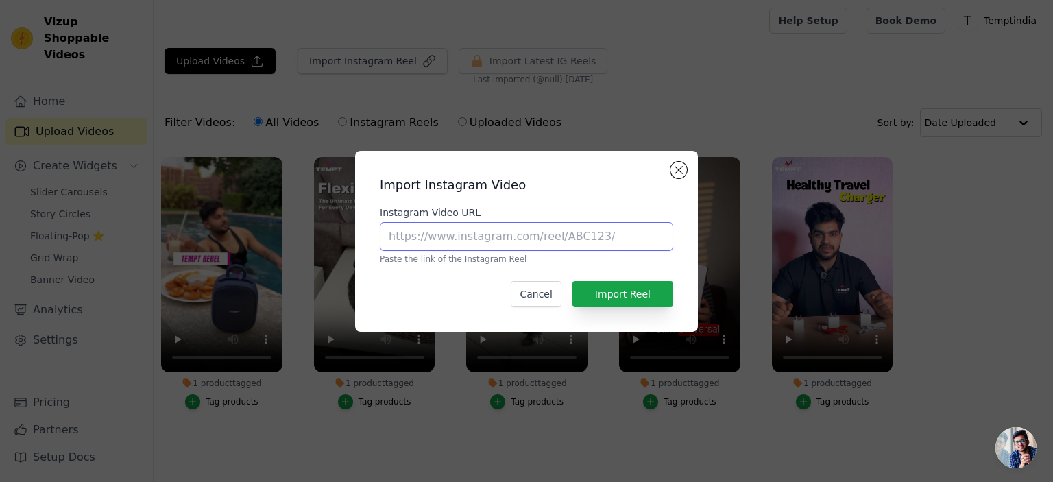
click at [416, 242] on input "Instagram Video URL" at bounding box center [526, 236] width 293 height 29
paste input "https://www.youtube.com/shorts/WhM1kc4V5hw"
type input "https://www.youtube.com/shorts/WhM1kc4V5hw"
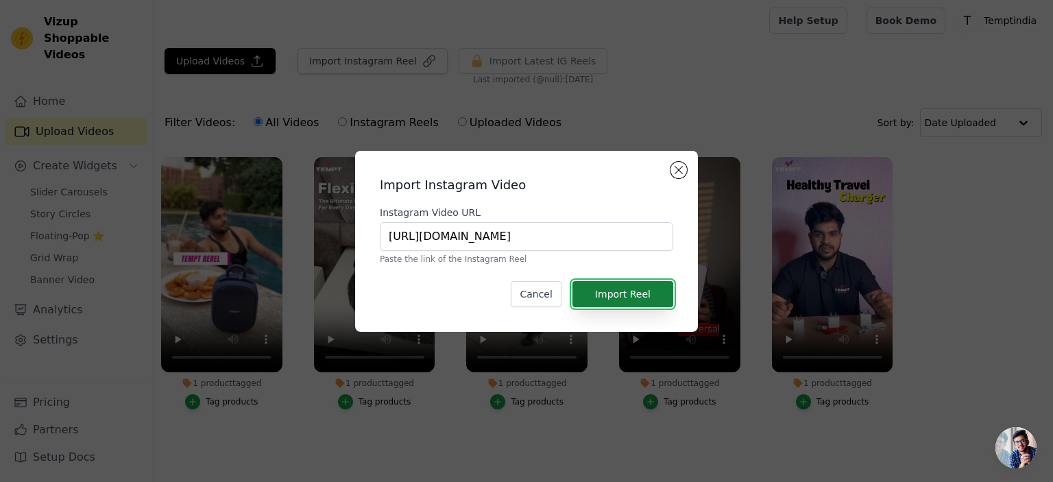
click at [640, 293] on button "Import Reel" at bounding box center [622, 294] width 101 height 26
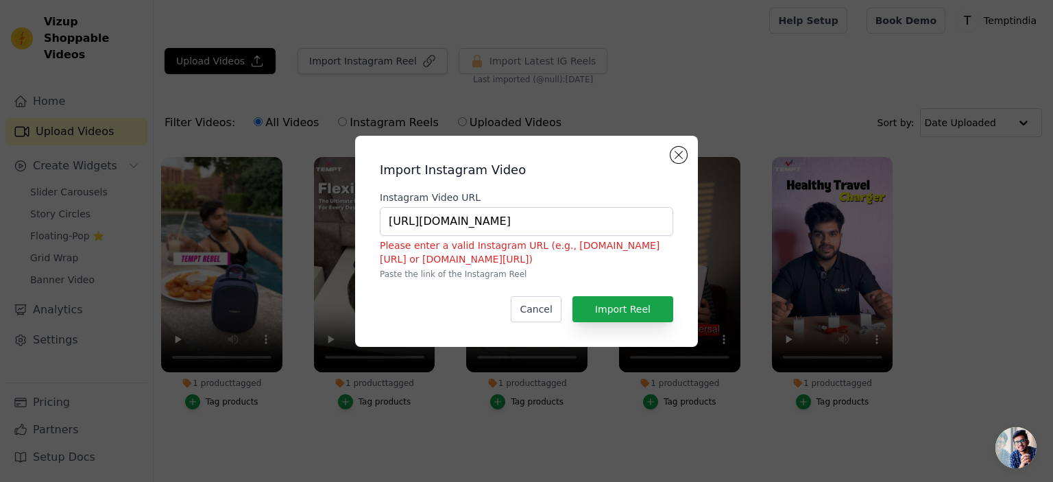
click at [685, 145] on div "Import Instagram Video Instagram Video URL https://www.youtube.com/shorts/WhM1k…" at bounding box center [526, 241] width 343 height 211
click at [681, 160] on button "Close modal" at bounding box center [678, 155] width 16 height 16
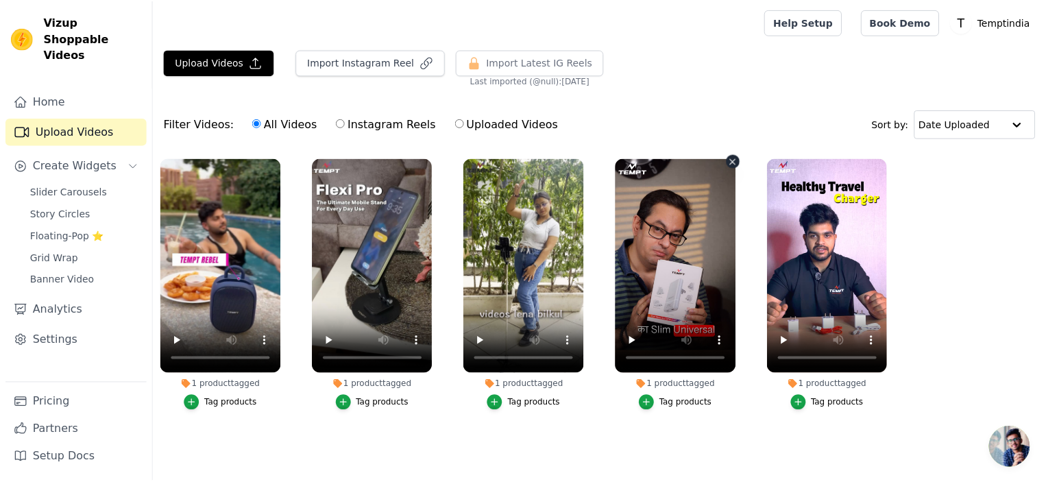
scroll to position [1, 0]
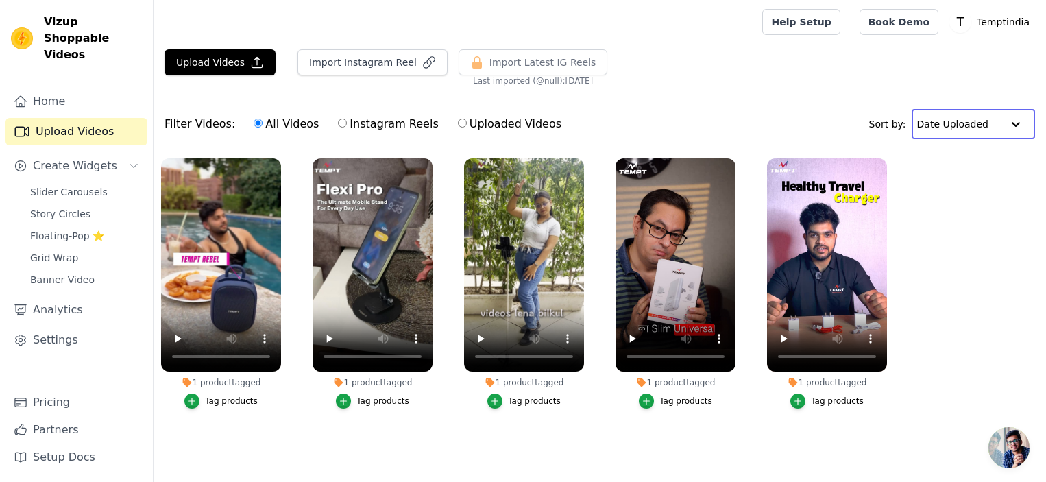
click at [997, 118] on input "text" at bounding box center [959, 123] width 85 height 27
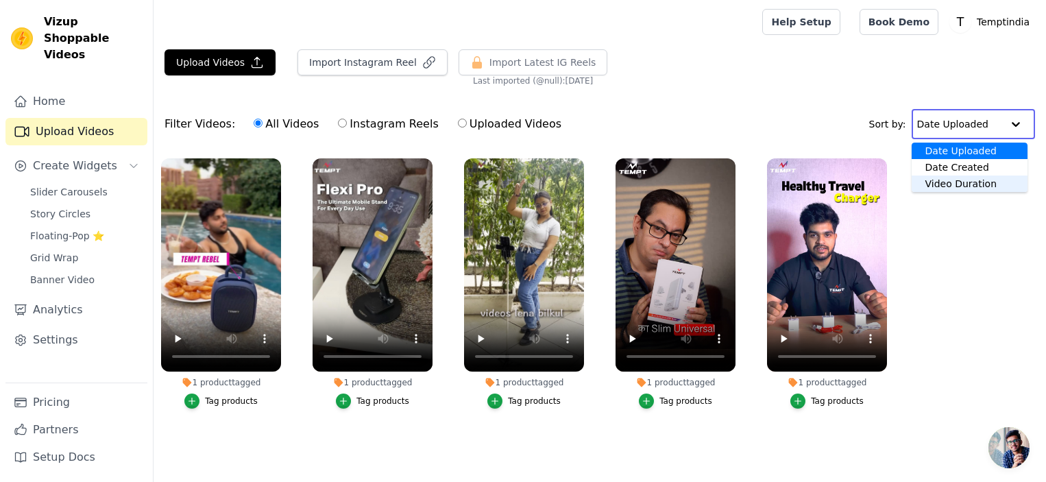
click at [990, 220] on ul "1 product tagged Tag products 1 product tagged Tag products 1 product tagged Ta…" at bounding box center [600, 297] width 892 height 293
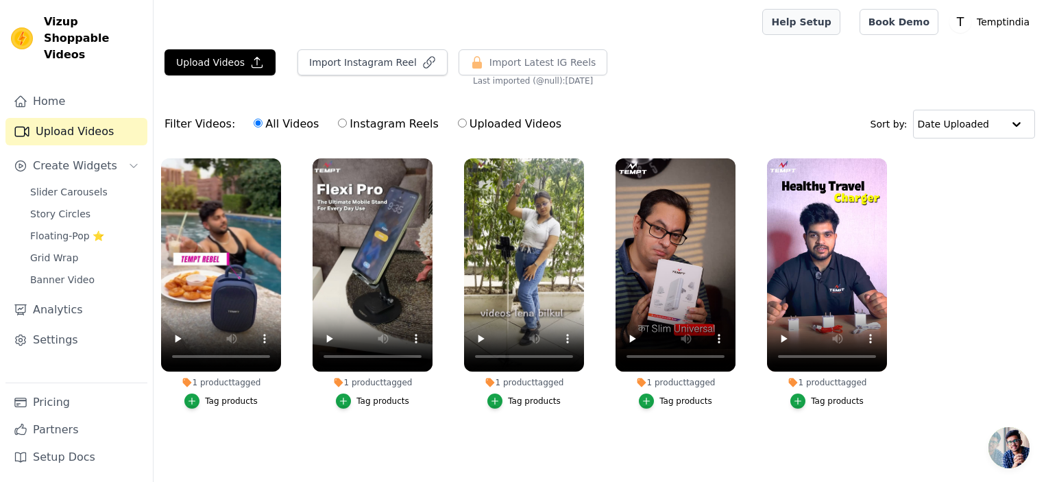
click at [827, 30] on link "Help Setup" at bounding box center [800, 22] width 77 height 26
click at [228, 58] on button "Upload Videos" at bounding box center [219, 62] width 111 height 26
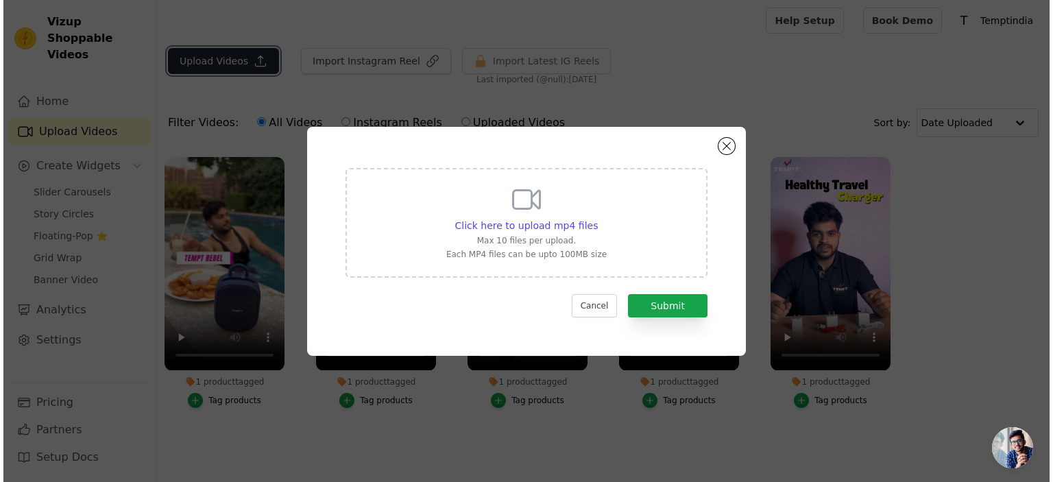
scroll to position [0, 0]
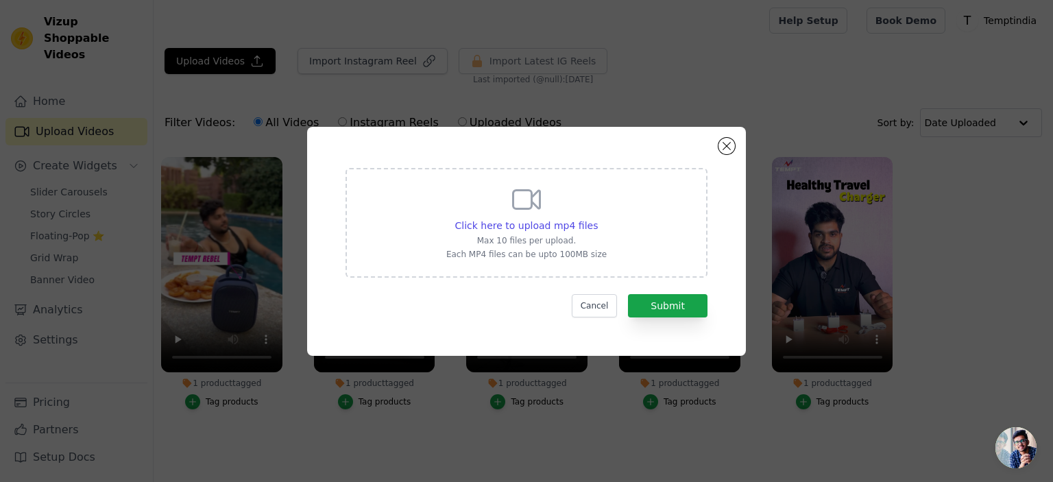
click at [641, 217] on div "Click here to upload mp4 files Max 10 files per upload. Each MP4 files can be u…" at bounding box center [526, 223] width 362 height 110
click at [598, 218] on input "Click here to upload mp4 files Max 10 files per upload. Each MP4 files can be u…" at bounding box center [597, 218] width 1 height 1
click at [521, 251] on p "Each MP4 files can be upto 100MB size" at bounding box center [526, 254] width 160 height 11
click at [597, 219] on input "Click here to upload mp4 files Max 10 files per upload. Each MP4 files can be u…" at bounding box center [597, 218] width 1 height 1
click at [720, 149] on button "Close modal" at bounding box center [726, 146] width 16 height 16
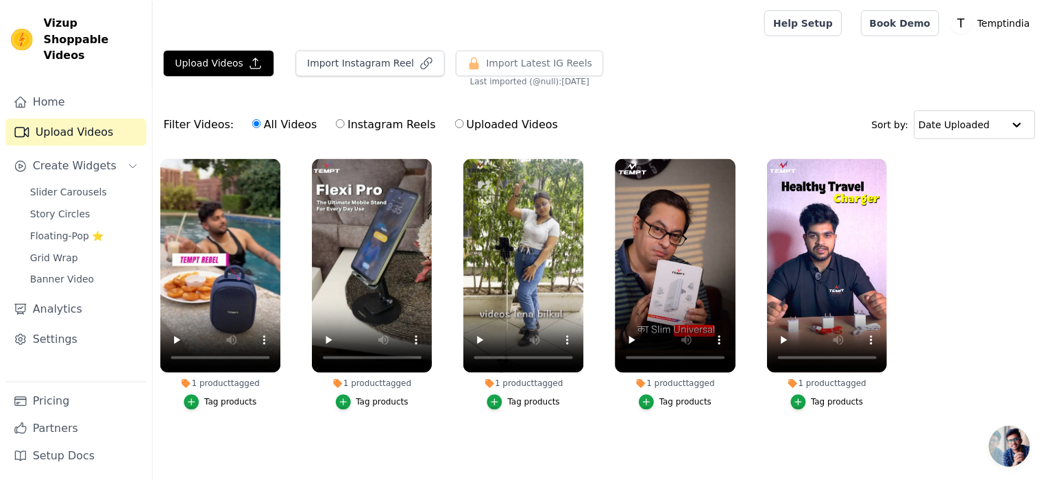
scroll to position [1, 0]
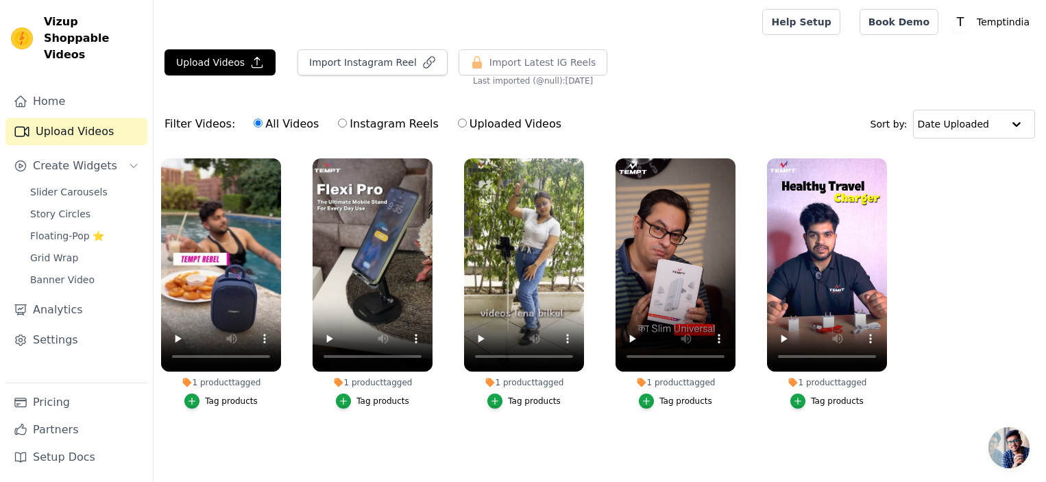
click at [204, 123] on div "Filter Videos: All Videos Instagram Reels Uploaded Videos" at bounding box center [366, 124] width 404 height 32
click at [458, 121] on input "Uploaded Videos" at bounding box center [462, 123] width 9 height 9
radio input "true"
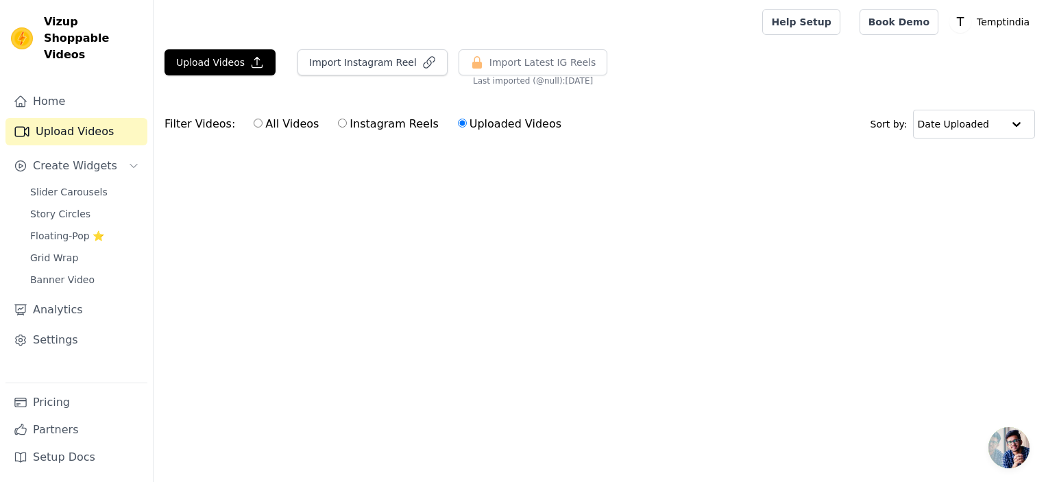
scroll to position [0, 0]
click at [340, 124] on label "Instagram Reels" at bounding box center [387, 124] width 101 height 18
click at [340, 124] on input "Instagram Reels" at bounding box center [342, 123] width 9 height 9
radio input "true"
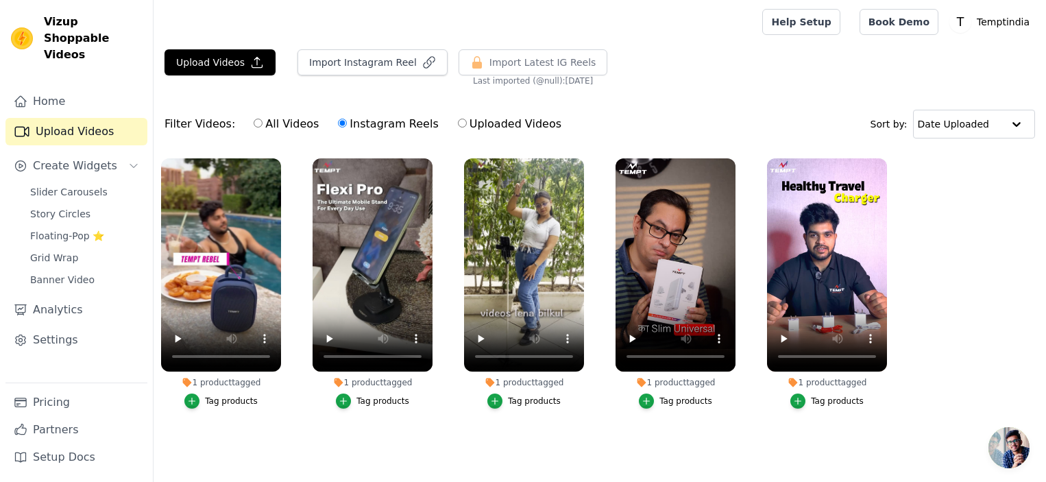
click at [258, 125] on label "All Videos" at bounding box center [286, 124] width 66 height 18
click at [258, 125] on input "All Videos" at bounding box center [258, 123] width 9 height 9
radio input "true"
click at [95, 185] on span "Slider Carousels" at bounding box center [68, 192] width 77 height 14
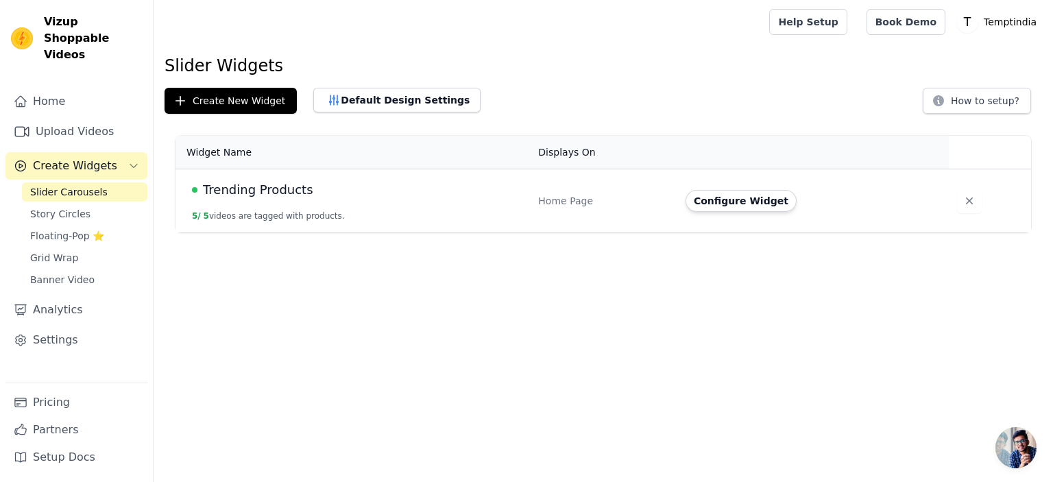
click at [462, 207] on td "Trending Products 5 / 5 videos are tagged with products." at bounding box center [352, 201] width 354 height 64
click at [543, 201] on div "Home Page" at bounding box center [603, 201] width 131 height 14
click at [242, 193] on span "Trending Products" at bounding box center [258, 189] width 110 height 19
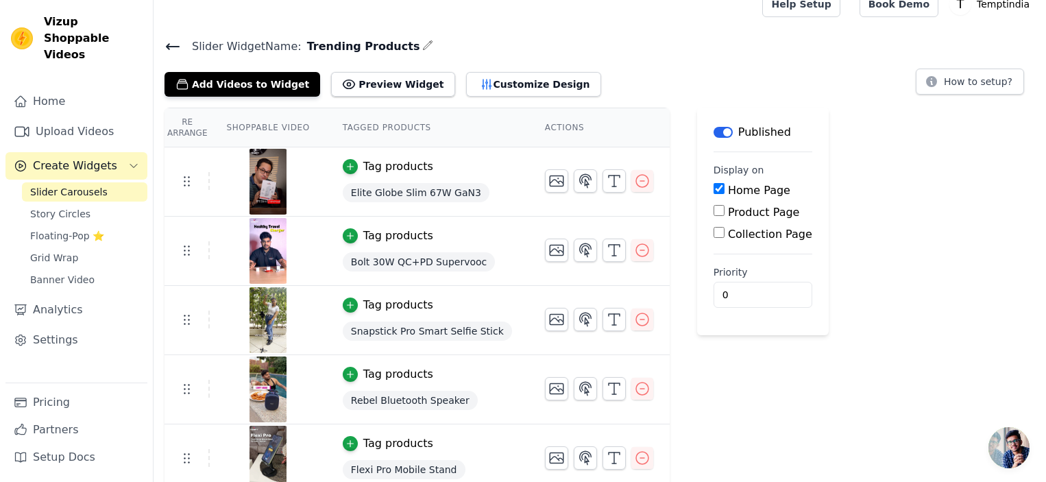
scroll to position [27, 0]
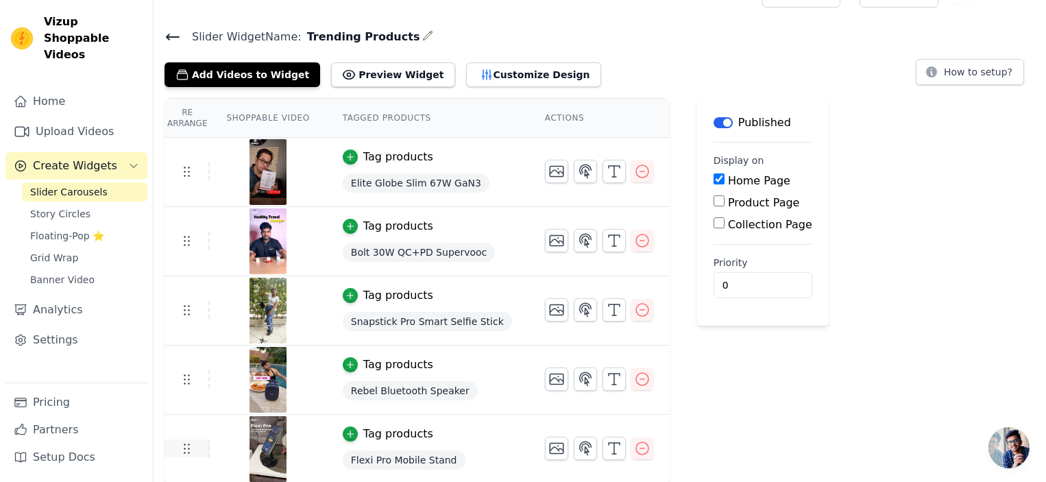
click at [192, 452] on icon at bounding box center [186, 448] width 16 height 16
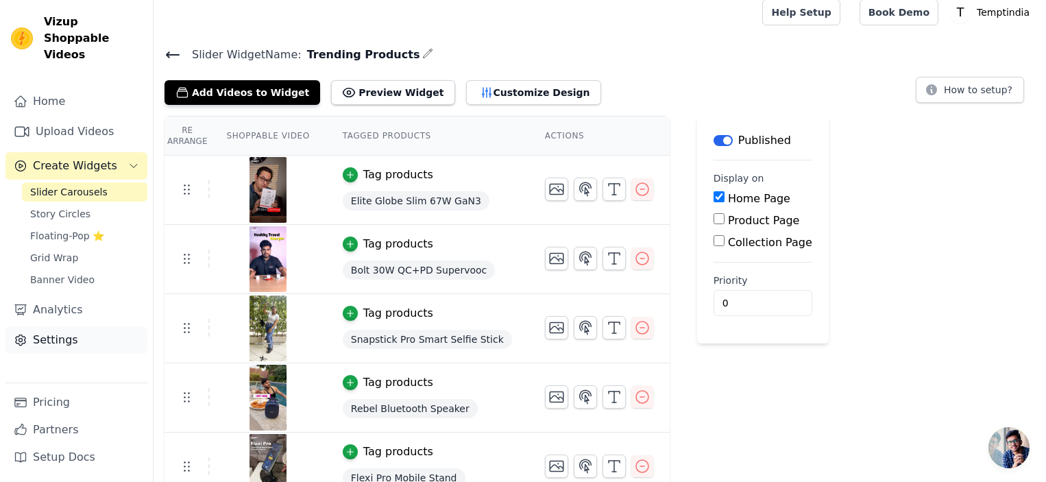
scroll to position [0, 0]
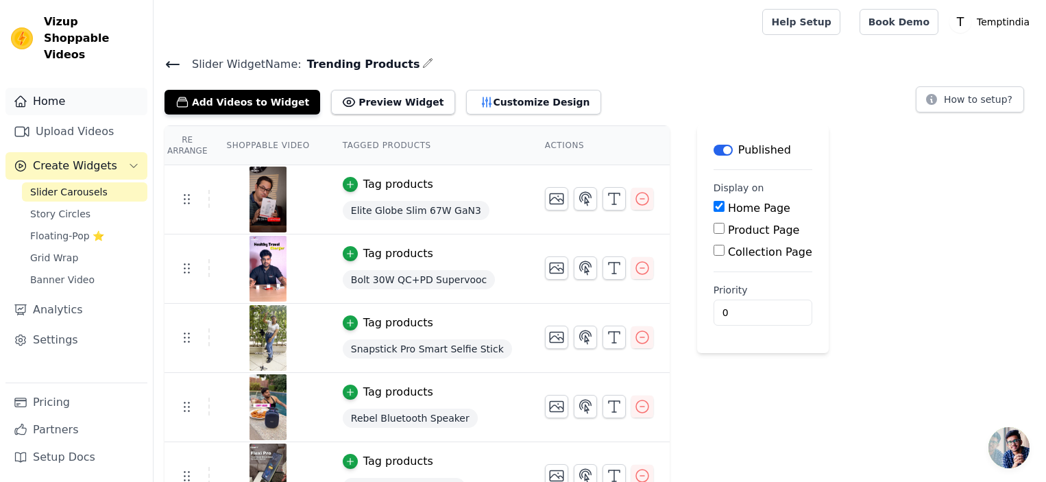
click at [88, 88] on link "Home" at bounding box center [76, 101] width 142 height 27
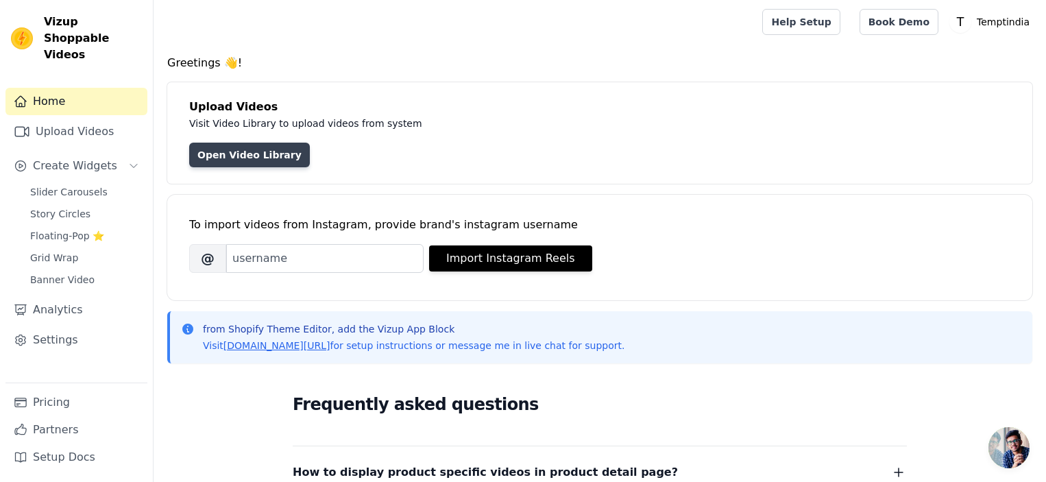
click at [232, 159] on link "Open Video Library" at bounding box center [249, 155] width 121 height 25
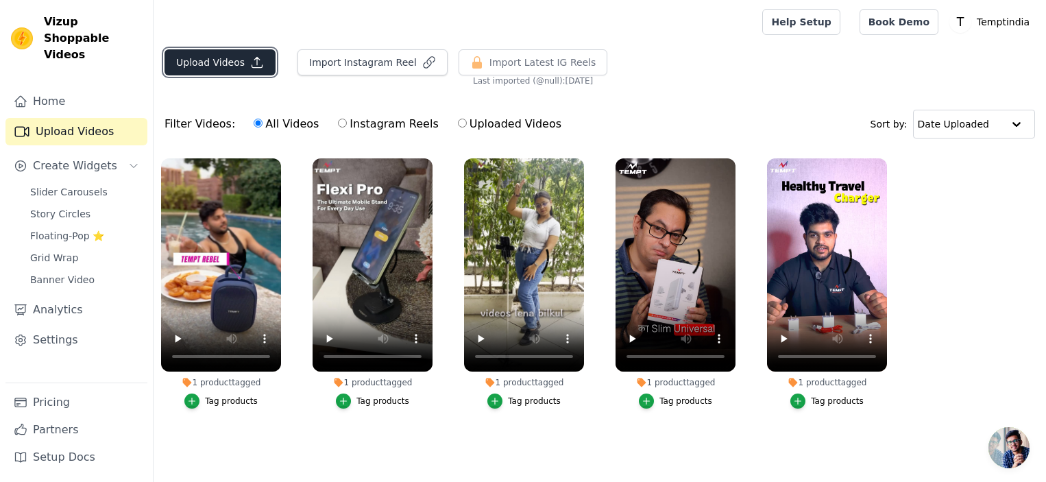
click at [253, 68] on icon "button" at bounding box center [257, 63] width 14 height 14
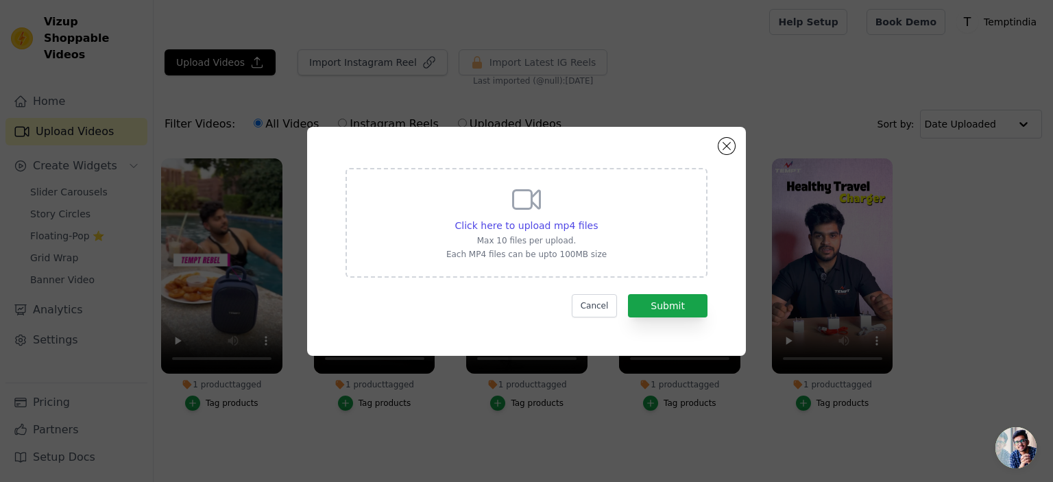
click at [522, 258] on p "Each MP4 files can be upto 100MB size" at bounding box center [526, 254] width 160 height 11
click at [597, 219] on input "Click here to upload mp4 files Max 10 files per upload. Each MP4 files can be u…" at bounding box center [597, 218] width 1 height 1
click at [729, 145] on button "Close modal" at bounding box center [726, 146] width 16 height 16
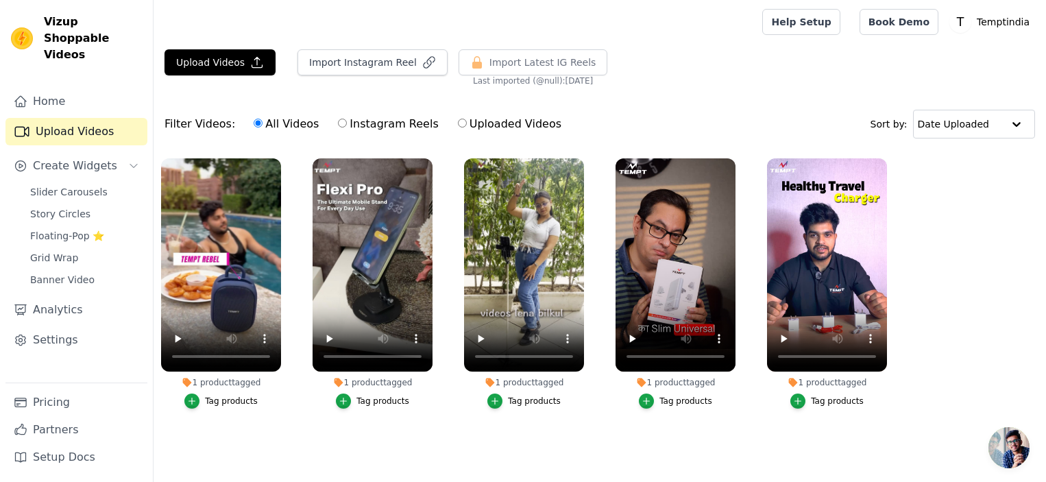
scroll to position [1, 0]
click at [1004, 447] on span "Open chat" at bounding box center [1008, 447] width 41 height 41
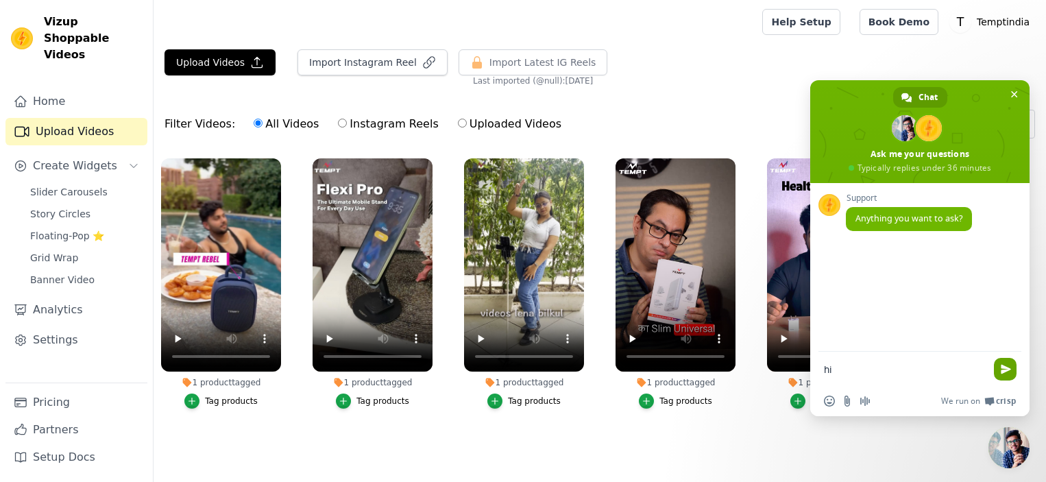
type textarea "hi"
click at [1006, 369] on span "Send" at bounding box center [1006, 369] width 10 height 10
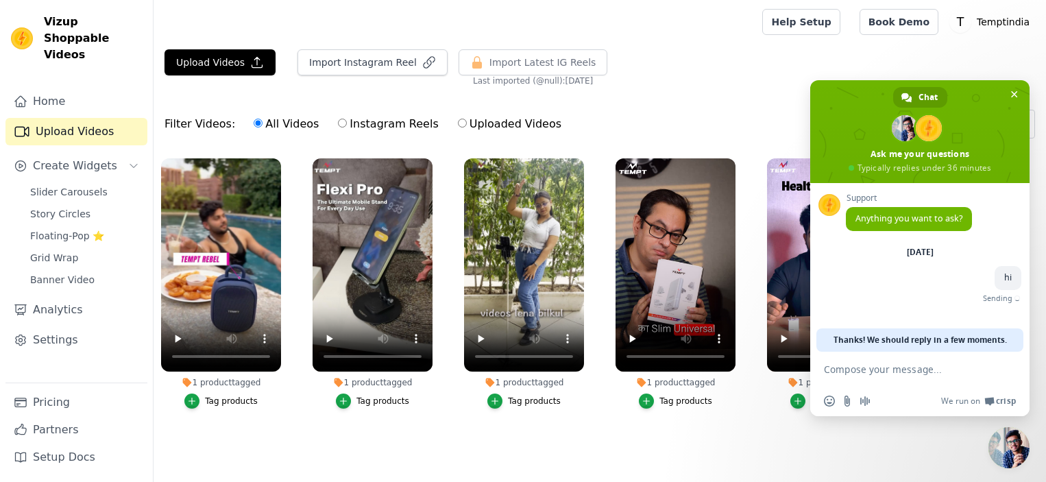
click at [892, 376] on form at bounding box center [905, 370] width 162 height 37
click at [881, 365] on textarea "Compose your message..." at bounding box center [905, 369] width 162 height 12
type textarea "can i add youtube short video"
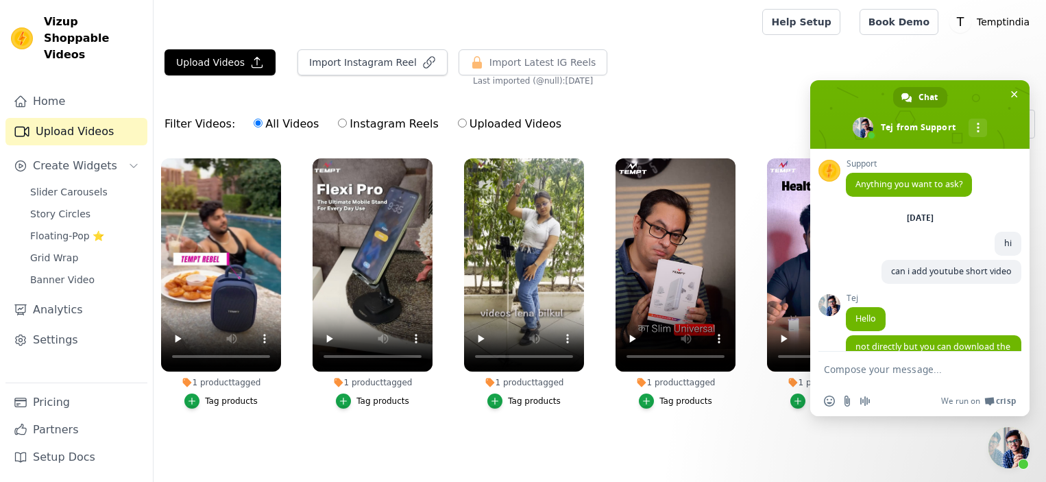
scroll to position [49, 0]
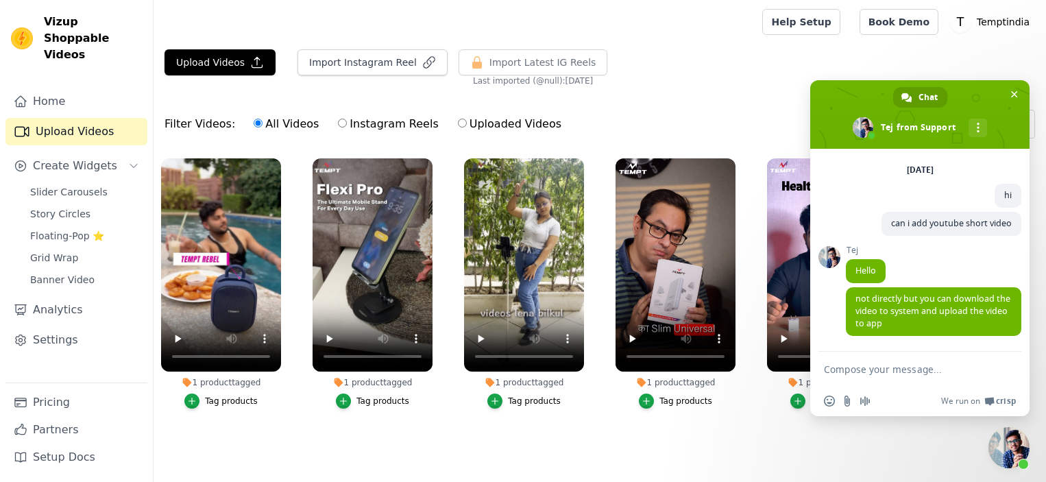
click at [966, 298] on span "not directly but you can download the video to system and upload the video to a…" at bounding box center [932, 311] width 155 height 36
click at [866, 371] on textarea "Compose your message..." at bounding box center [905, 369] width 162 height 12
type textarea "ok"
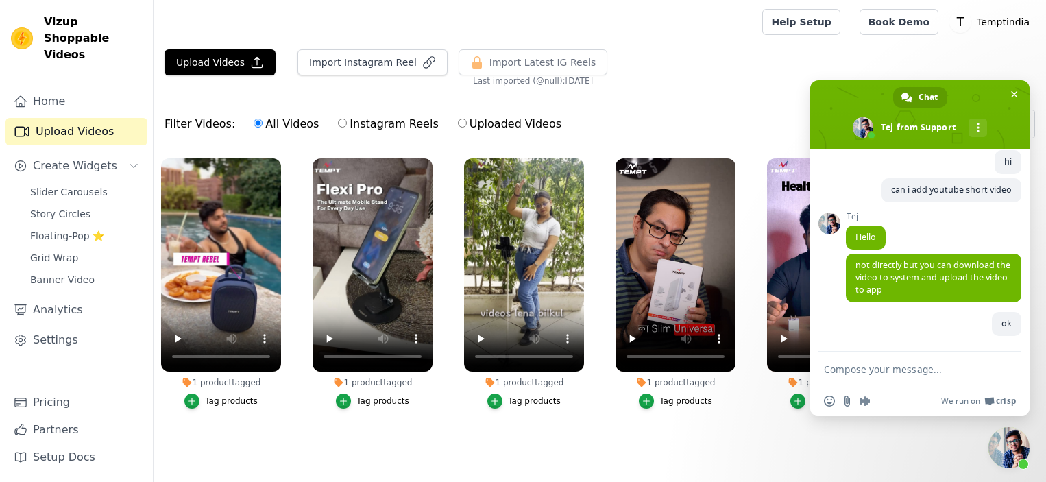
scroll to position [84, 0]
click at [879, 367] on textarea "Compose your message..." at bounding box center [905, 369] width 162 height 12
type textarea "t"
type textarea "thanks"
click at [1005, 364] on span "Send" at bounding box center [1006, 369] width 10 height 10
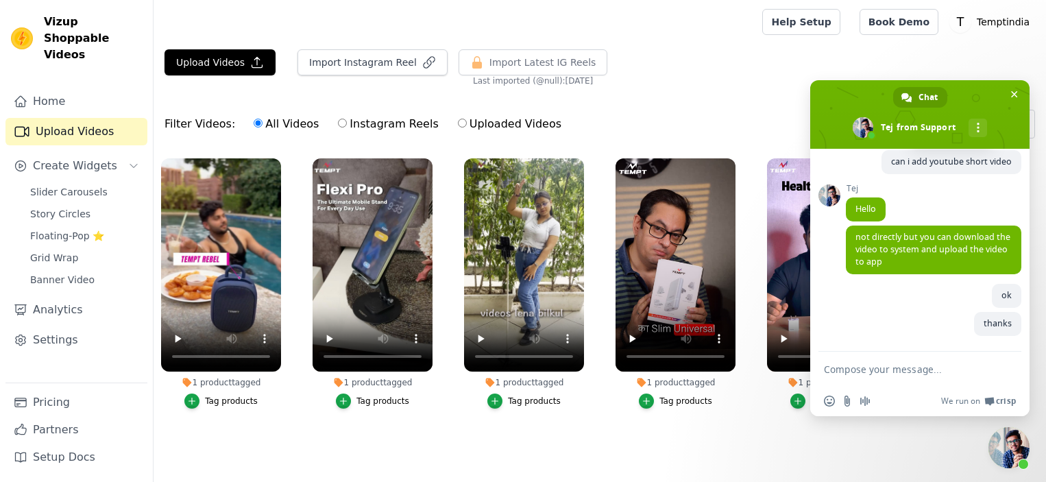
scroll to position [112, 0]
click at [1016, 97] on span "Close chat" at bounding box center [1014, 94] width 7 height 7
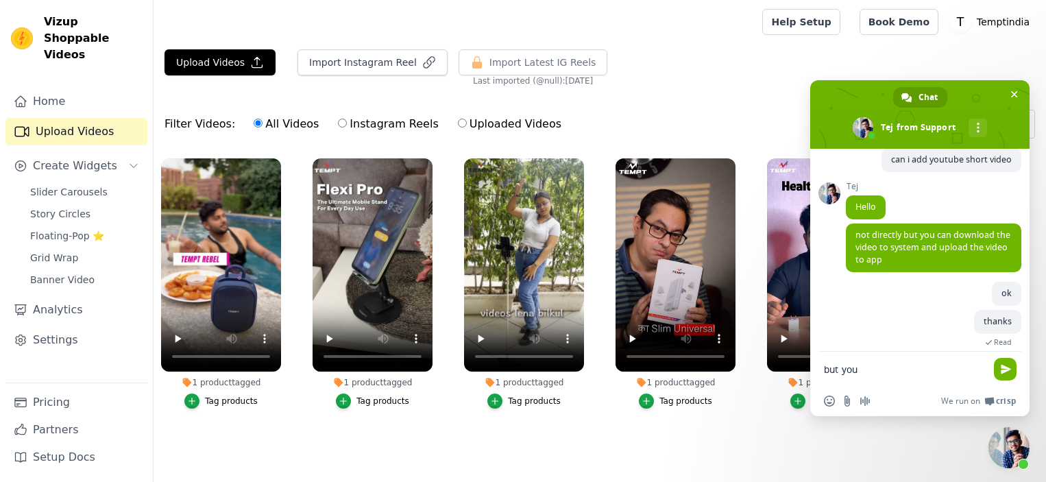
type textarea "but youtube does not allow me to download the video"
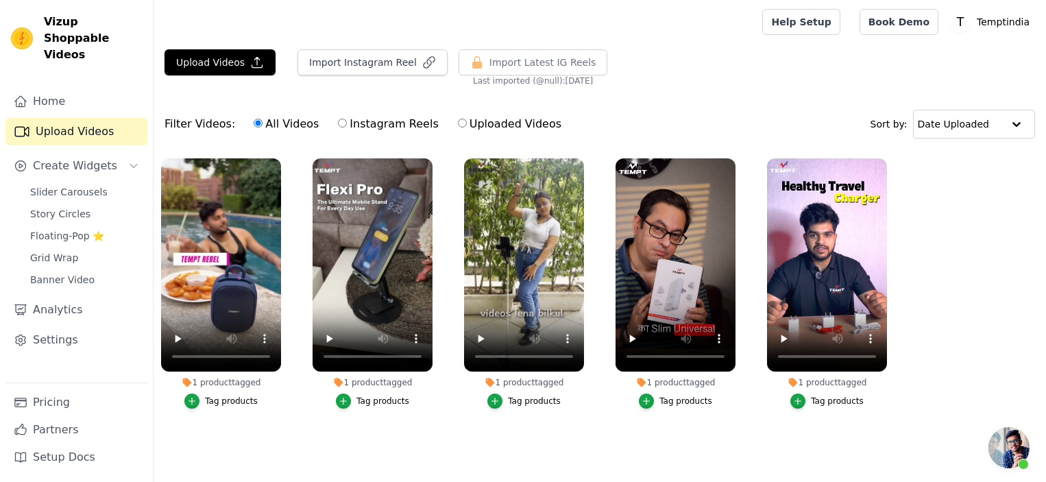
scroll to position [229, 0]
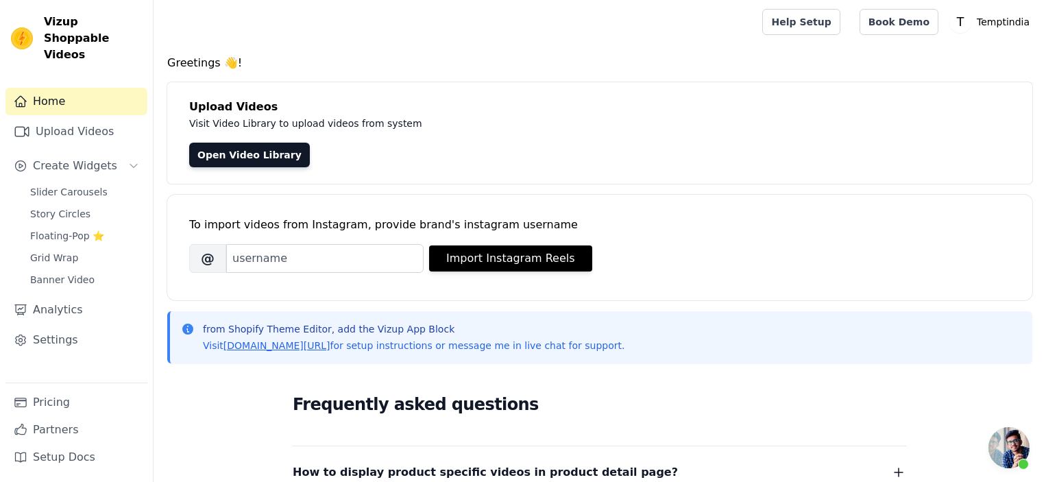
click at [1008, 445] on span "Open chat" at bounding box center [1008, 447] width 41 height 41
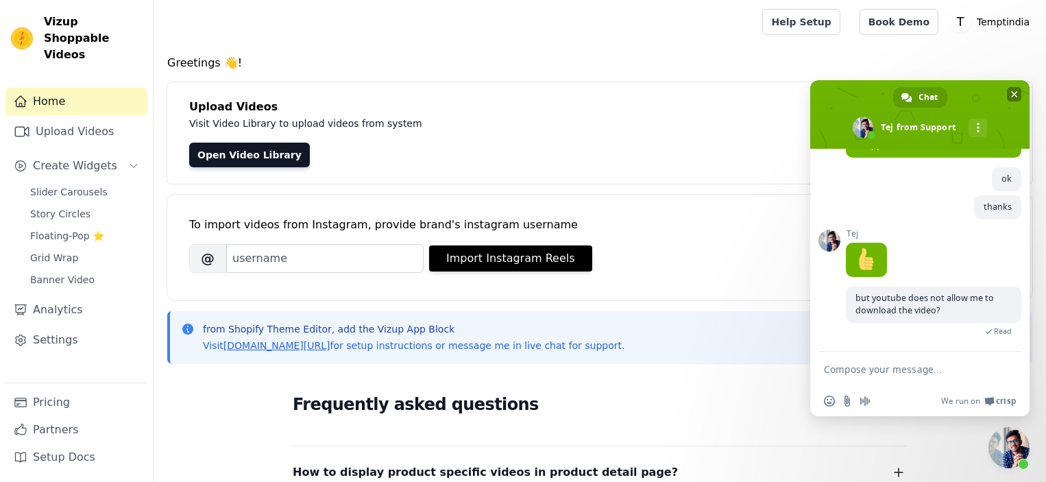
click at [1024, 97] on span at bounding box center [919, 114] width 219 height 69
